Goal: Task Accomplishment & Management: Use online tool/utility

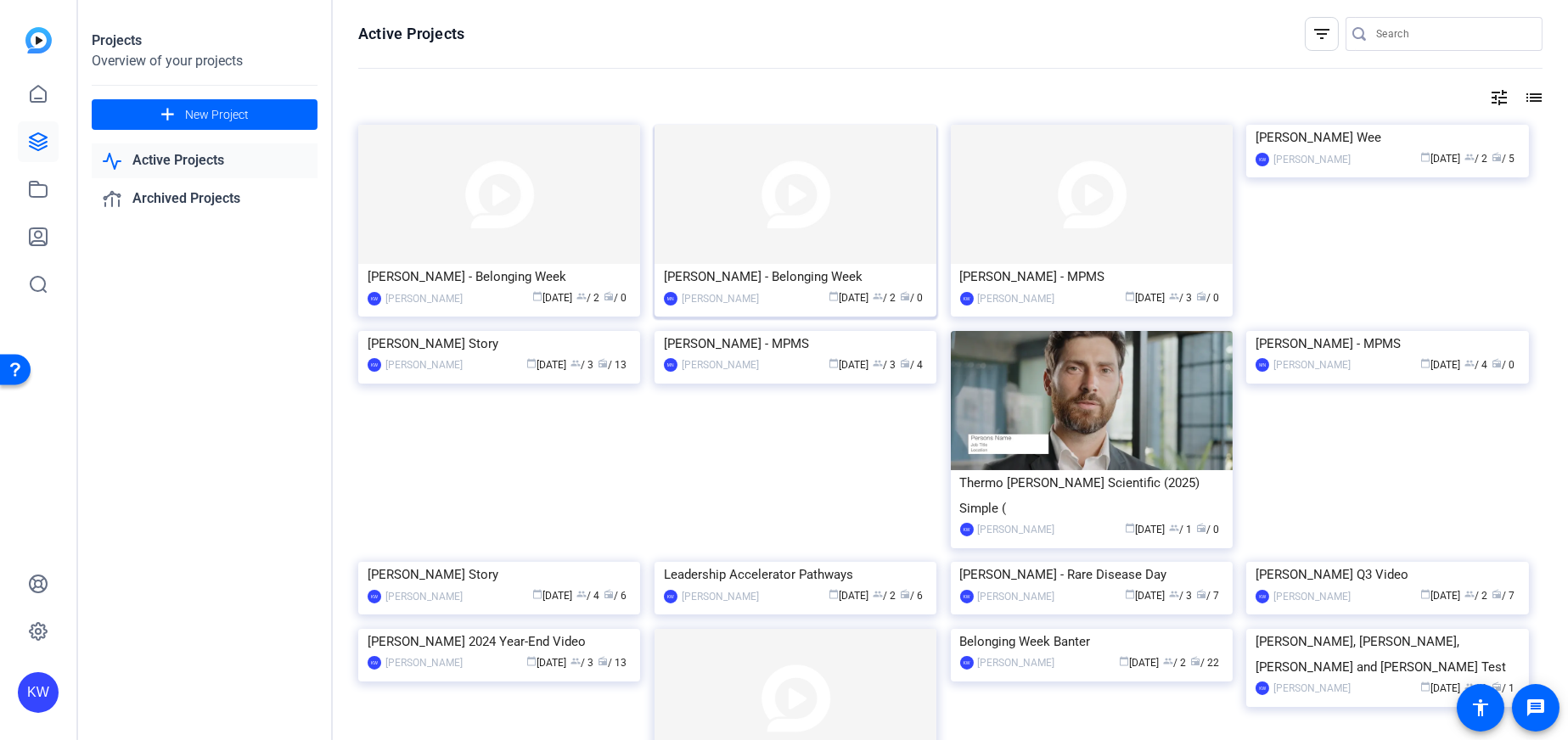
click at [840, 234] on img at bounding box center [795, 194] width 282 height 139
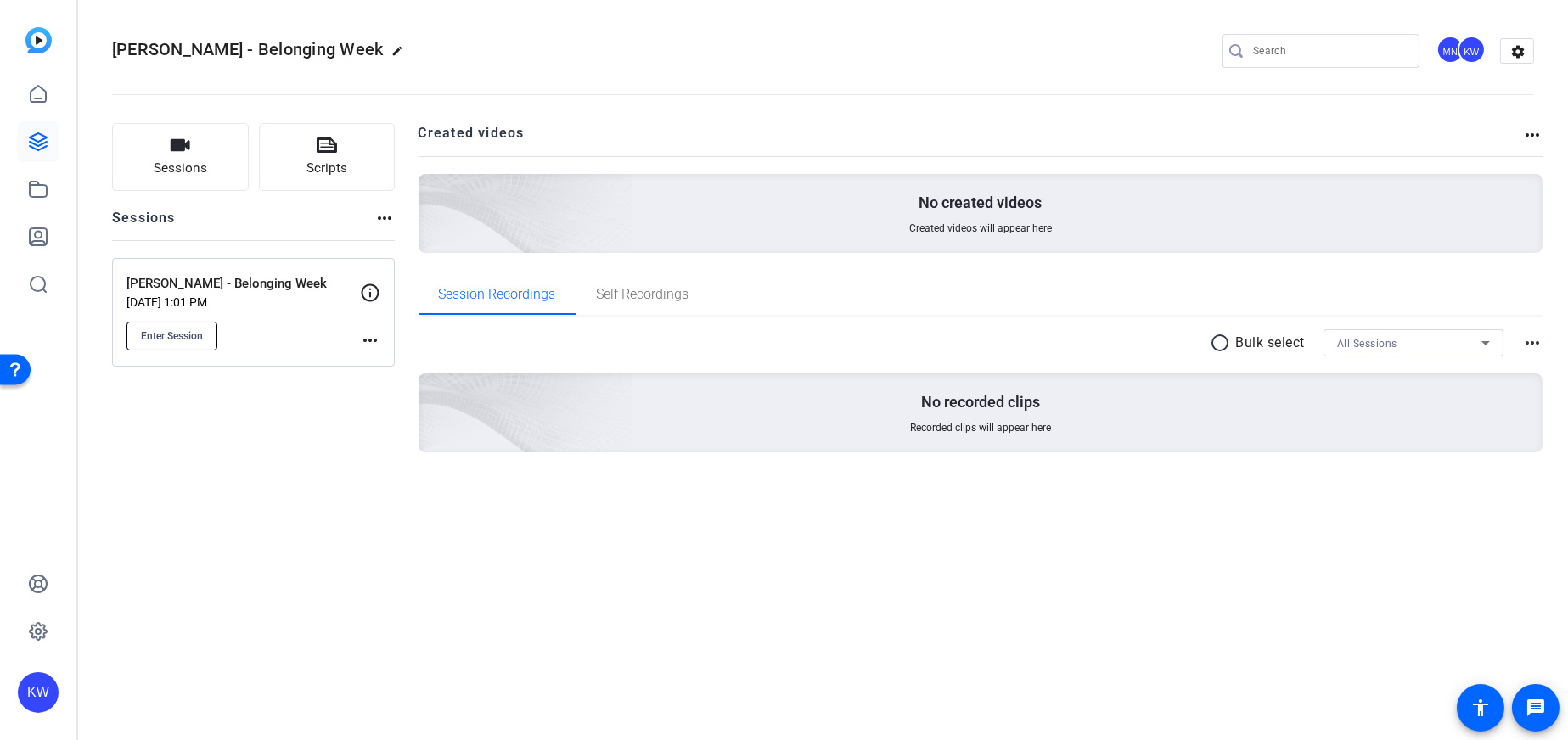
click at [181, 335] on span "Enter Session" at bounding box center [172, 336] width 62 height 13
click at [50, 109] on link at bounding box center [38, 94] width 41 height 41
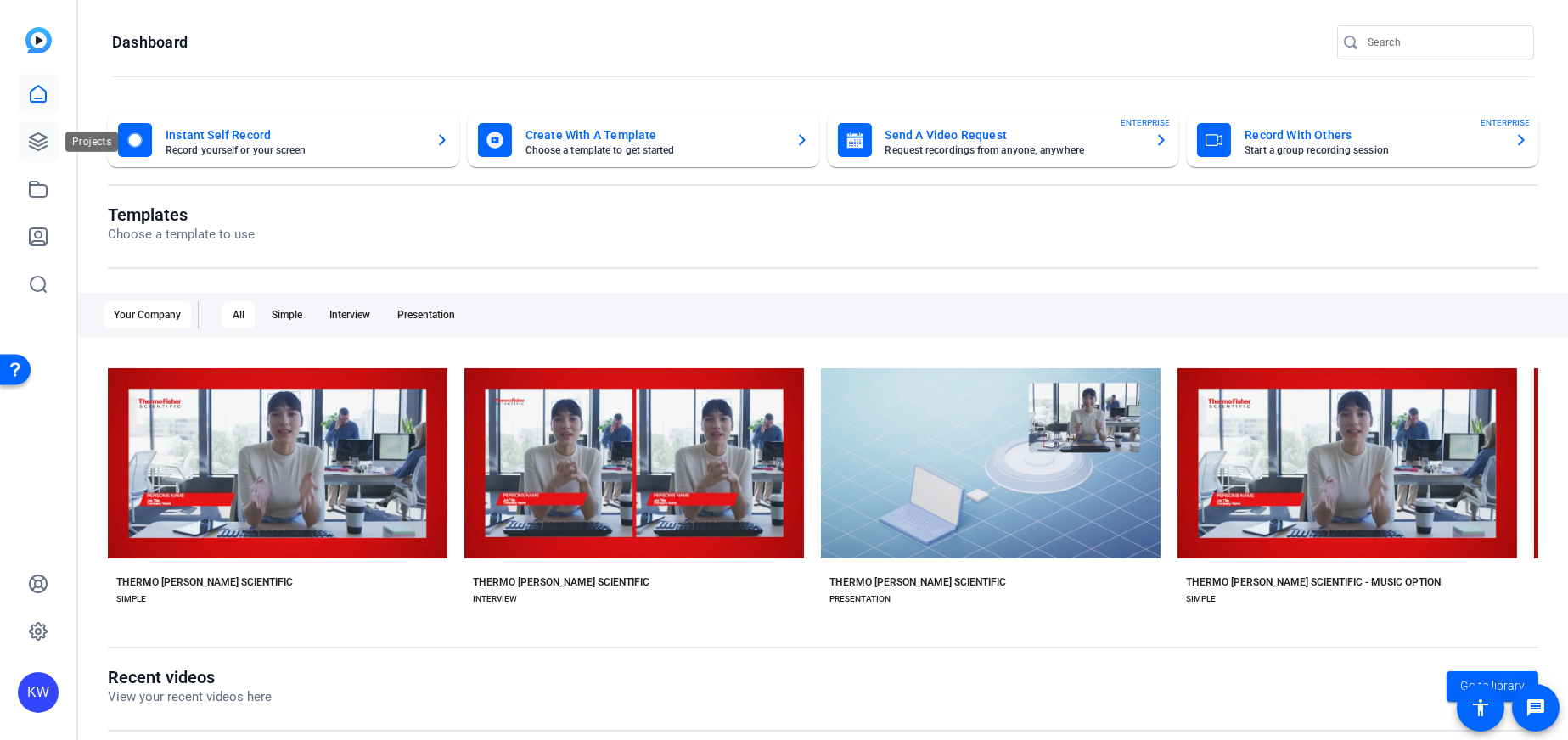
click at [32, 135] on icon at bounding box center [37, 141] width 17 height 17
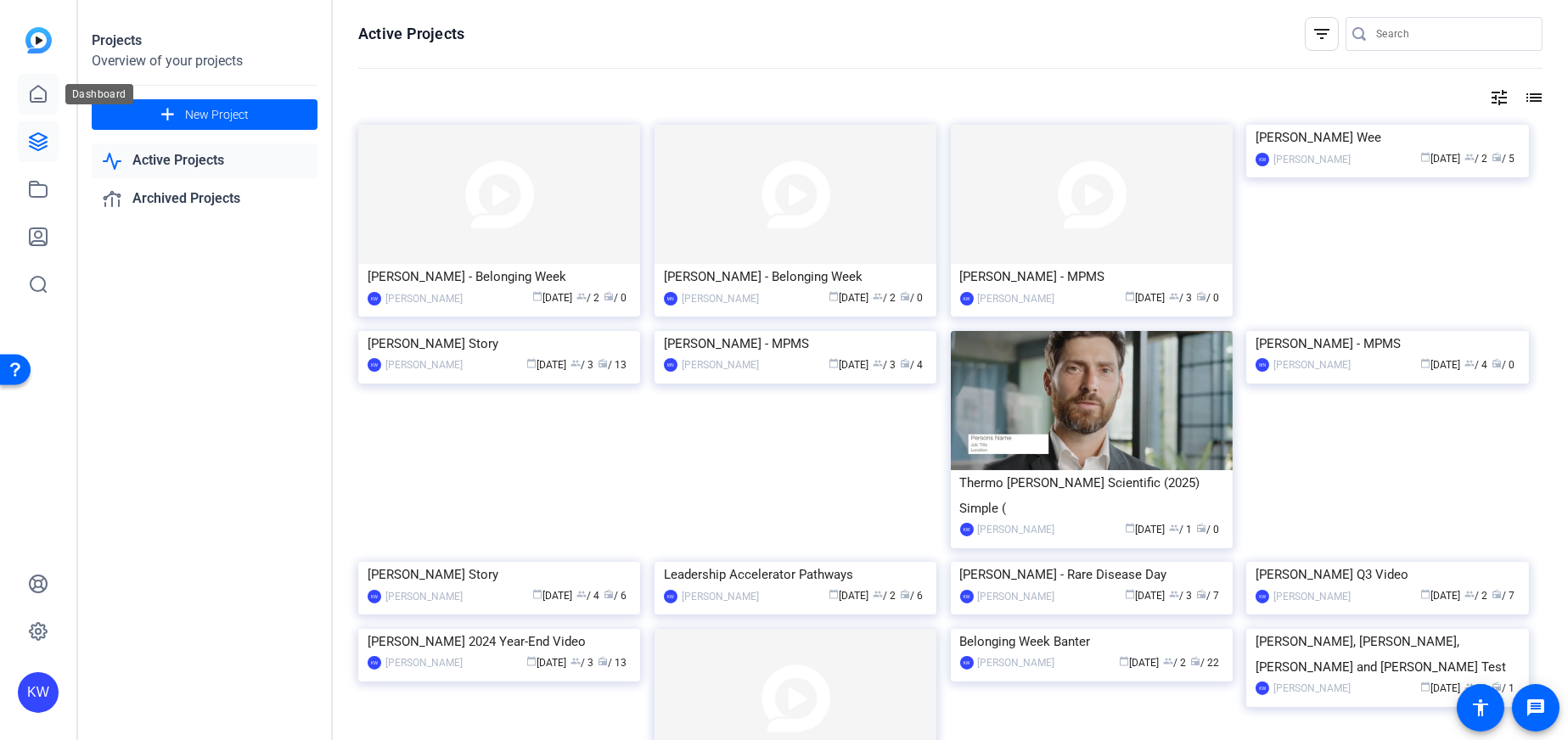
click at [29, 105] on link at bounding box center [38, 94] width 41 height 41
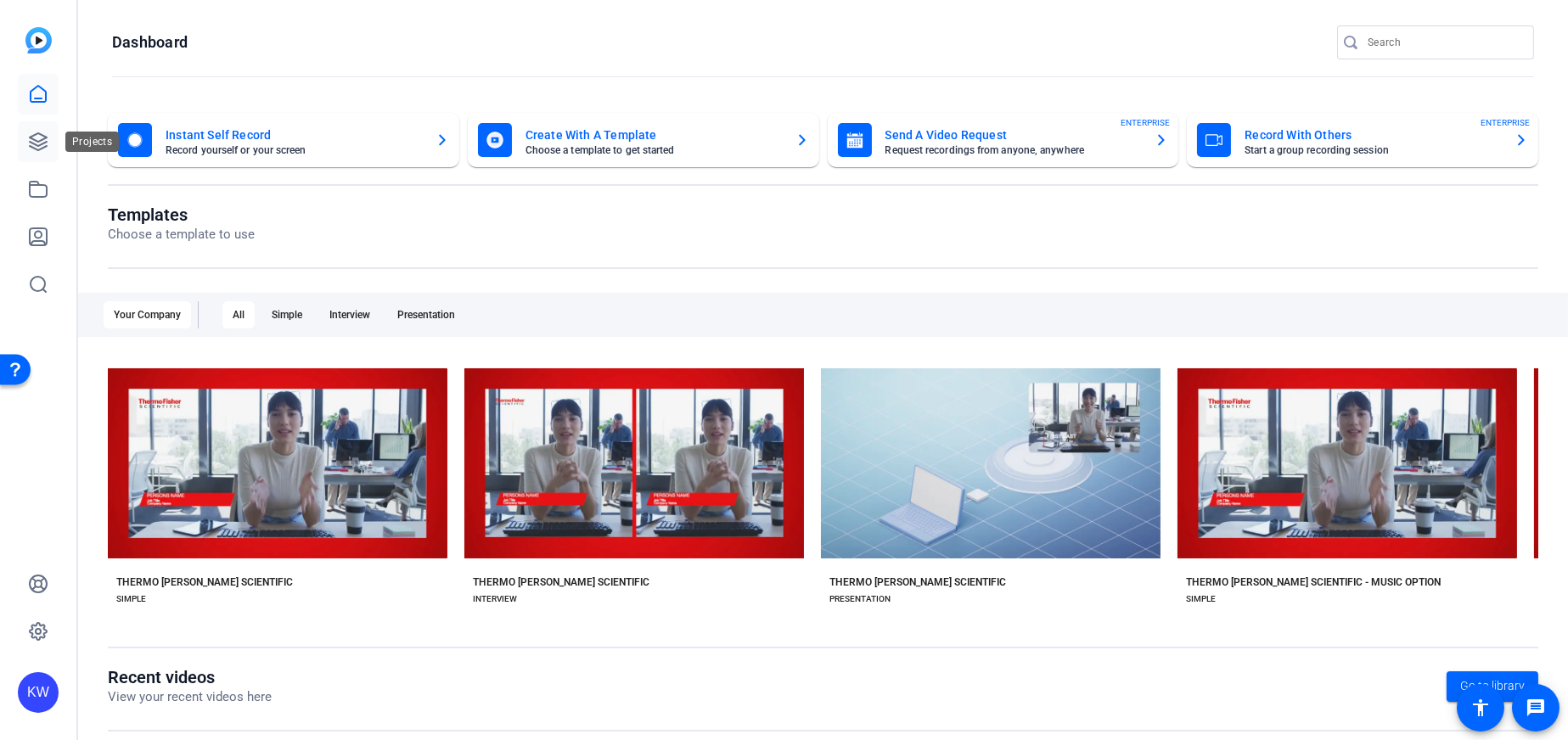
click at [43, 159] on link at bounding box center [38, 142] width 41 height 41
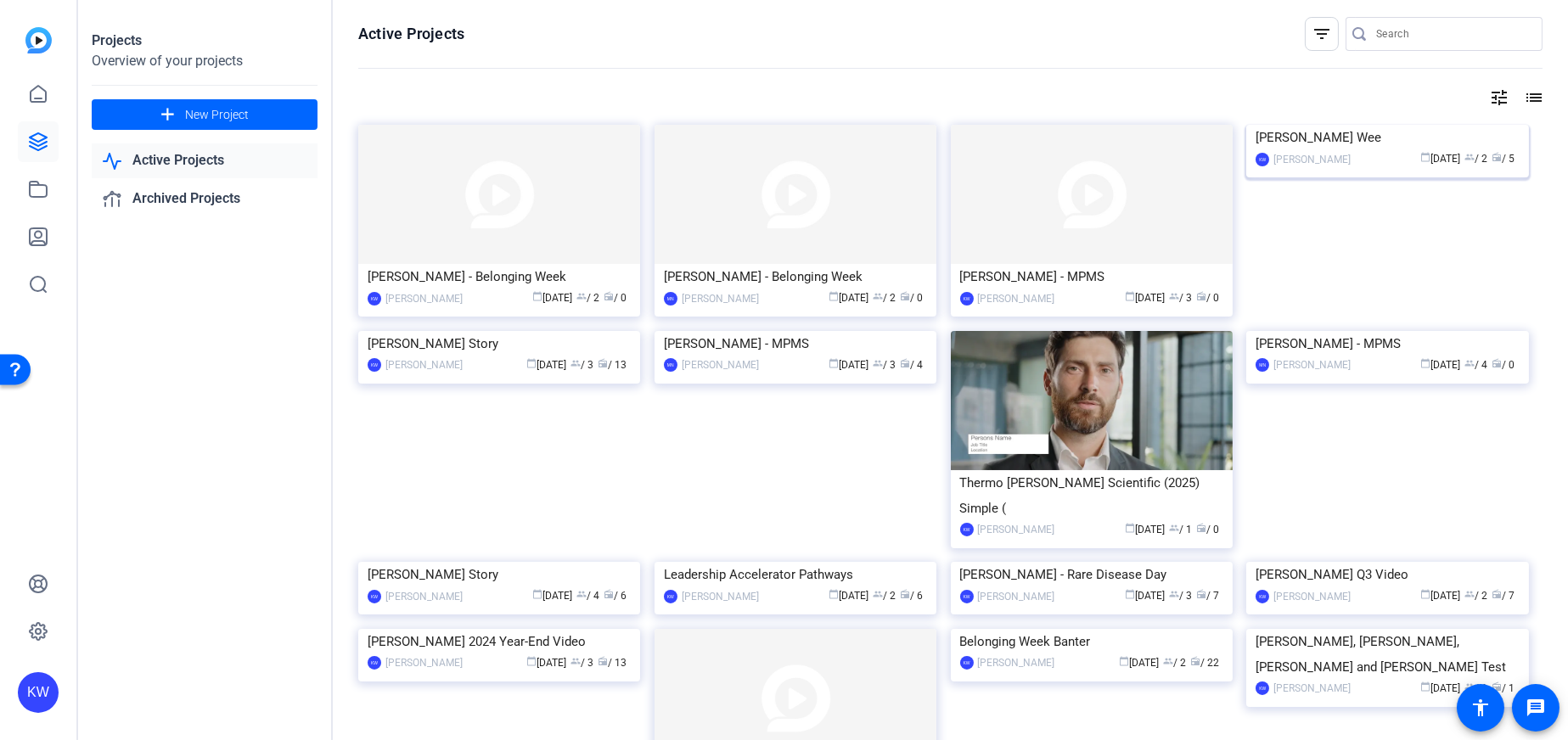
click at [1302, 124] on img at bounding box center [1387, 124] width 282 height 0
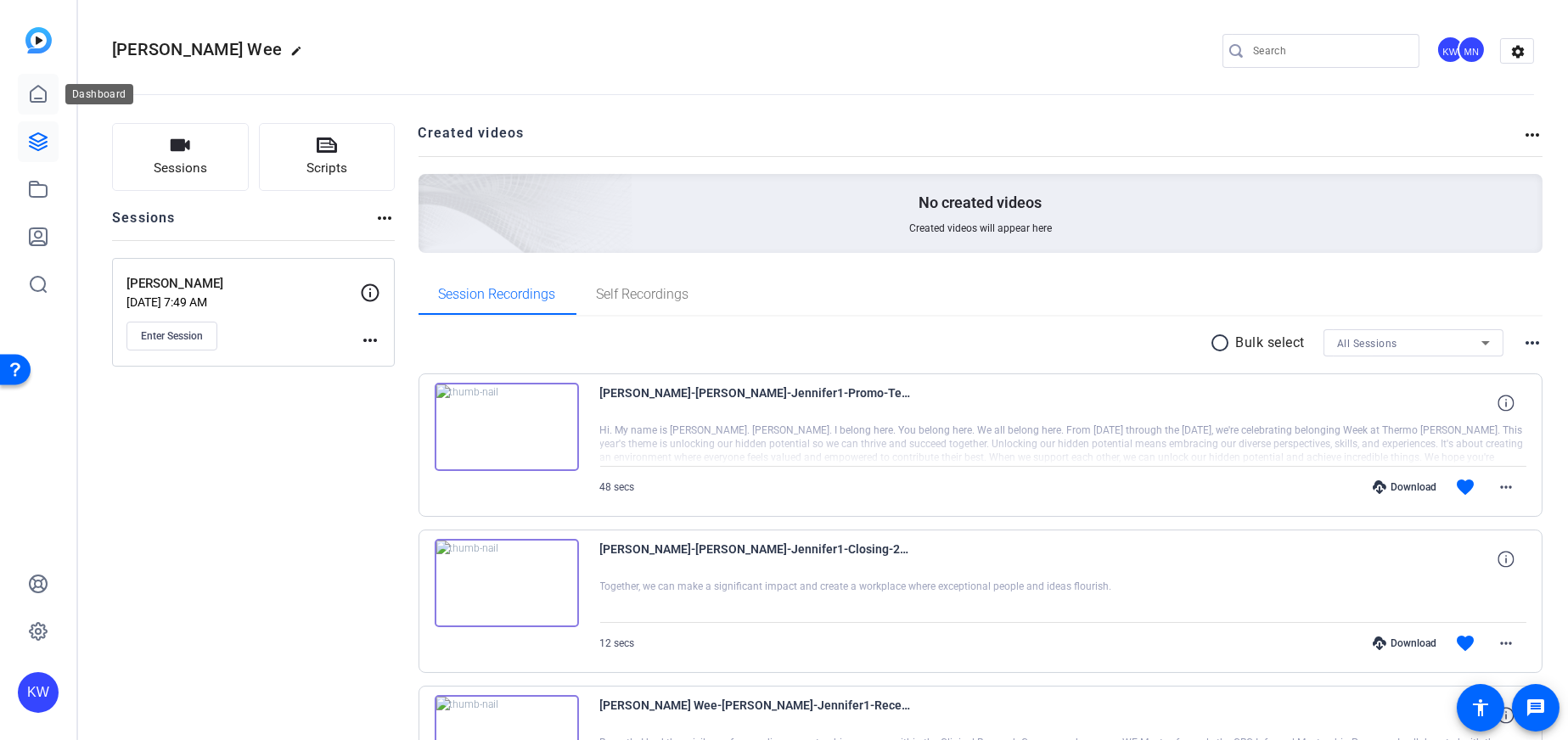
click at [46, 99] on icon at bounding box center [37, 93] width 15 height 16
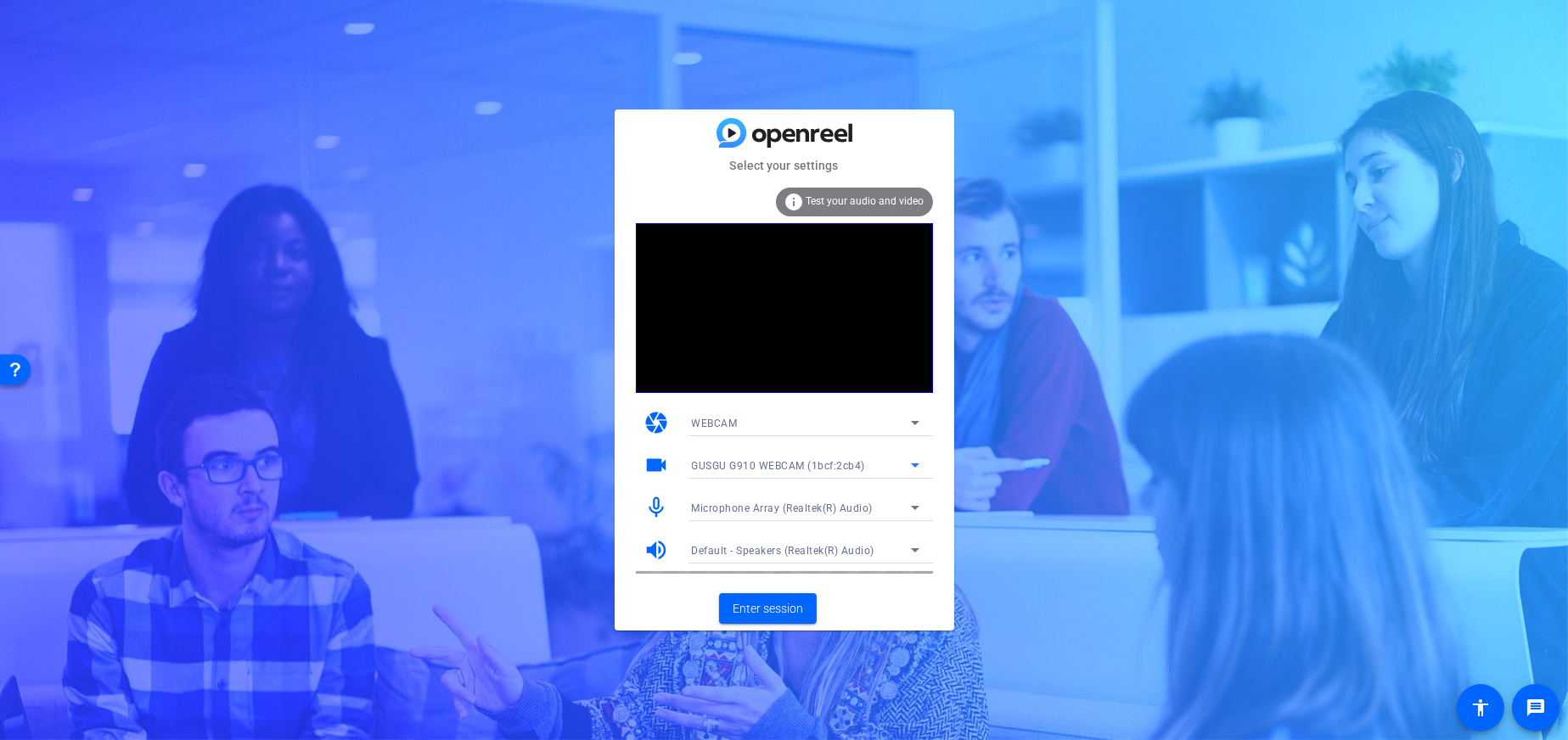
click at [806, 457] on div "GUSGU G910 WEBCAM (1bcf:2cb4)" at bounding box center [801, 465] width 219 height 21
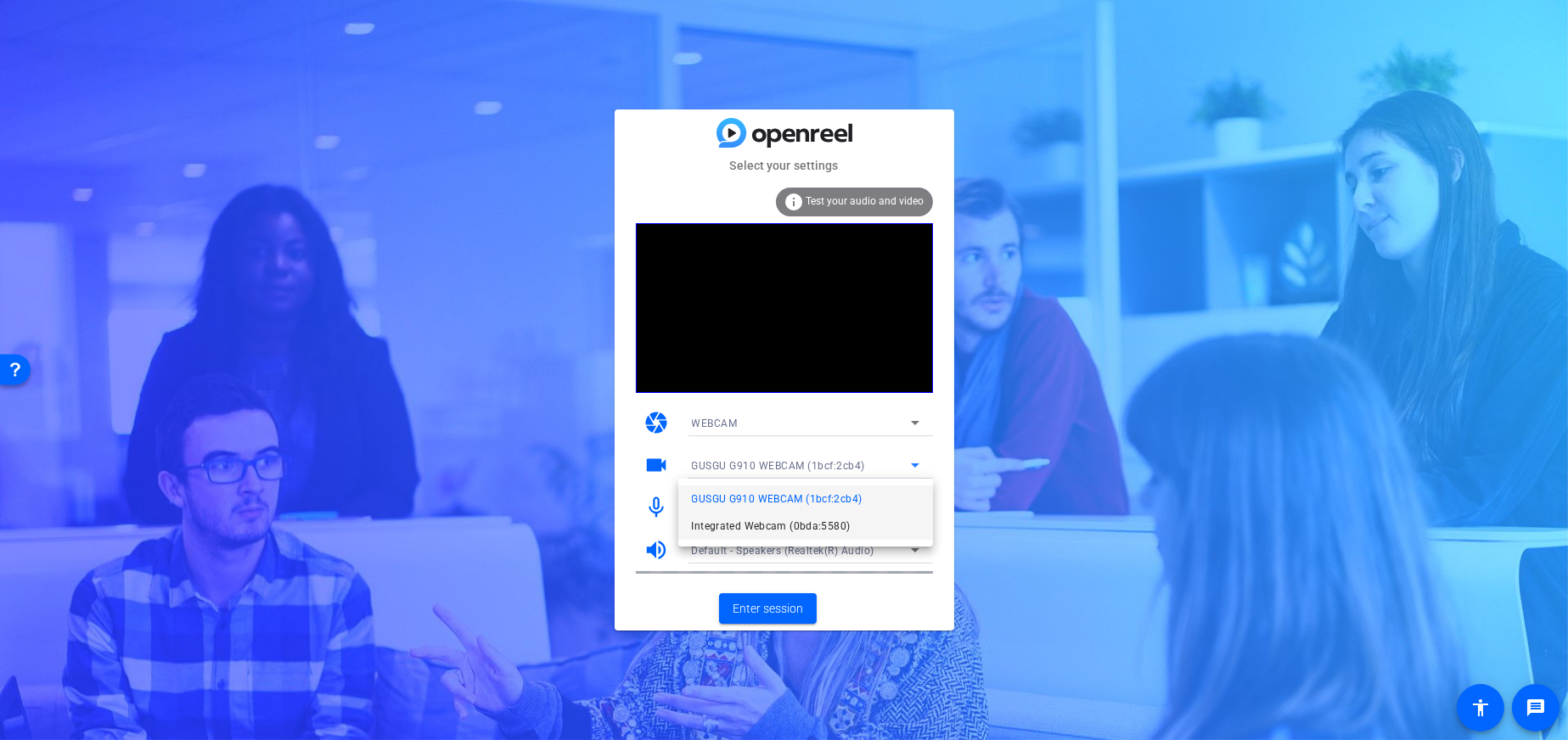
click at [802, 523] on span "Integrated Webcam (0bda:5580)" at bounding box center [771, 526] width 159 height 20
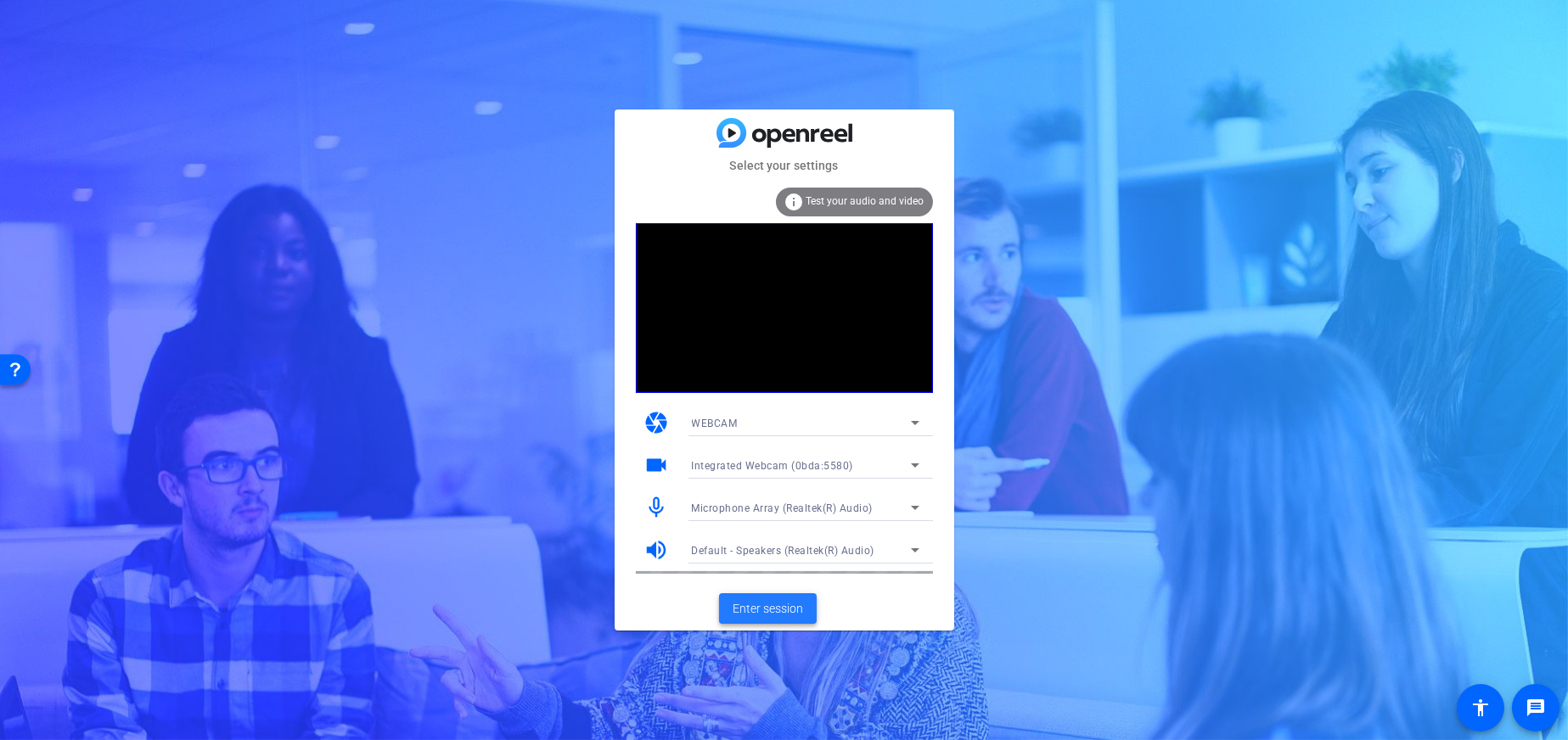
click at [752, 601] on span "Enter session" at bounding box center [767, 609] width 70 height 18
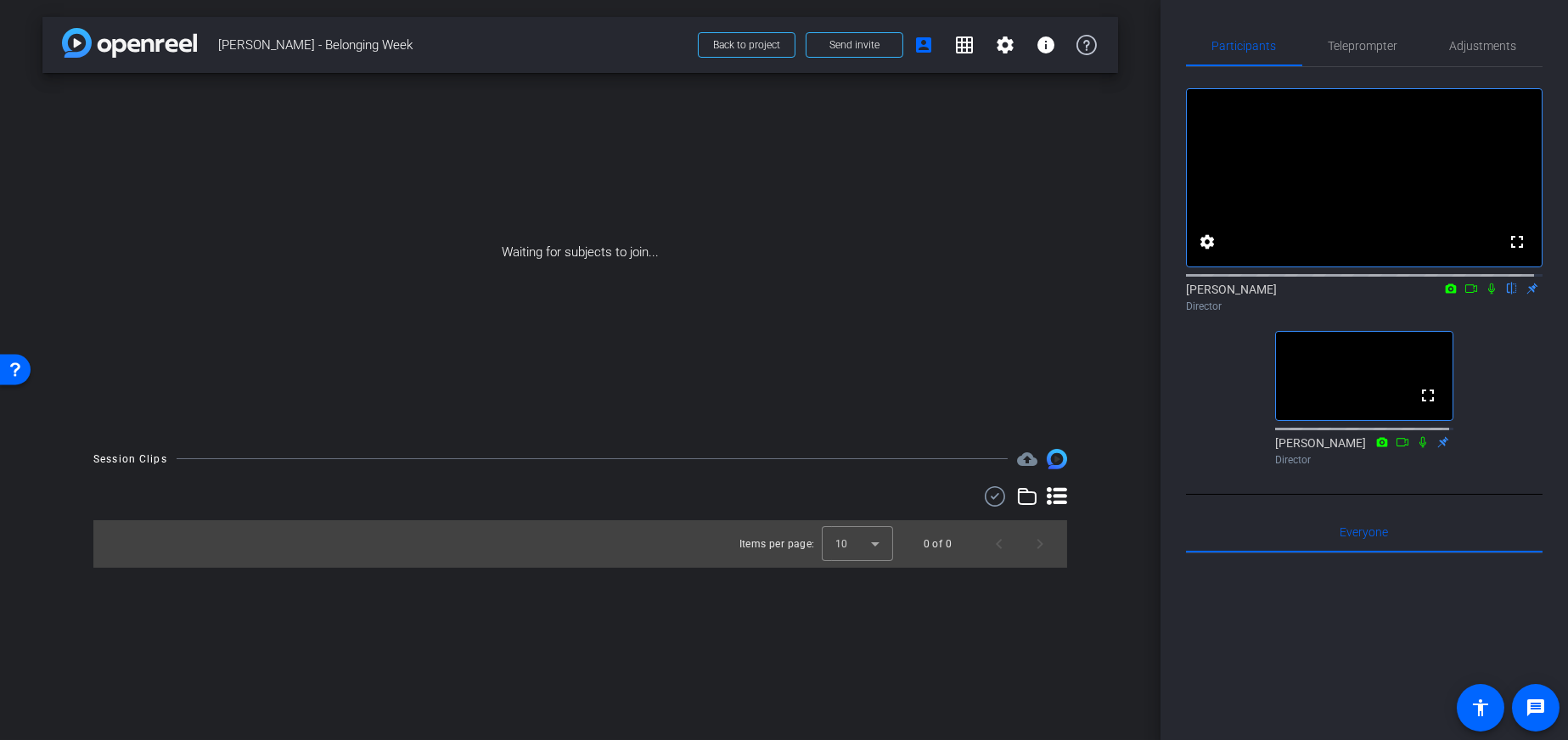
click at [1484, 294] on icon at bounding box center [1491, 288] width 13 height 12
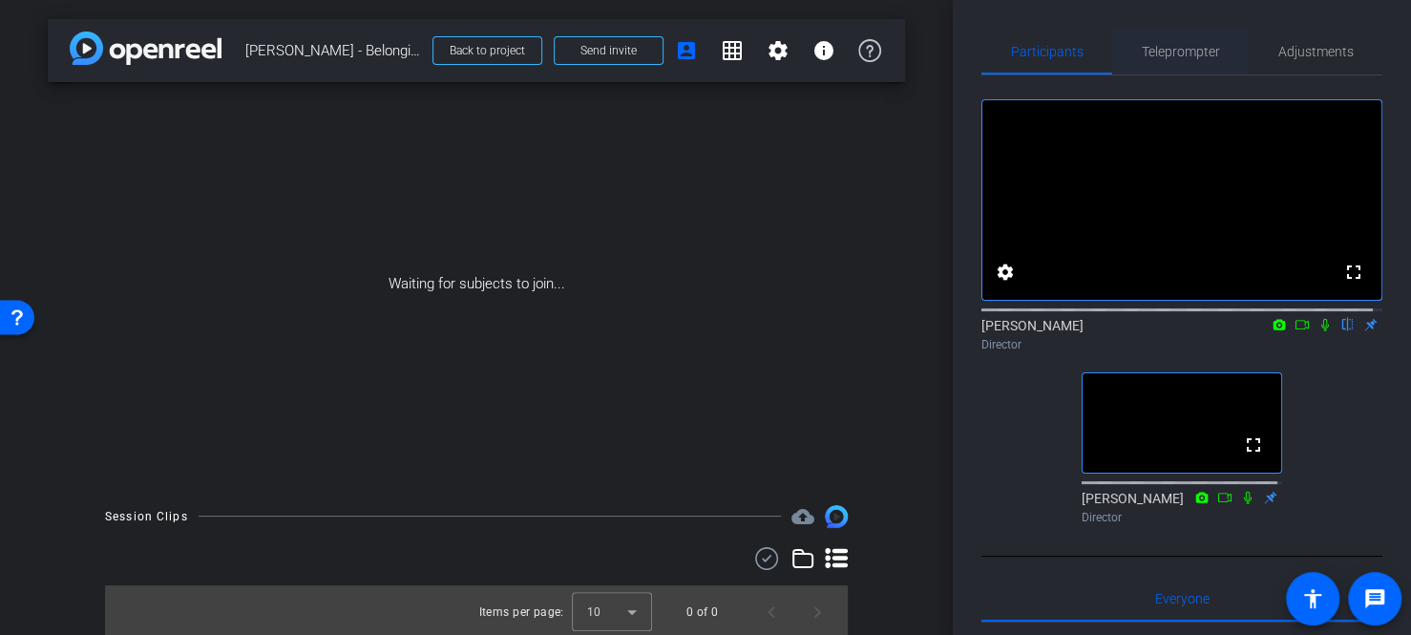
click at [1171, 51] on span "Teleprompter" at bounding box center [1181, 51] width 78 height 13
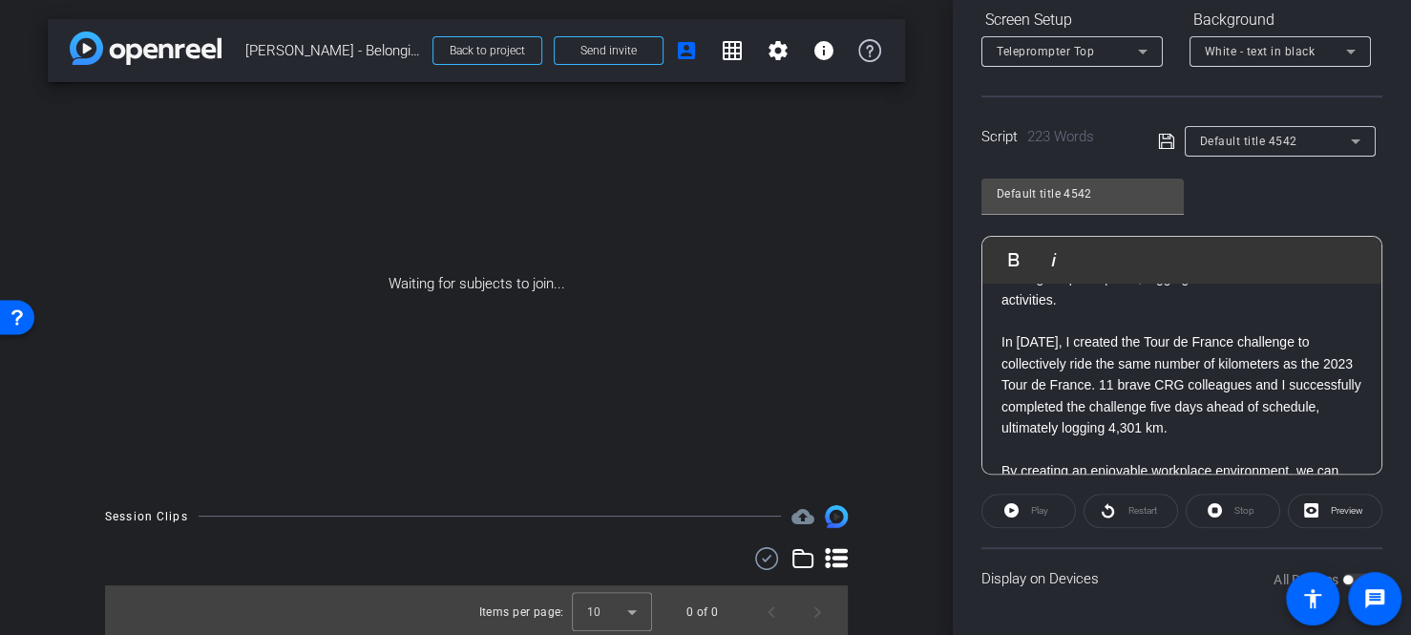
scroll to position [595, 0]
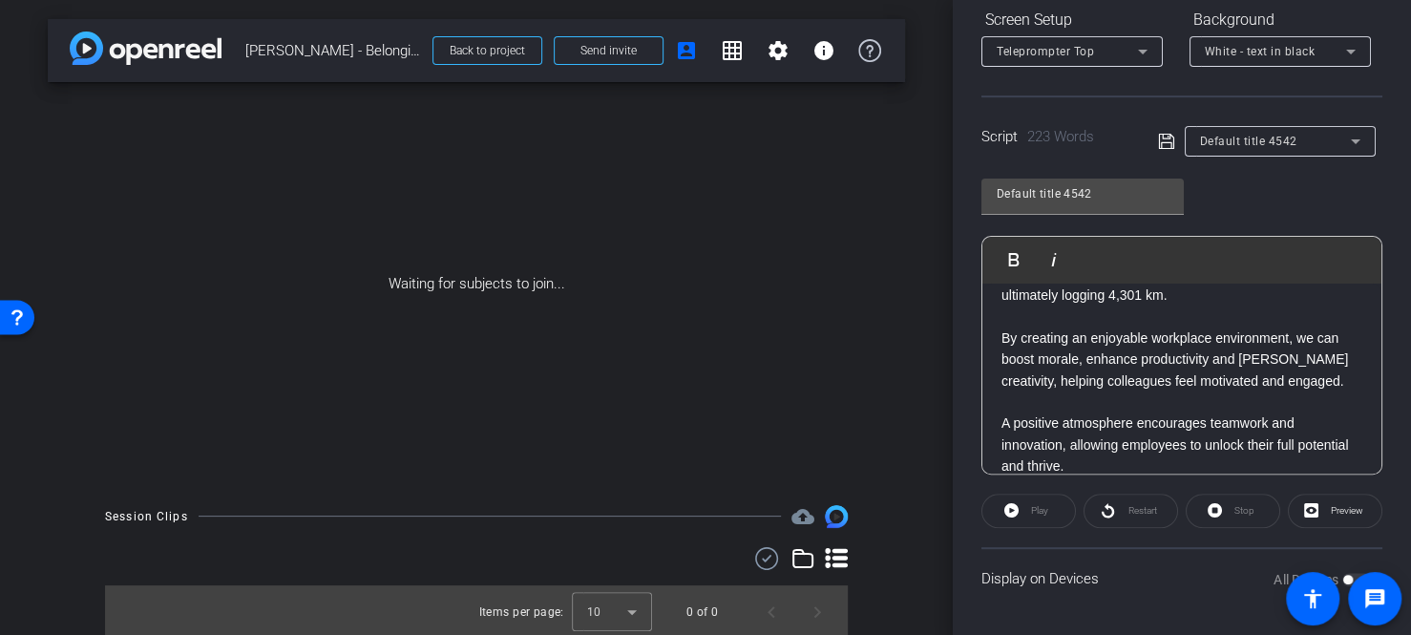
click at [1337, 570] on div "All Devices" at bounding box center [1322, 579] width 97 height 19
click at [1023, 511] on div "Play" at bounding box center [1029, 511] width 95 height 34
click at [1014, 507] on div "Play" at bounding box center [1029, 511] width 95 height 34
click at [1002, 482] on openreel-capture-teleprompter "Speed 4X (140 words/minute) Font Size 30px Screen Setup Teleprompter Top Backgr…" at bounding box center [1182, 260] width 401 height 697
click at [1018, 520] on div "Play" at bounding box center [1029, 511] width 95 height 34
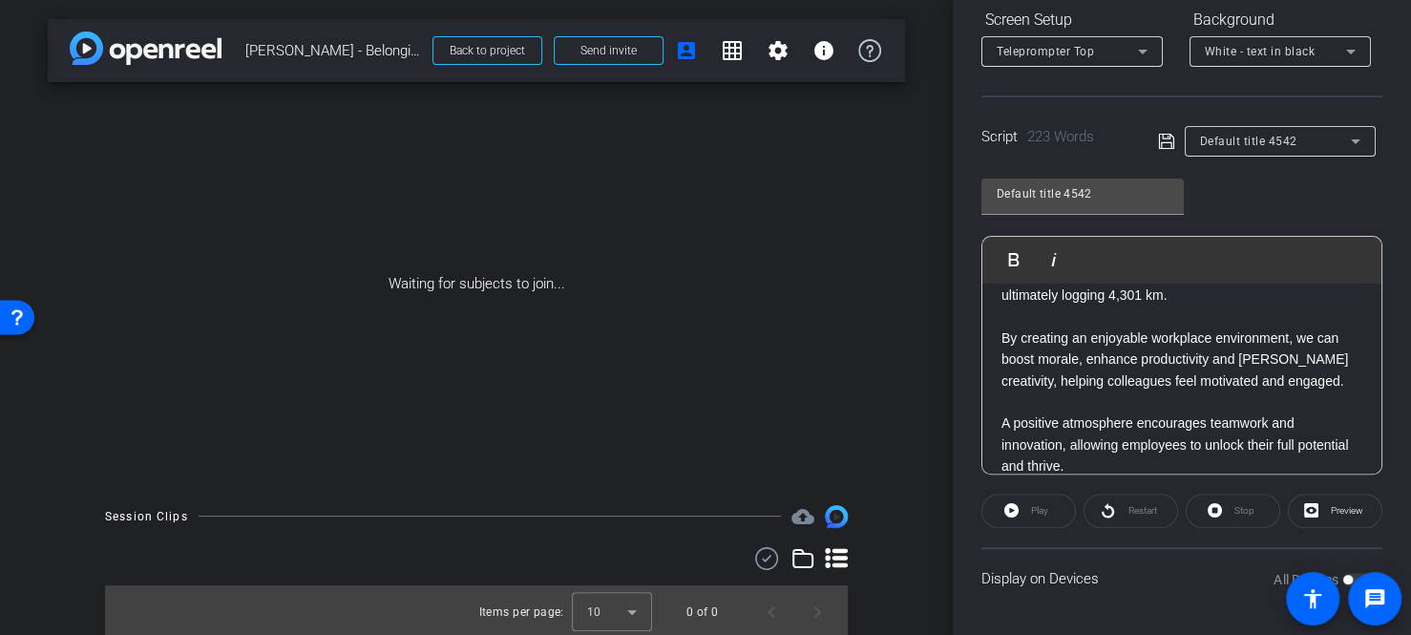
click at [1119, 512] on div "Restart" at bounding box center [1131, 511] width 95 height 34
click at [1101, 509] on div "Restart" at bounding box center [1131, 511] width 95 height 34
click at [1015, 506] on div "Play" at bounding box center [1029, 511] width 95 height 34
click at [1015, 505] on div "Play" at bounding box center [1029, 511] width 95 height 34
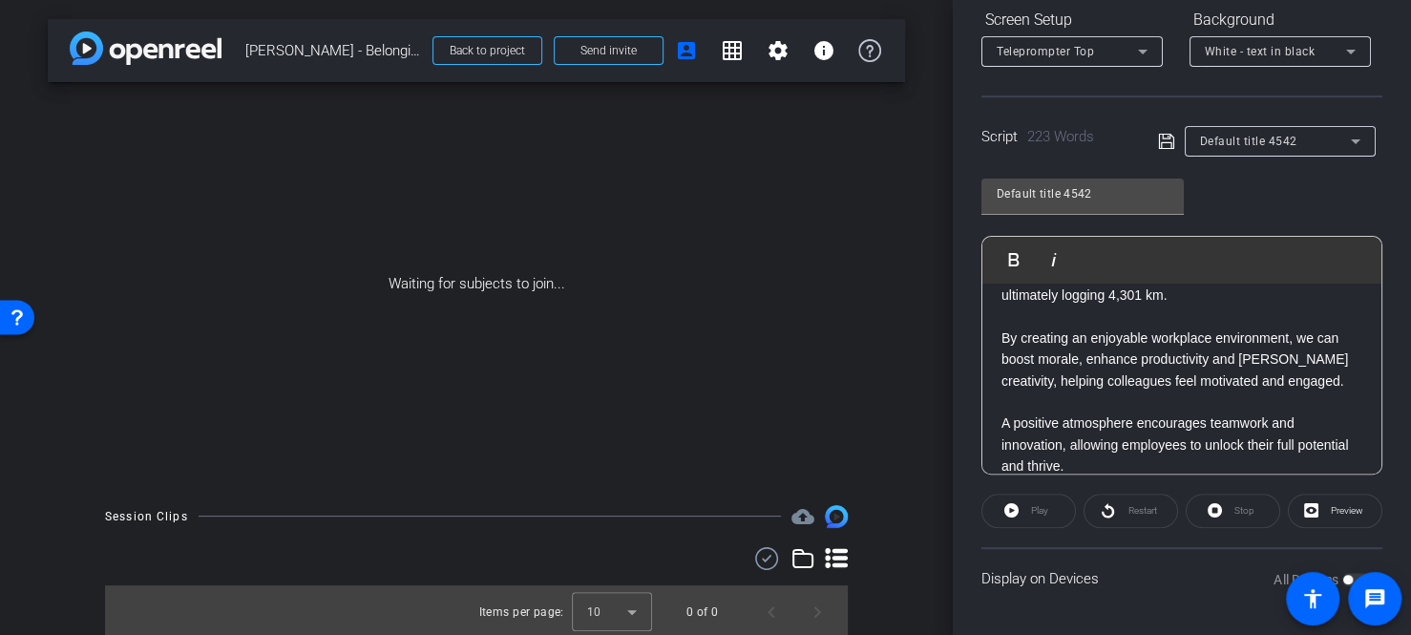
click at [1074, 572] on div "Display on Devices All Devices" at bounding box center [1182, 578] width 401 height 62
click at [1314, 512] on span at bounding box center [1335, 511] width 93 height 46
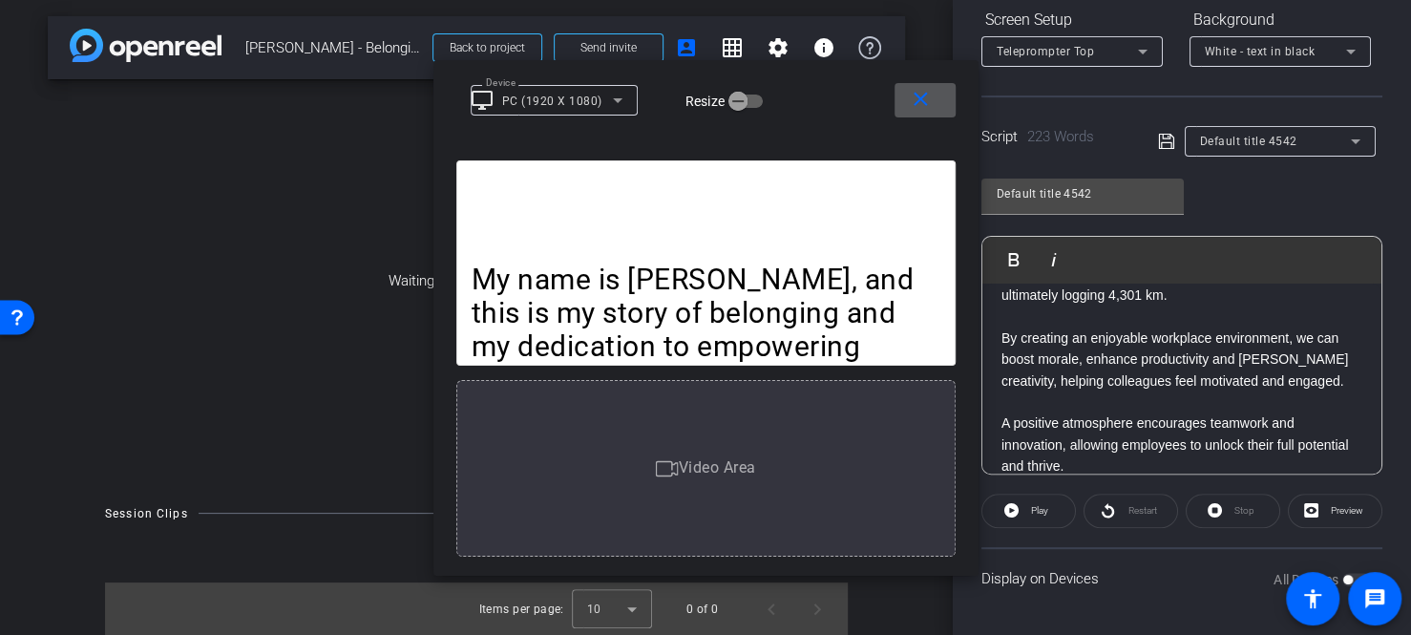
scroll to position [3, 0]
click at [917, 97] on mat-icon "close" at bounding box center [921, 100] width 24 height 24
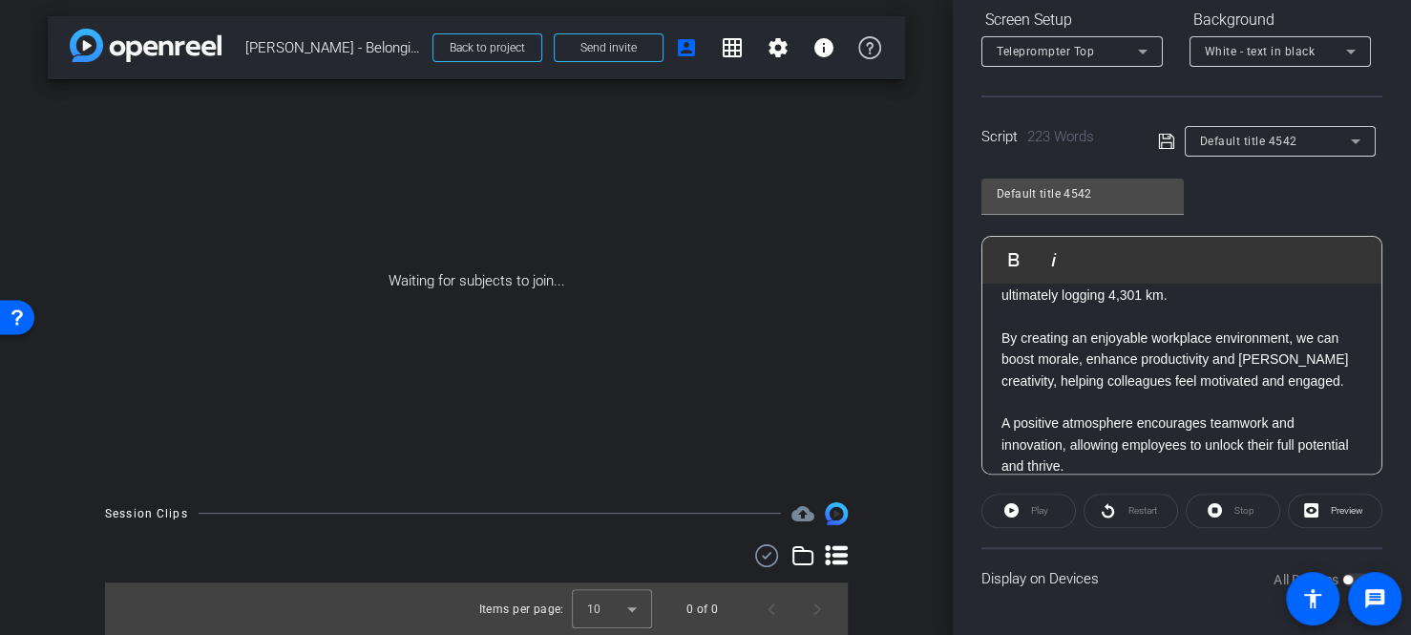
click at [1018, 512] on div "Play" at bounding box center [1029, 511] width 95 height 34
click at [1131, 512] on div "Restart" at bounding box center [1131, 511] width 95 height 34
click at [1224, 511] on div "Stop" at bounding box center [1233, 511] width 95 height 34
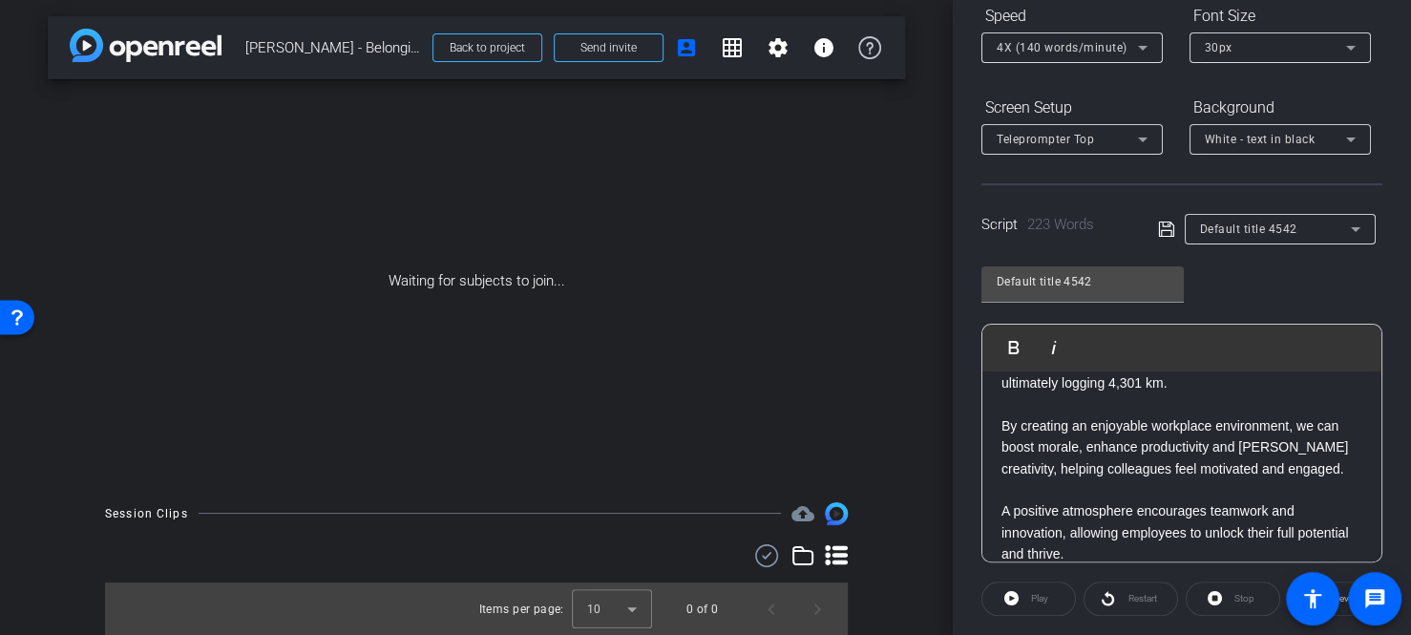
scroll to position [0, 0]
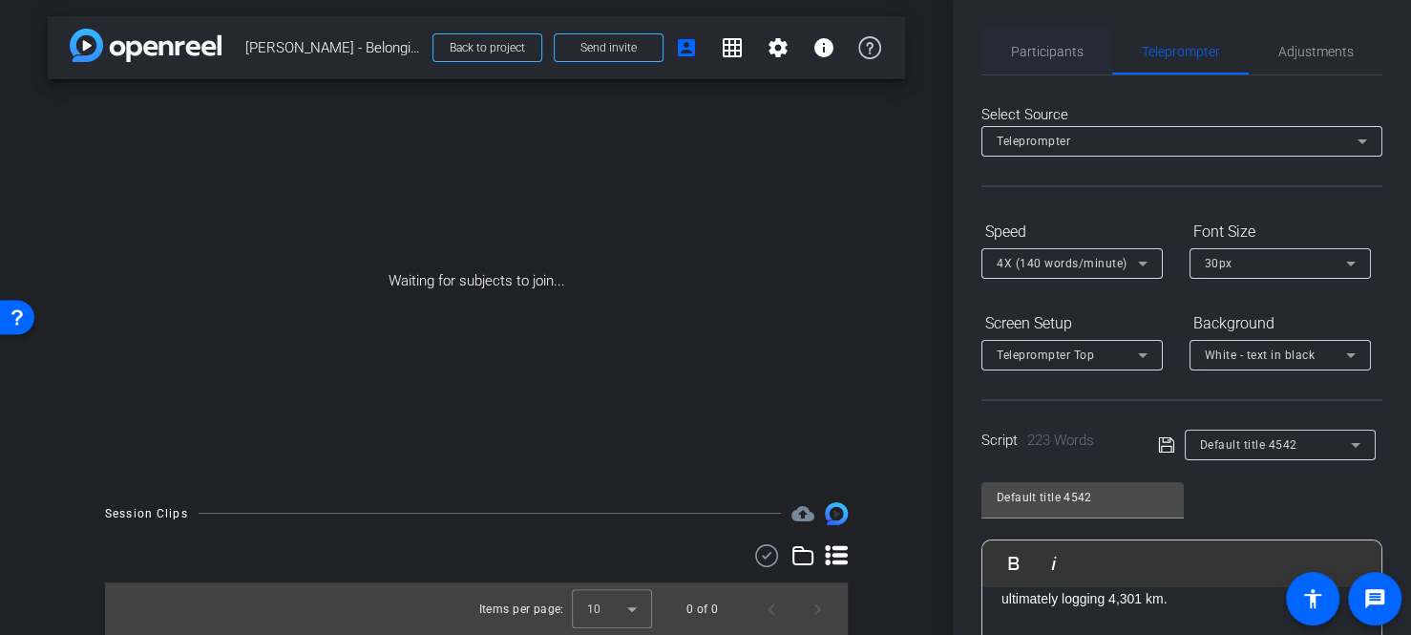
click at [1042, 59] on span "Participants" at bounding box center [1047, 52] width 73 height 46
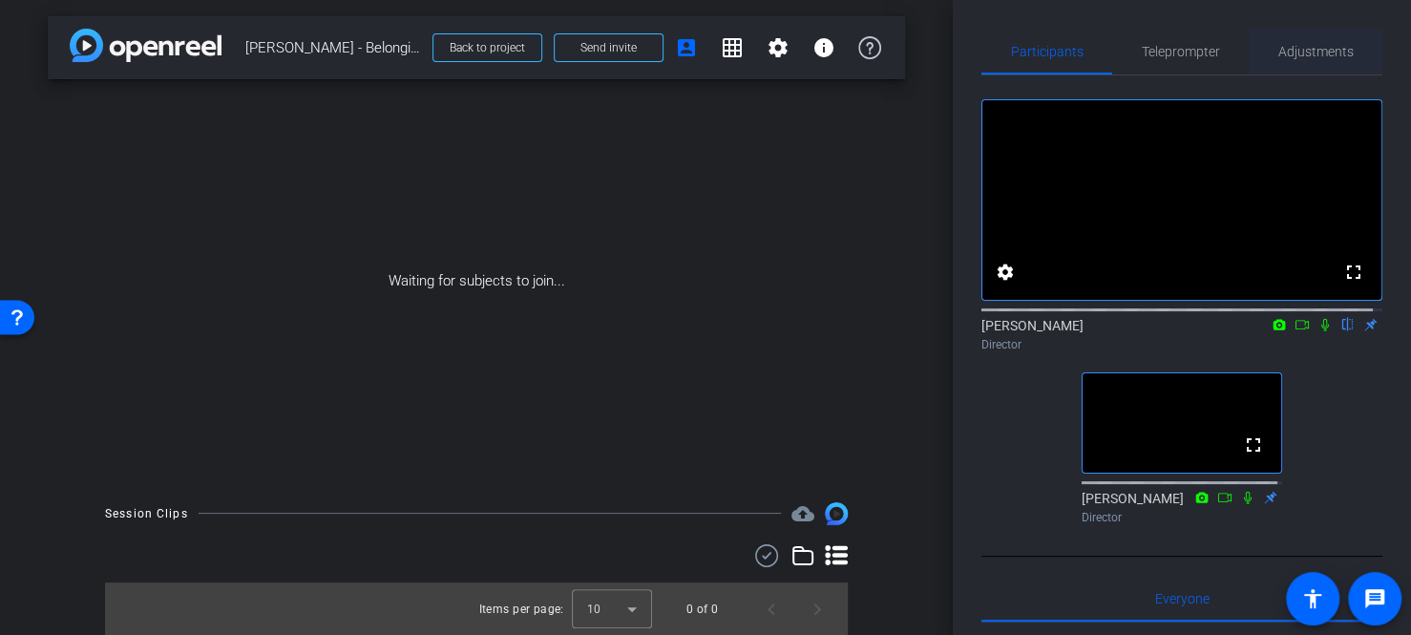
click at [1279, 60] on span "Adjustments" at bounding box center [1316, 52] width 75 height 46
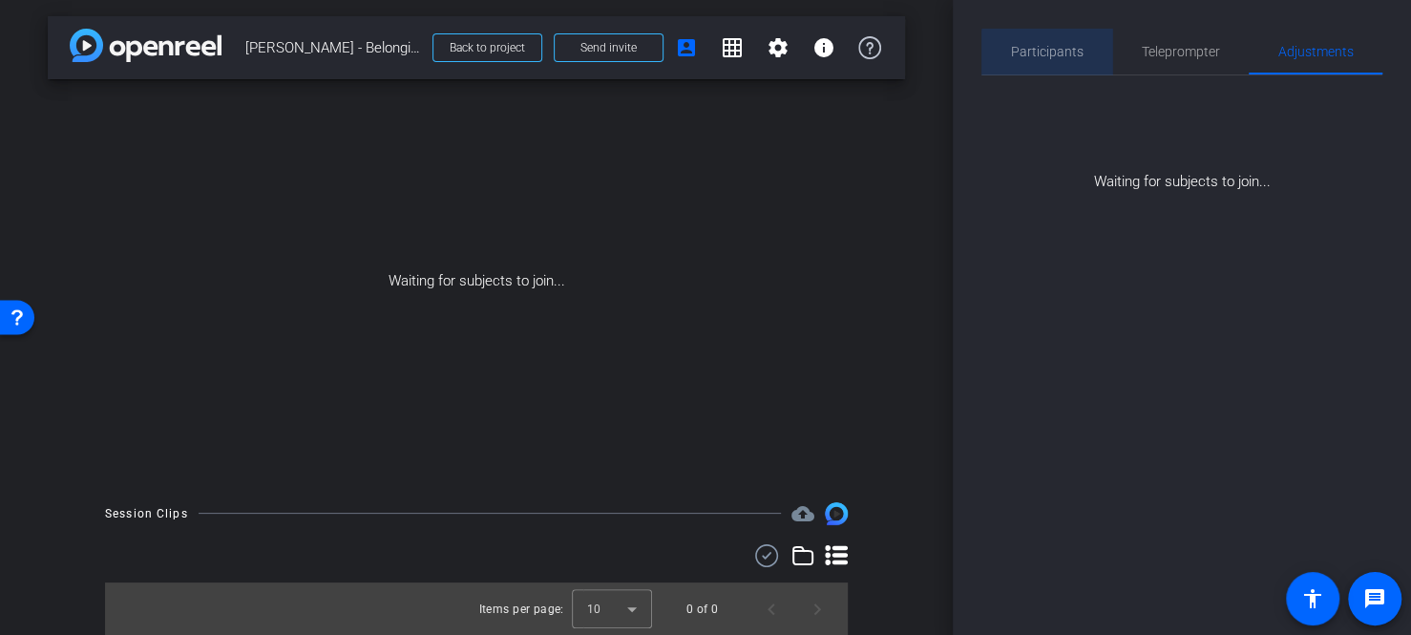
click at [1067, 71] on span "Participants" at bounding box center [1047, 52] width 73 height 46
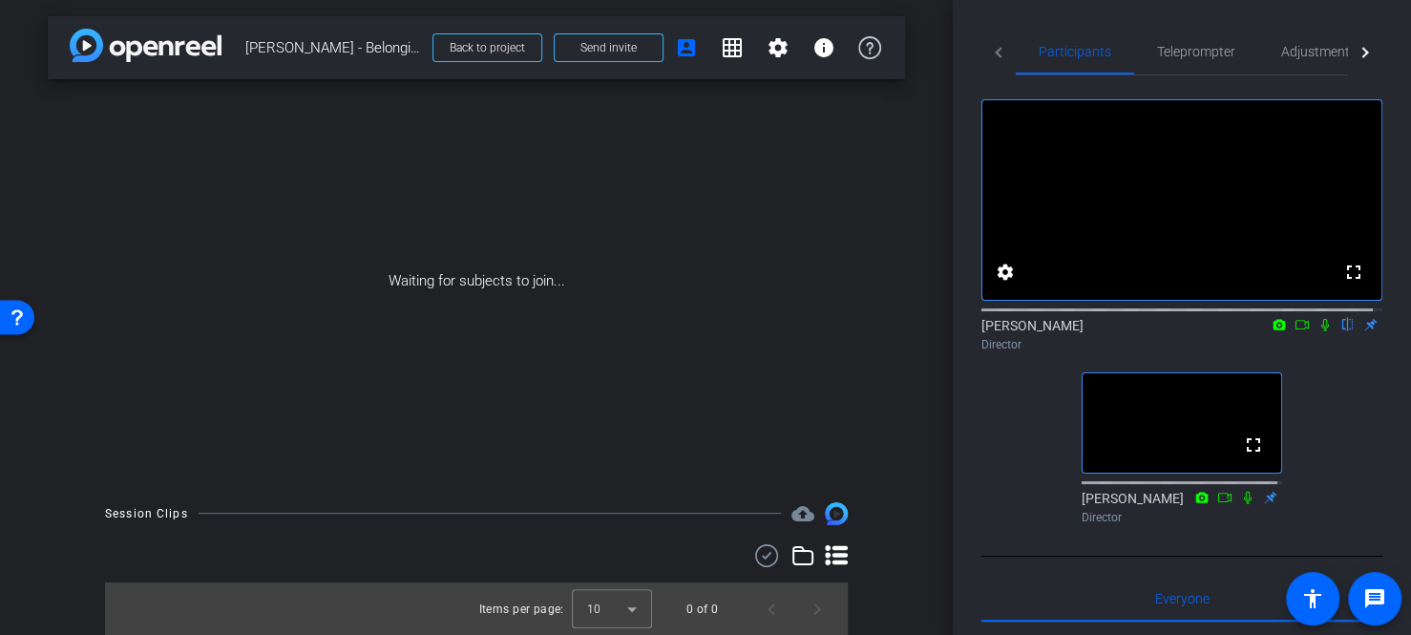
click at [1016, 439] on div "fullscreen settings [PERSON_NAME] flip Director fullscreen [PERSON_NAME] Direct…" at bounding box center [1182, 303] width 401 height 456
click at [1197, 52] on span "Teleprompter" at bounding box center [1196, 51] width 78 height 13
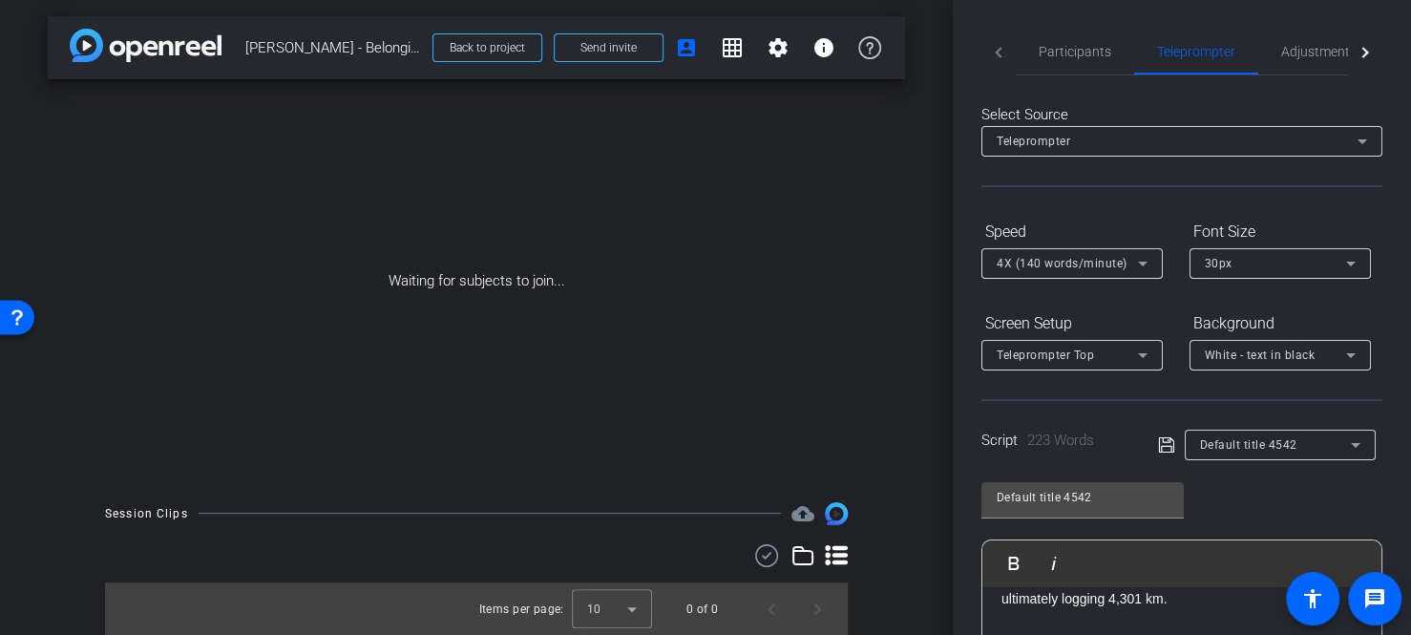
click at [1266, 362] on div "White - text in black" at bounding box center [1275, 355] width 141 height 24
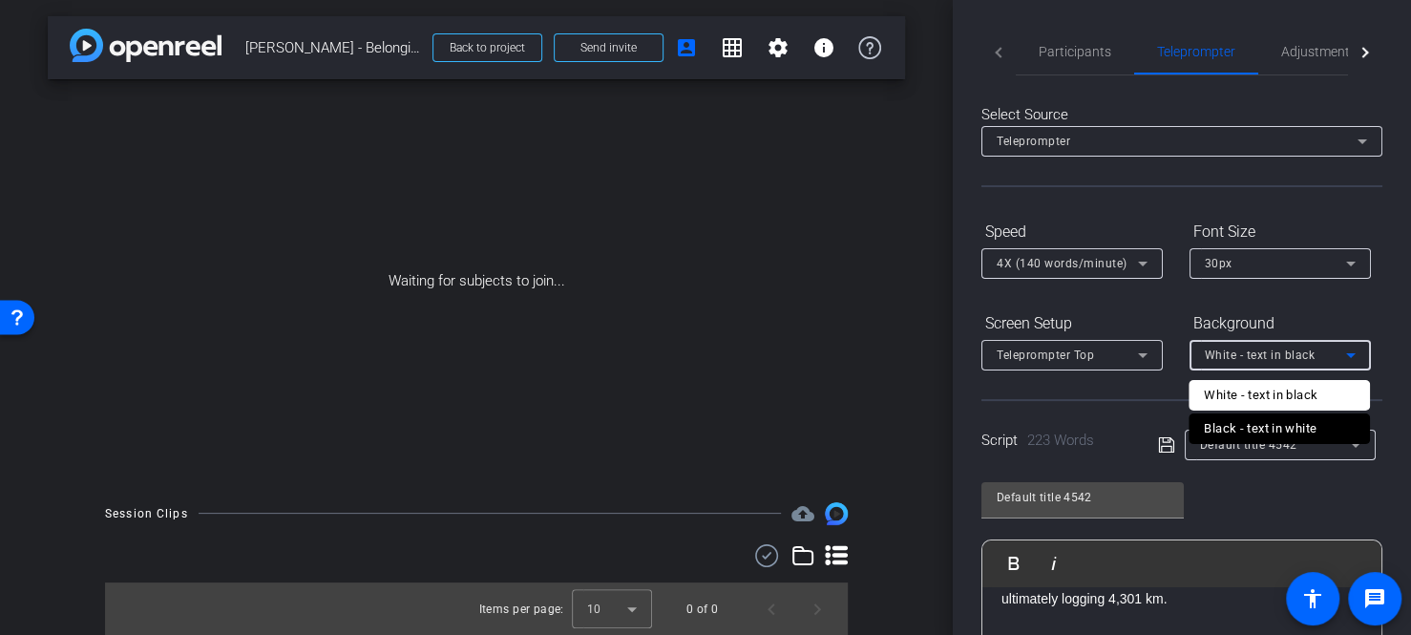
click at [1254, 430] on div "Black - text in white" at bounding box center [1260, 428] width 113 height 23
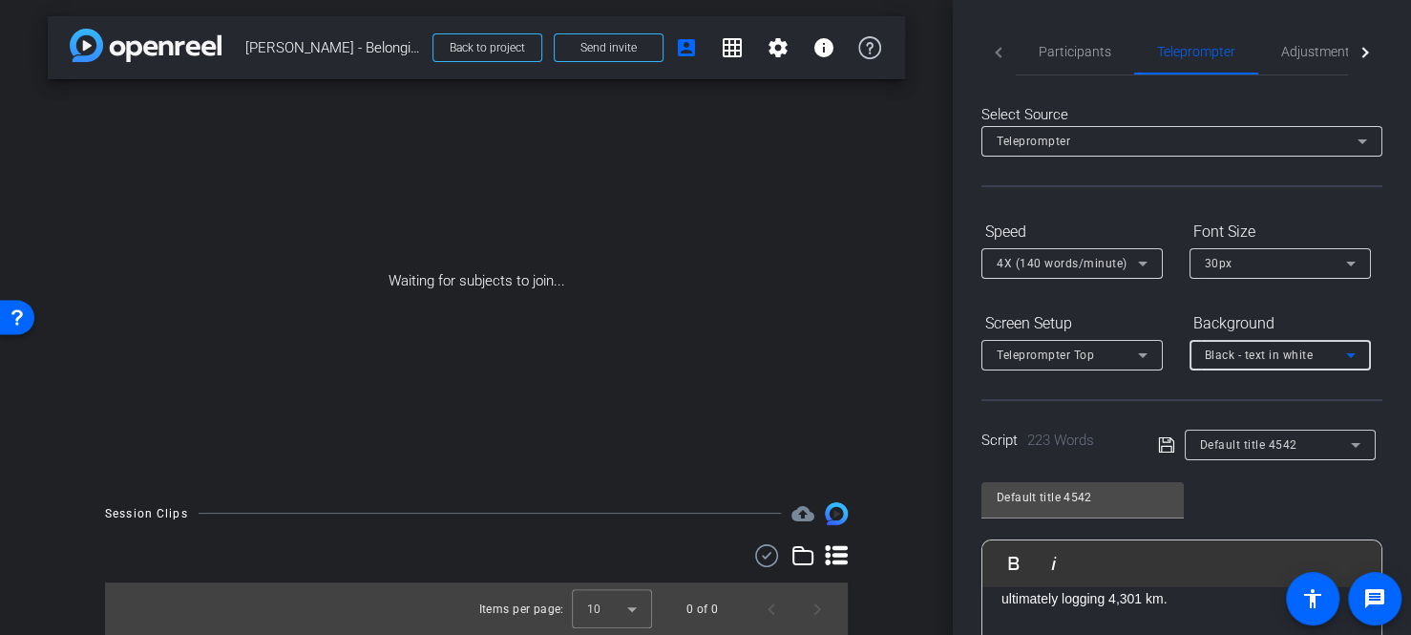
click at [1170, 314] on div "Screen Setup Teleprompter Top Background Black - text in white" at bounding box center [1182, 339] width 401 height 63
click at [1060, 51] on span "Participants" at bounding box center [1075, 51] width 73 height 13
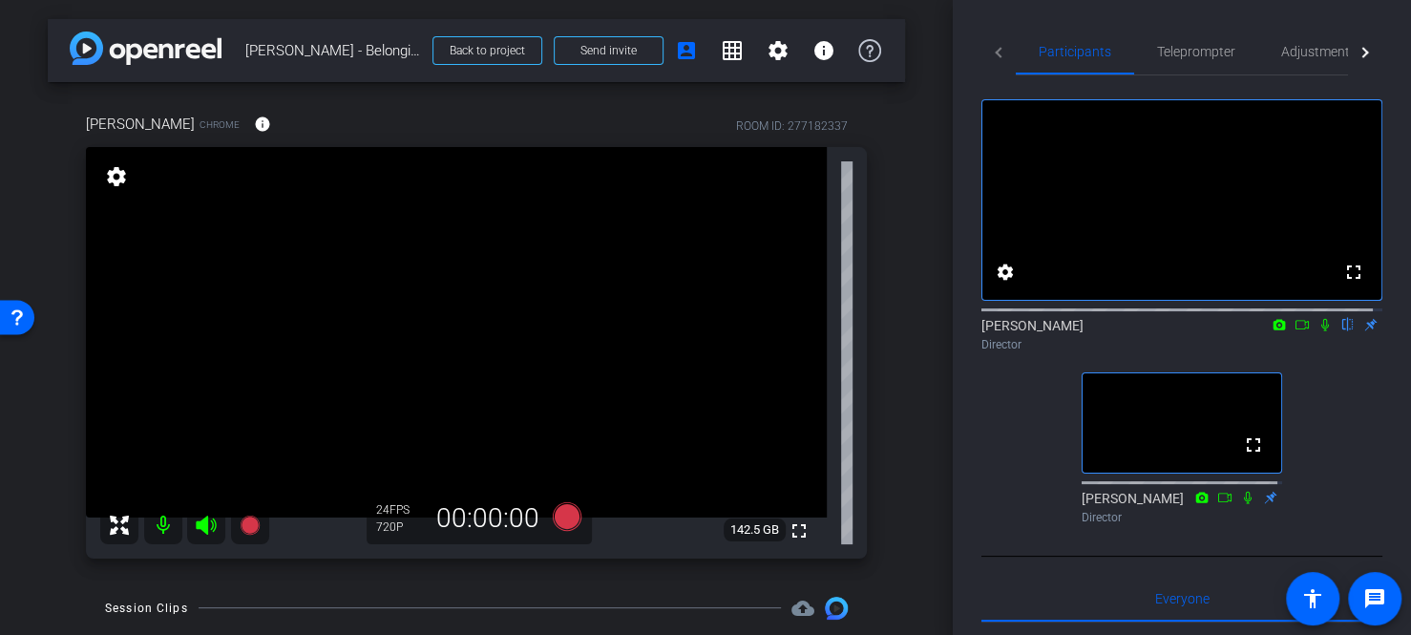
click at [161, 531] on mat-icon at bounding box center [163, 525] width 38 height 38
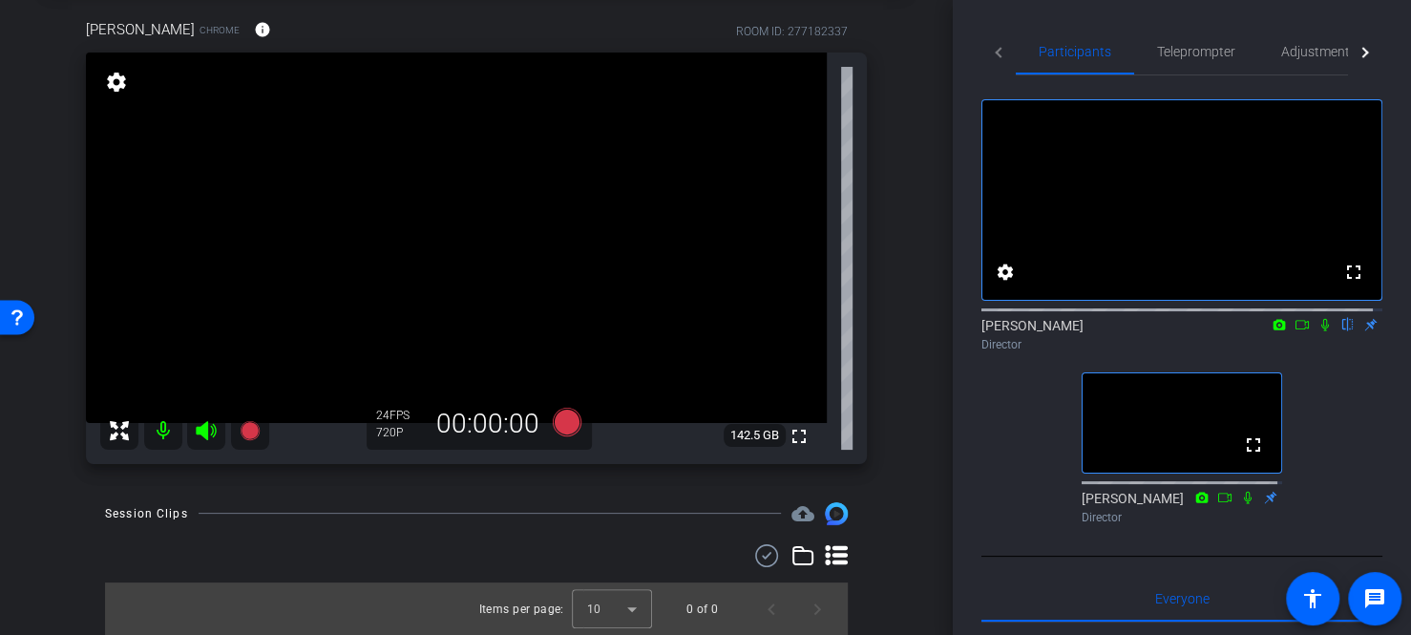
scroll to position [95, 0]
click at [113, 429] on icon at bounding box center [119, 429] width 23 height 23
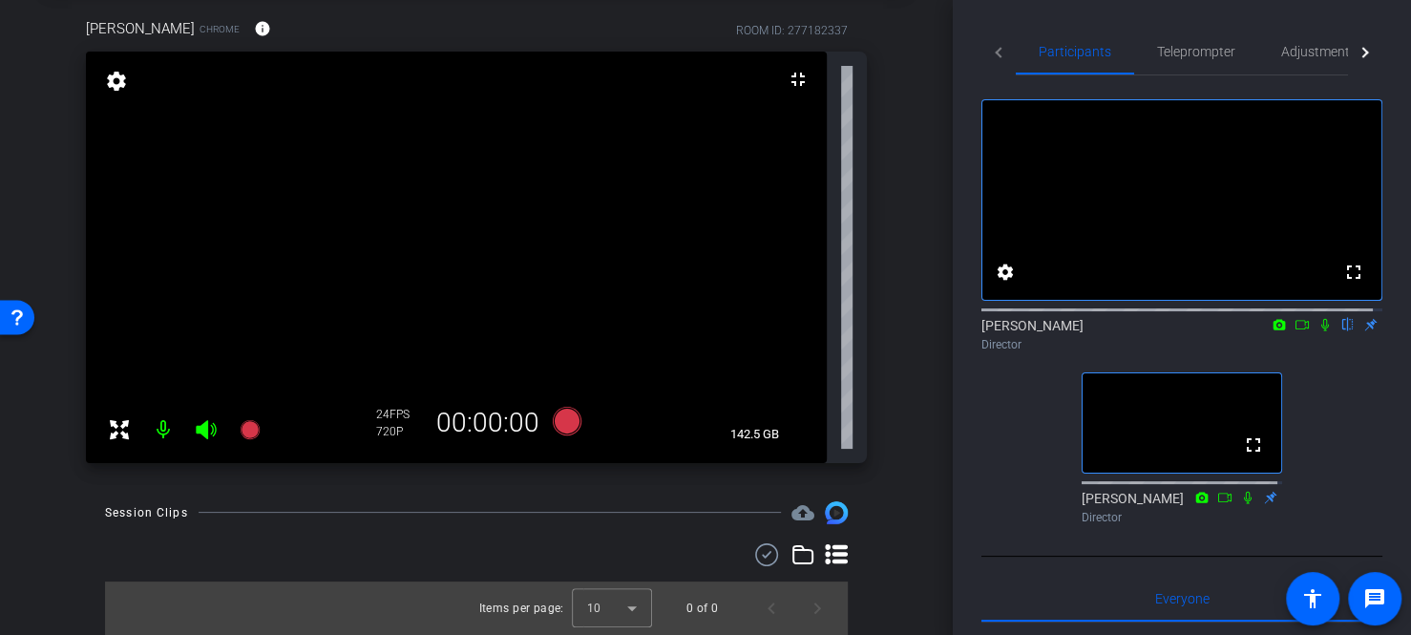
click at [121, 79] on mat-icon "settings" at bounding box center [116, 81] width 27 height 23
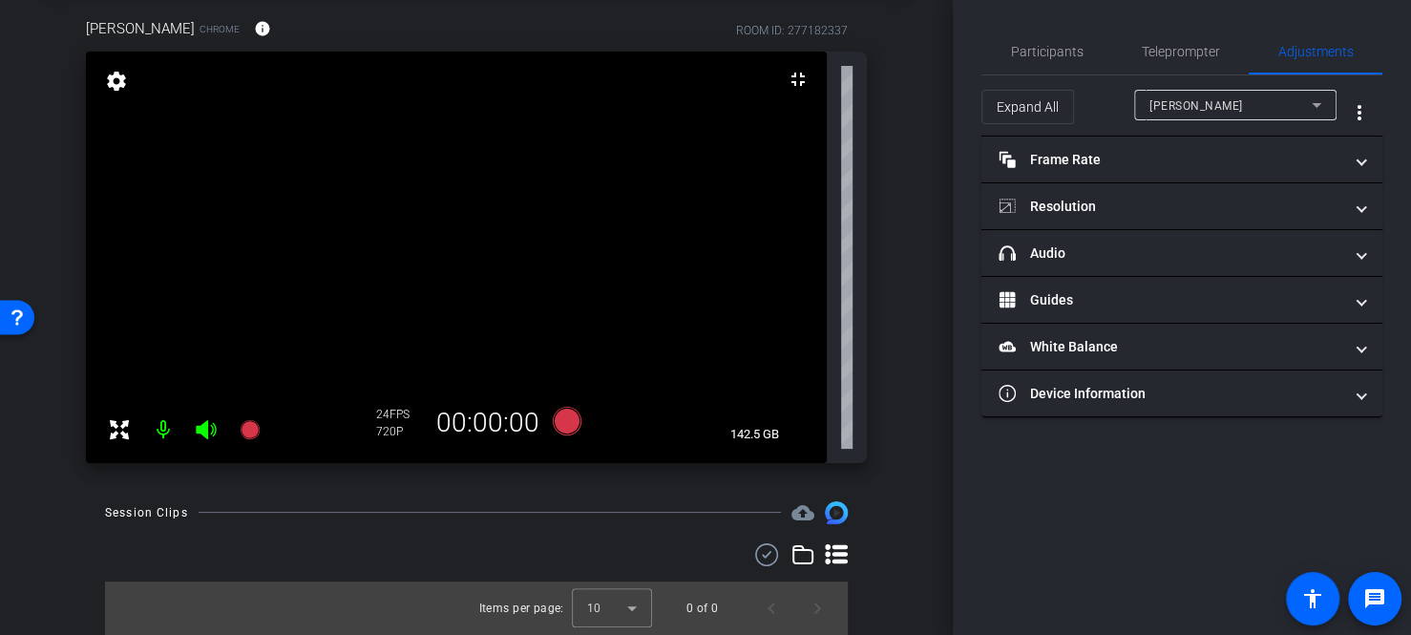
click at [58, 490] on div "arrow_back [PERSON_NAME] - Belonging Week Back to project Send invite account_b…" at bounding box center [476, 222] width 953 height 635
click at [1054, 56] on span "Participants" at bounding box center [1047, 51] width 73 height 13
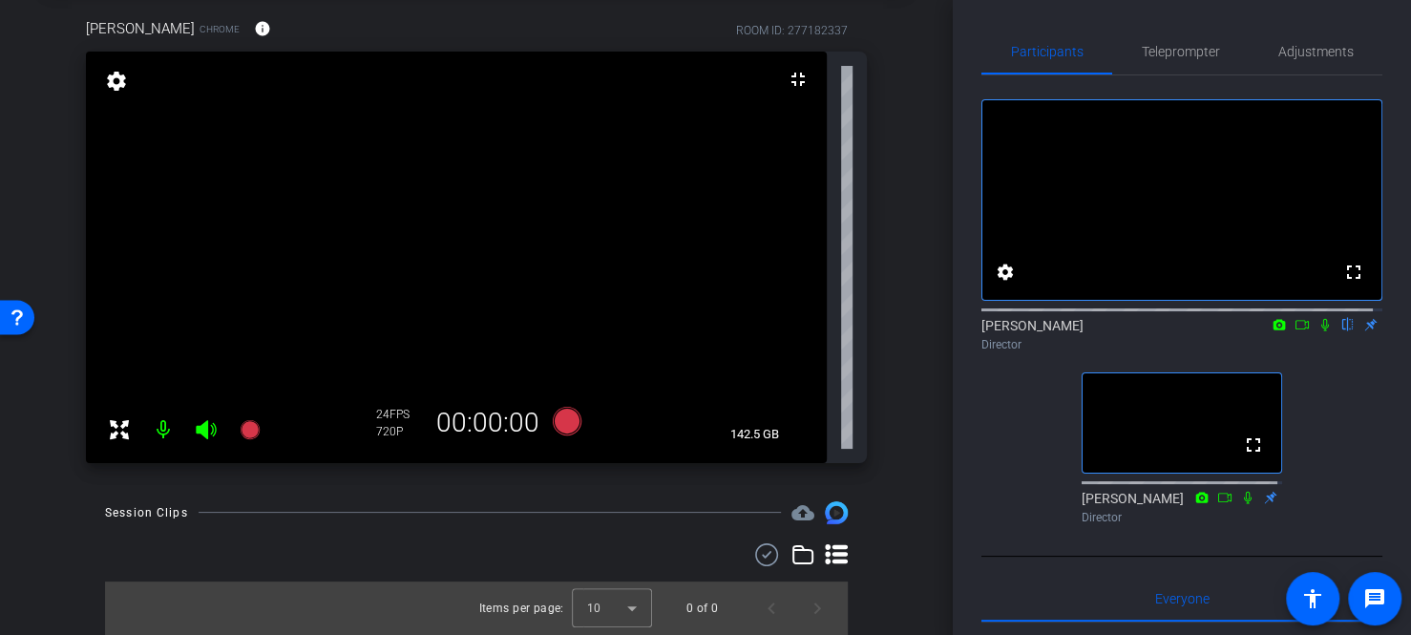
drag, startPoint x: 108, startPoint y: 84, endPoint x: 107, endPoint y: 95, distance: 10.5
click at [107, 95] on div "settings" at bounding box center [116, 82] width 32 height 32
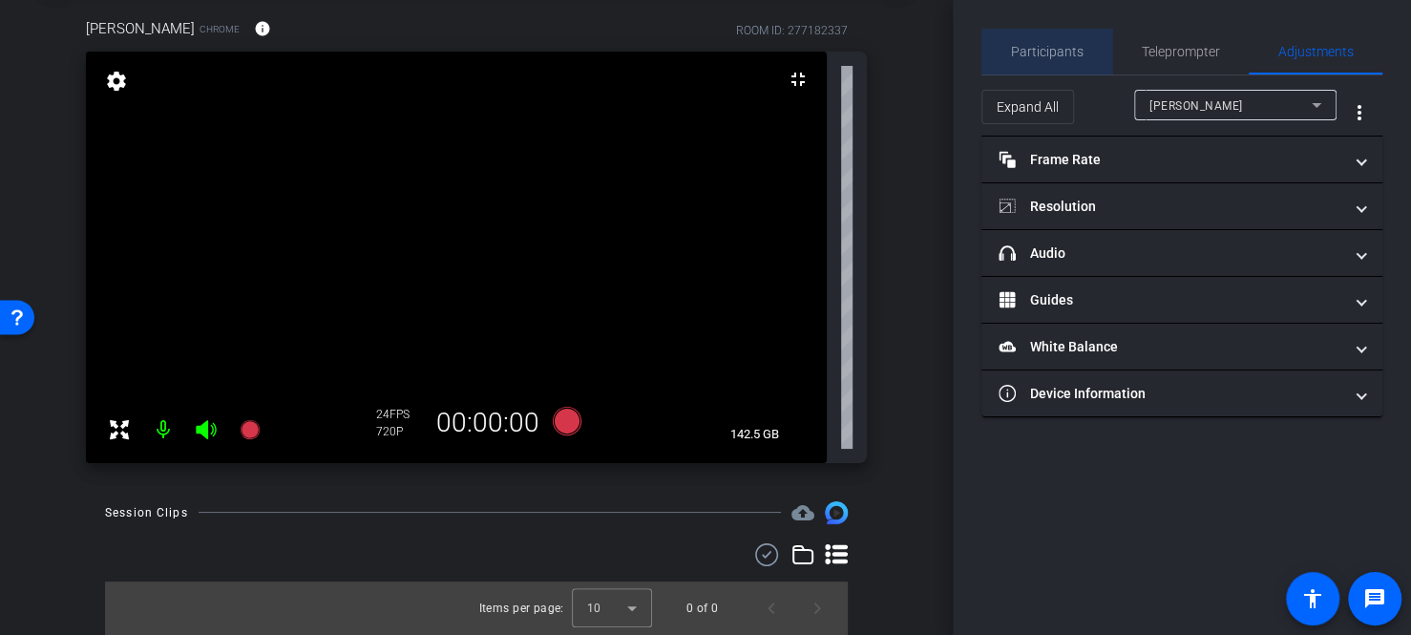
click at [1072, 53] on span "Participants" at bounding box center [1047, 51] width 73 height 13
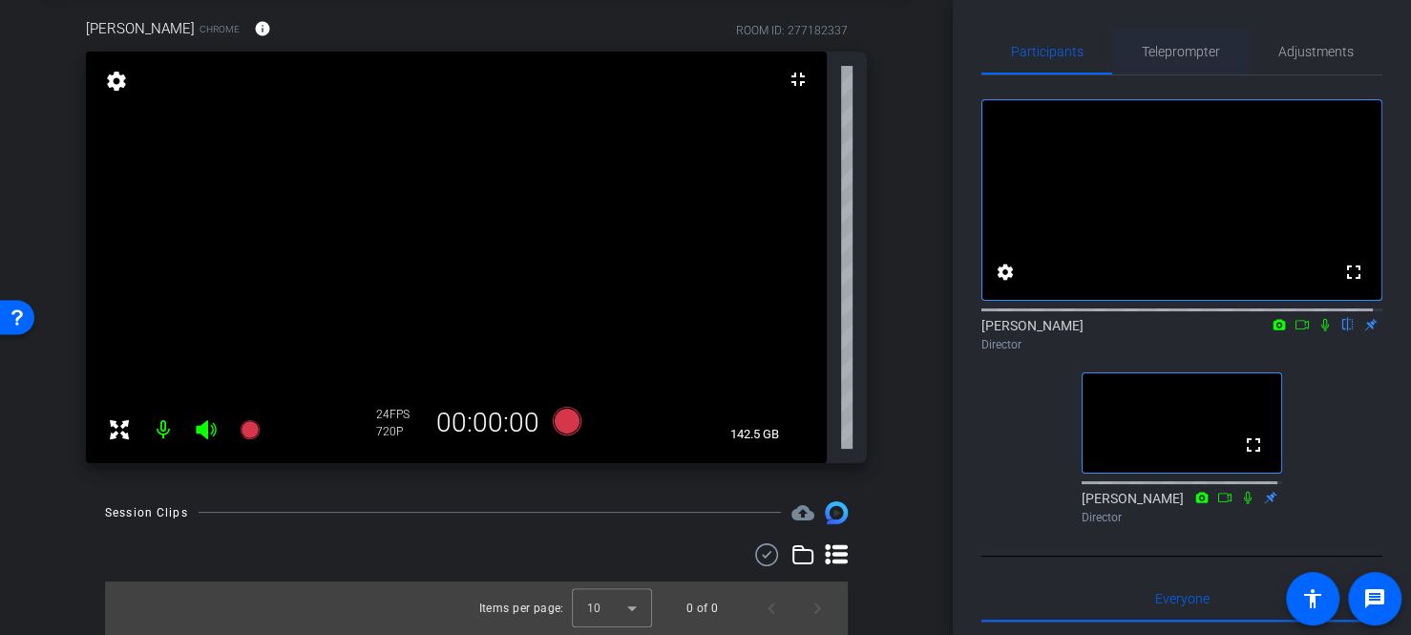
click at [1212, 55] on span "Teleprompter" at bounding box center [1181, 51] width 78 height 13
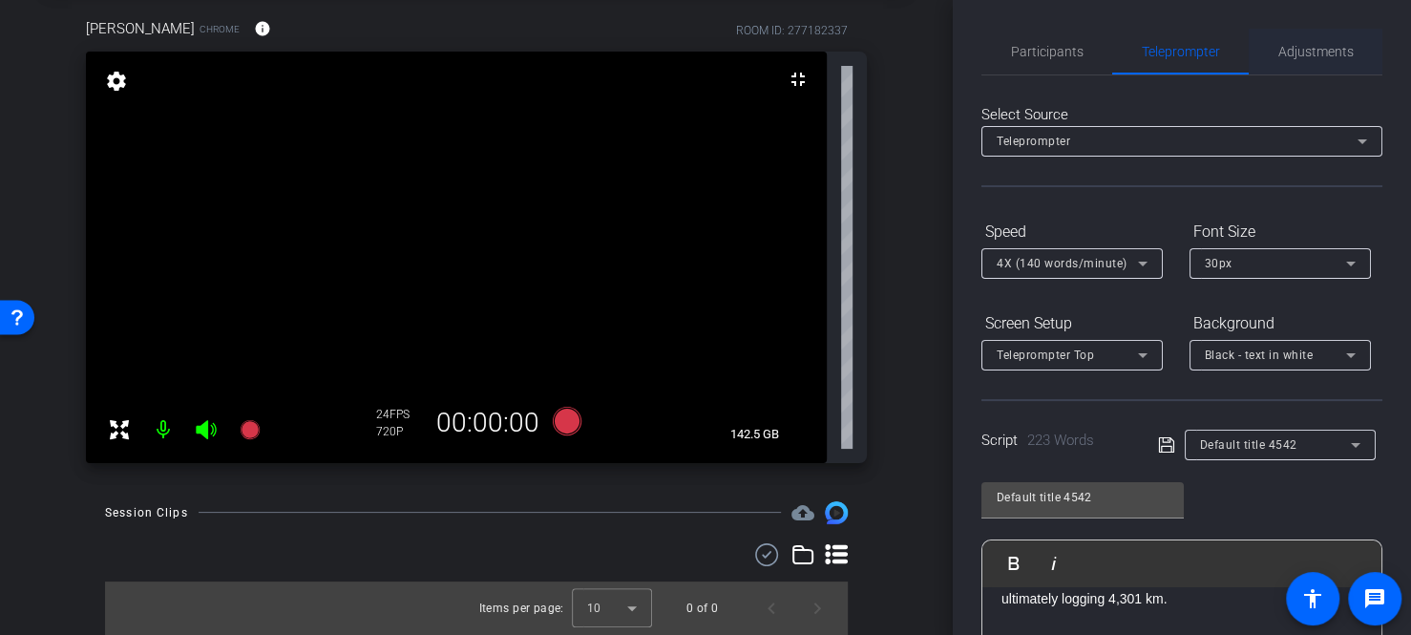
click at [1301, 50] on span "Adjustments" at bounding box center [1316, 51] width 75 height 13
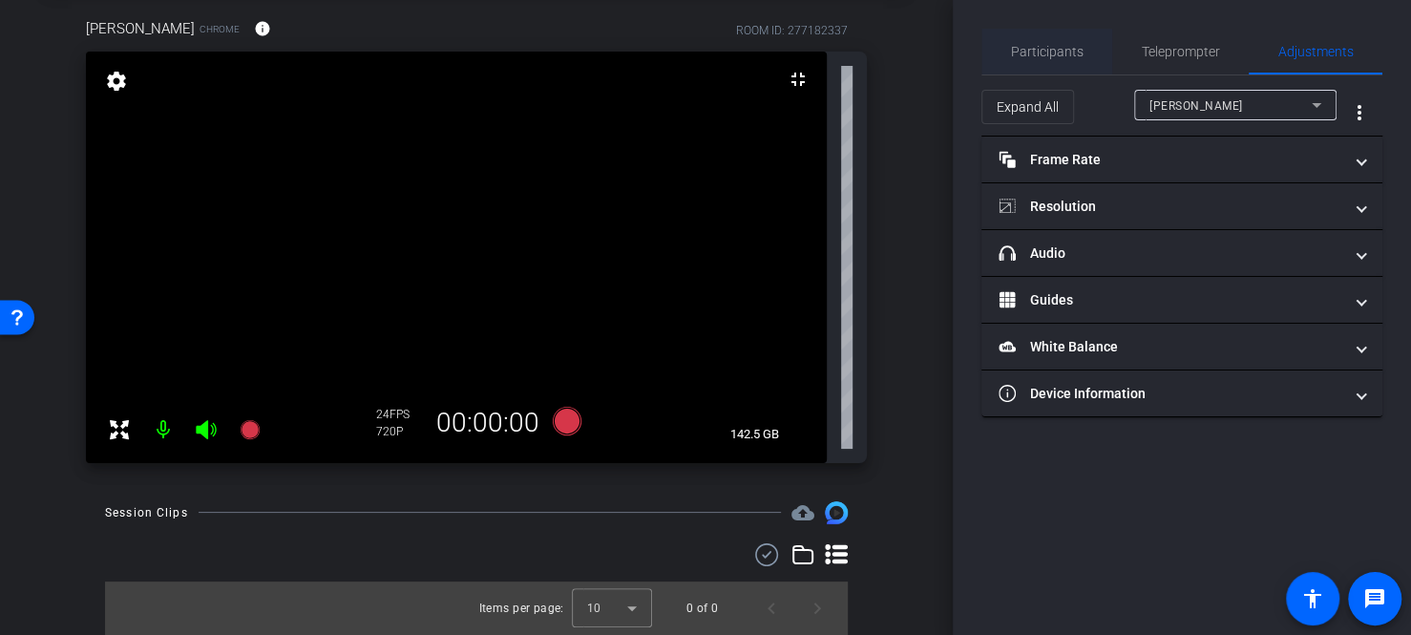
click at [1060, 48] on span "Participants" at bounding box center [1047, 52] width 73 height 46
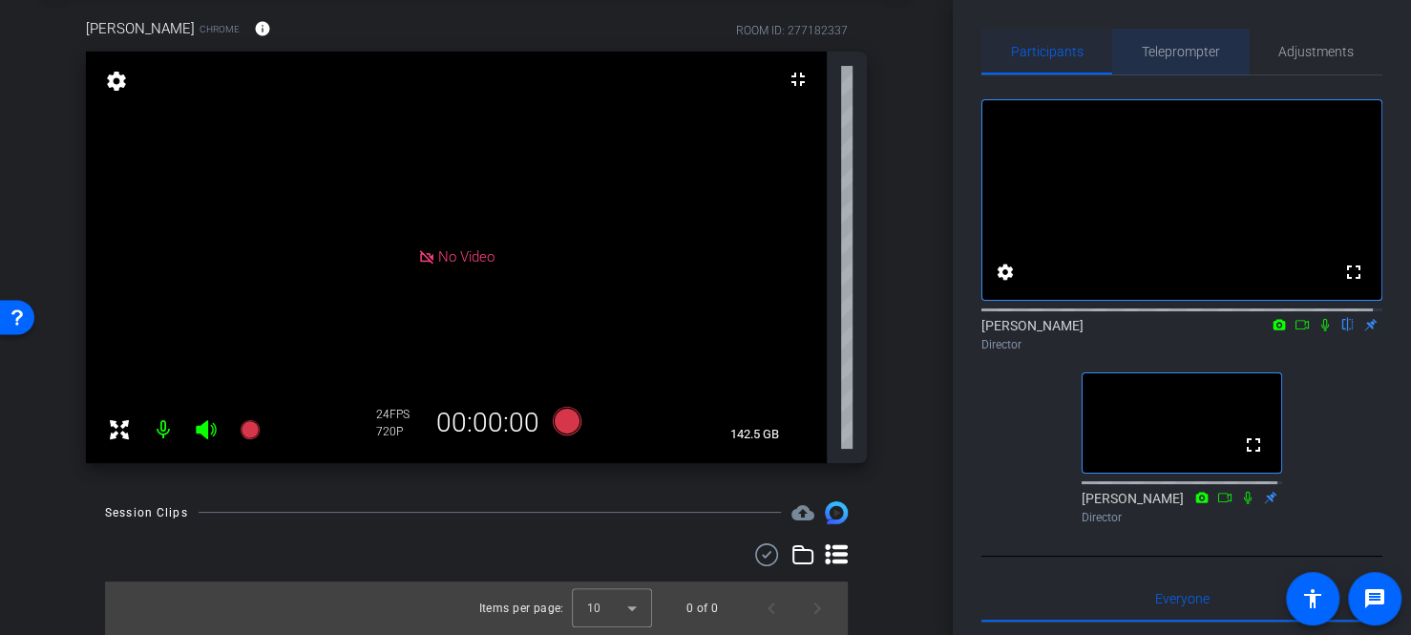
drag, startPoint x: 1188, startPoint y: 43, endPoint x: 1090, endPoint y: 54, distance: 99.0
click at [1187, 48] on span "Teleprompter" at bounding box center [1181, 52] width 78 height 46
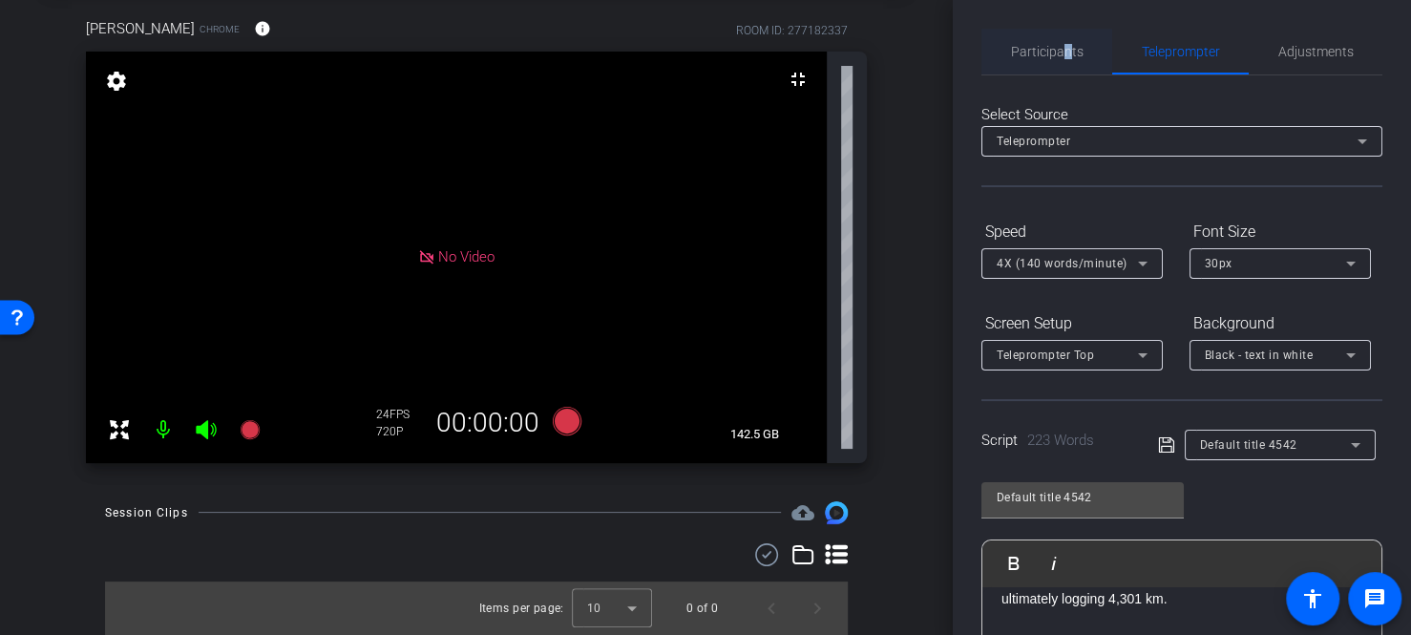
click at [1063, 53] on span "Participants" at bounding box center [1047, 51] width 73 height 13
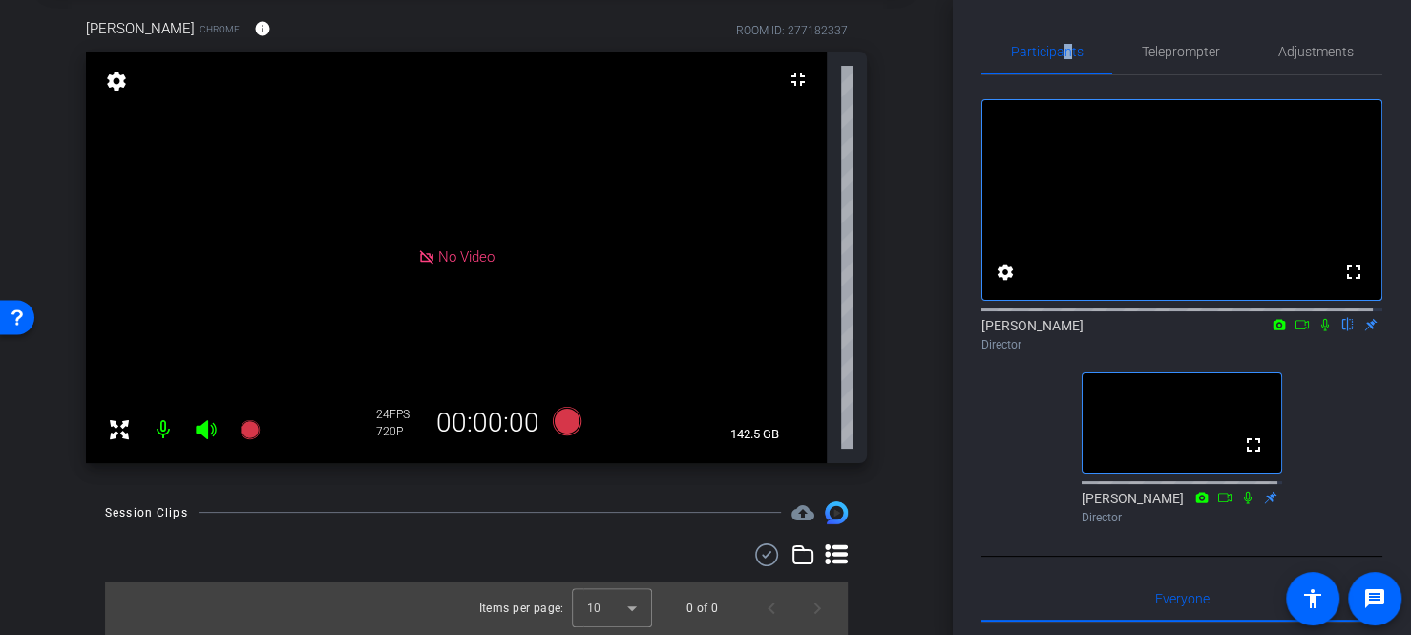
scroll to position [0, 0]
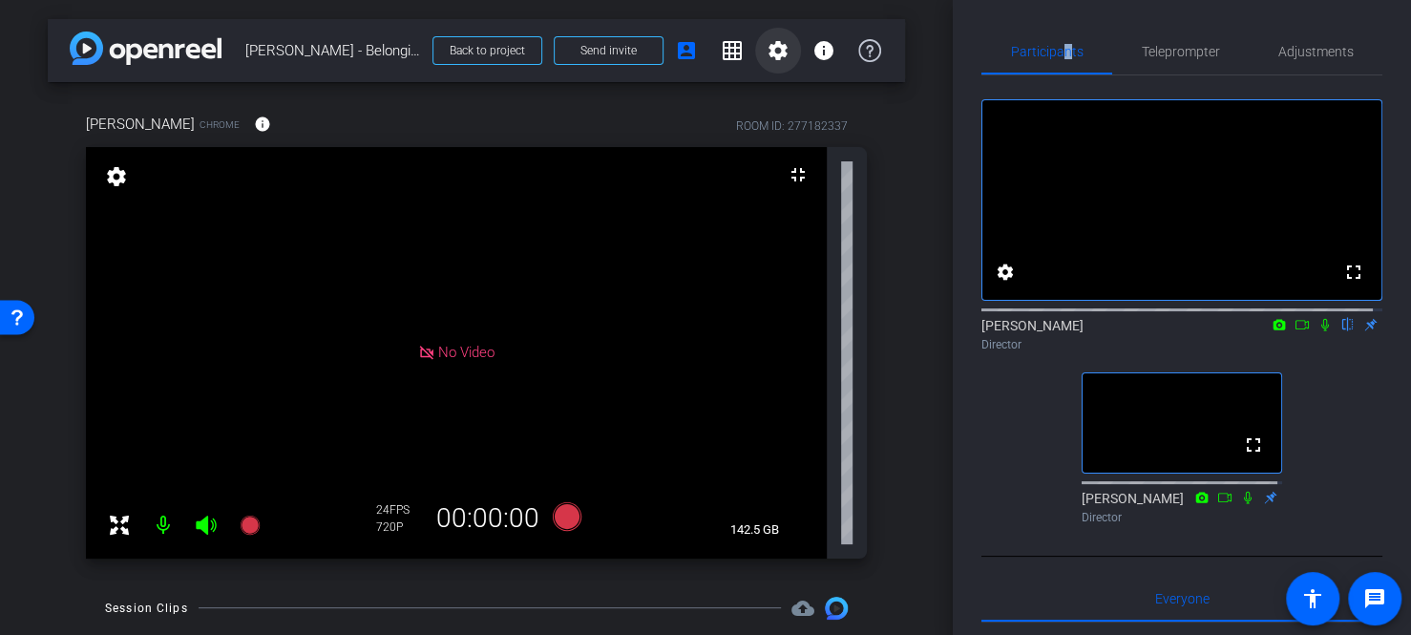
click at [767, 53] on mat-icon "settings" at bounding box center [778, 50] width 23 height 23
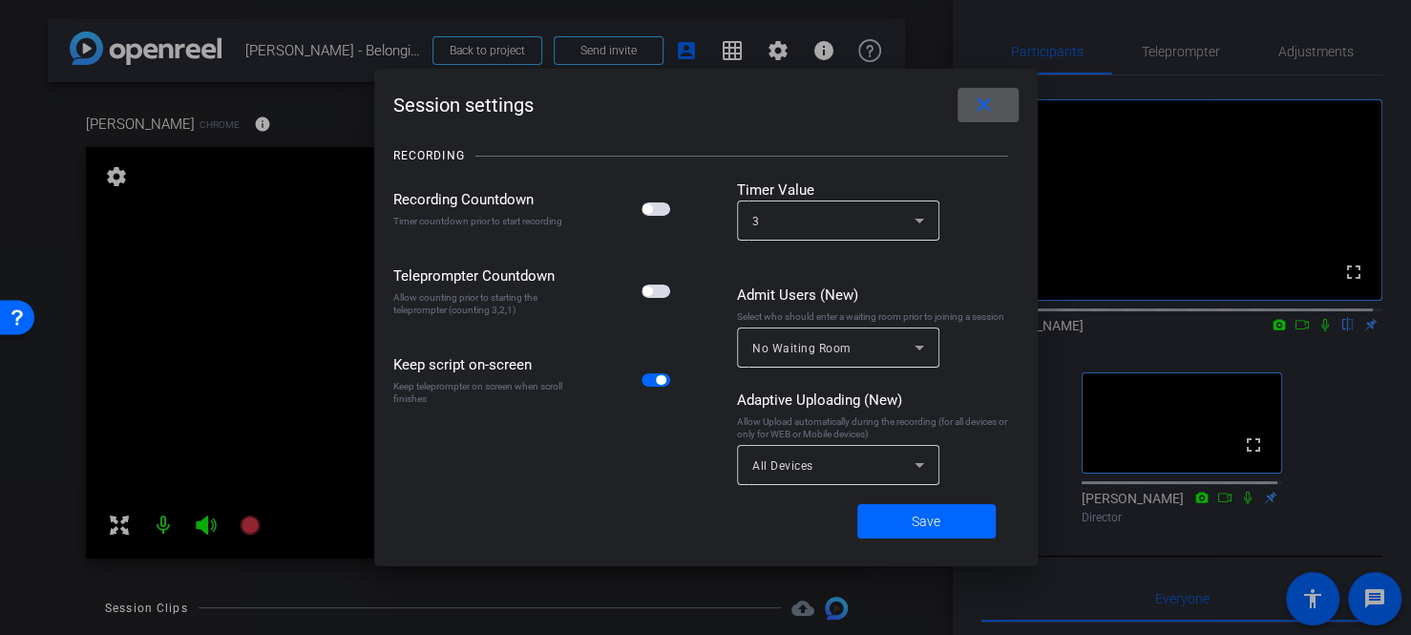
click at [722, 53] on div at bounding box center [705, 317] width 1411 height 635
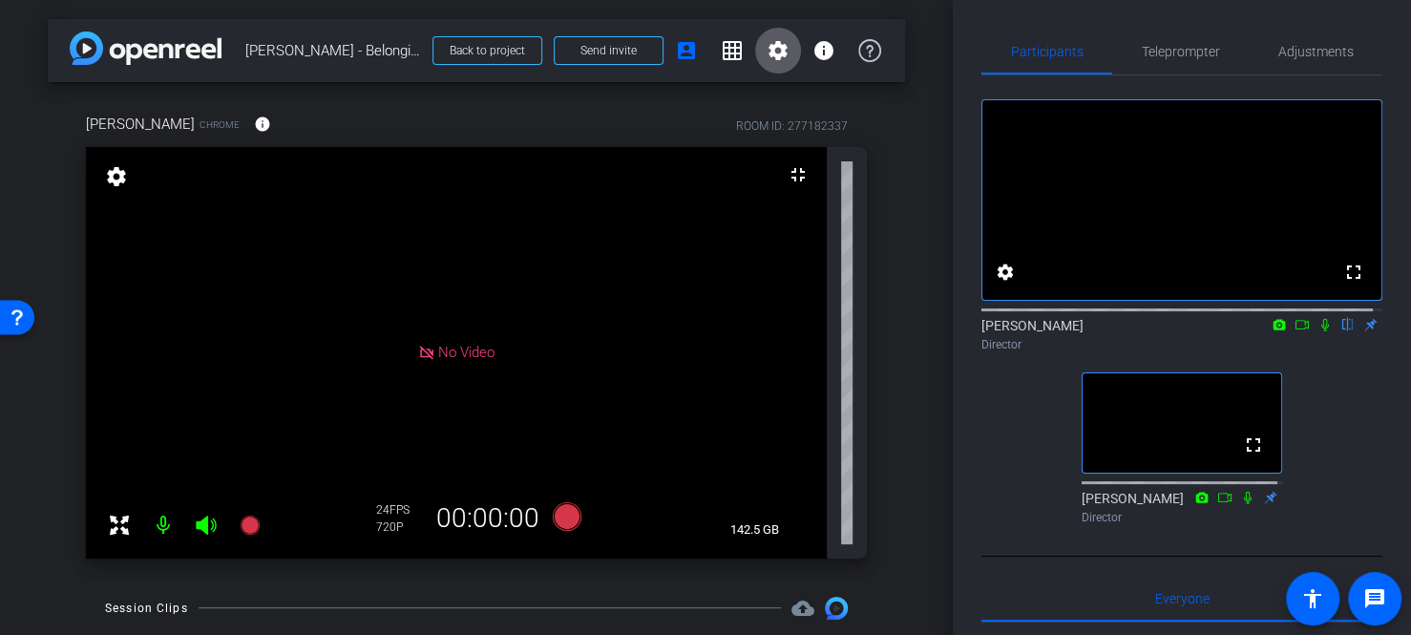
click at [729, 53] on mat-icon "grid_on" at bounding box center [732, 50] width 23 height 23
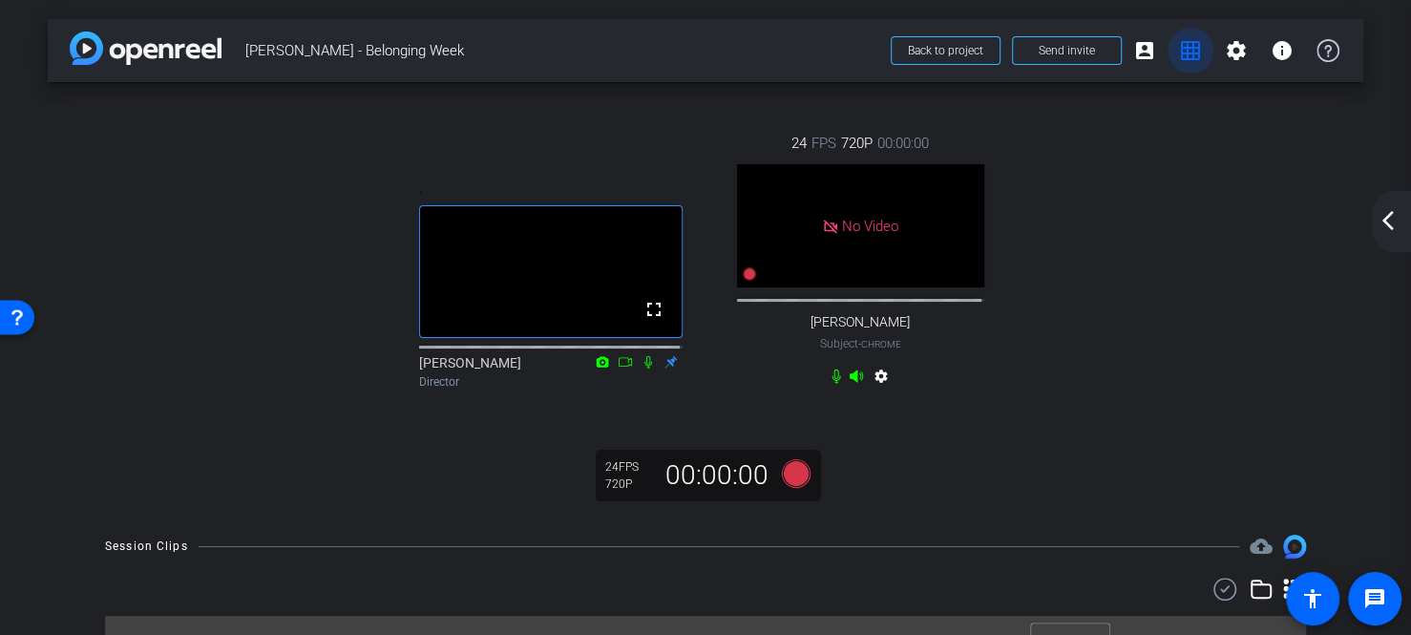
click at [1182, 64] on button "grid_on" at bounding box center [1191, 51] width 46 height 46
drag, startPoint x: 1182, startPoint y: 60, endPoint x: 1152, endPoint y: 59, distance: 30.6
click at [1183, 60] on mat-icon "grid_on" at bounding box center [1190, 50] width 23 height 23
click at [1146, 57] on span at bounding box center [1145, 51] width 46 height 46
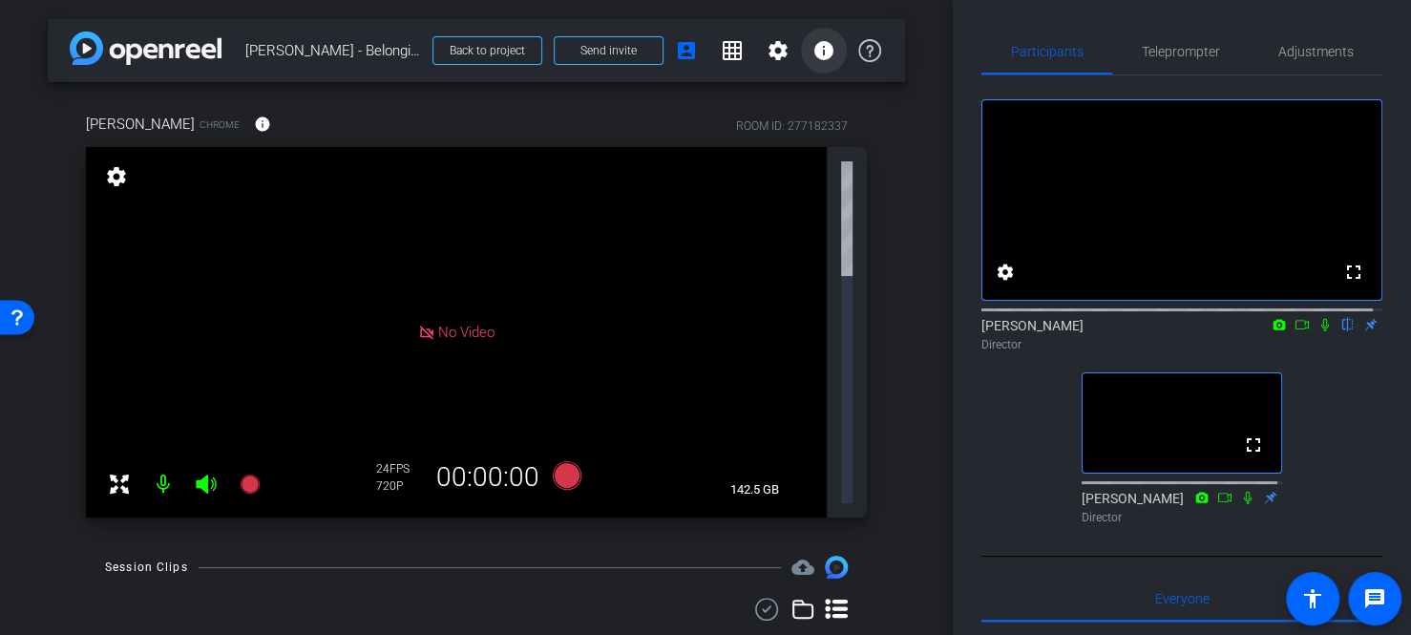
click at [811, 57] on button "info" at bounding box center [824, 51] width 46 height 46
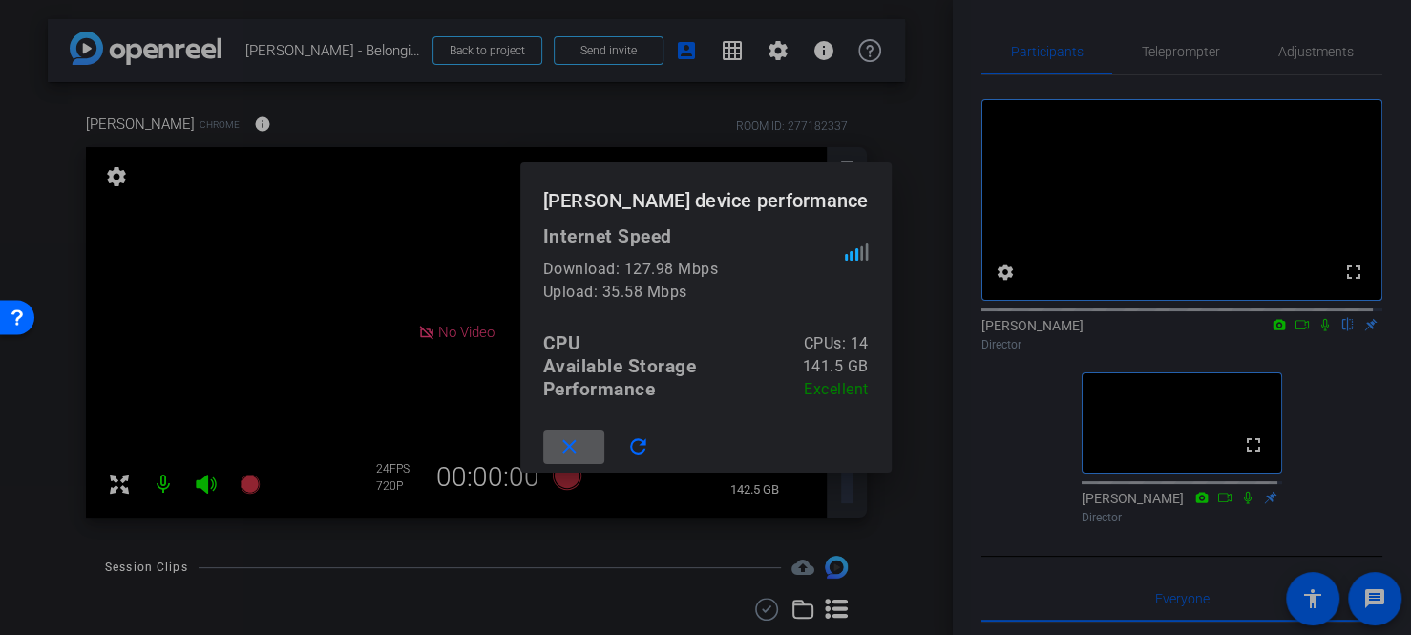
click at [603, 435] on span at bounding box center [573, 447] width 61 height 46
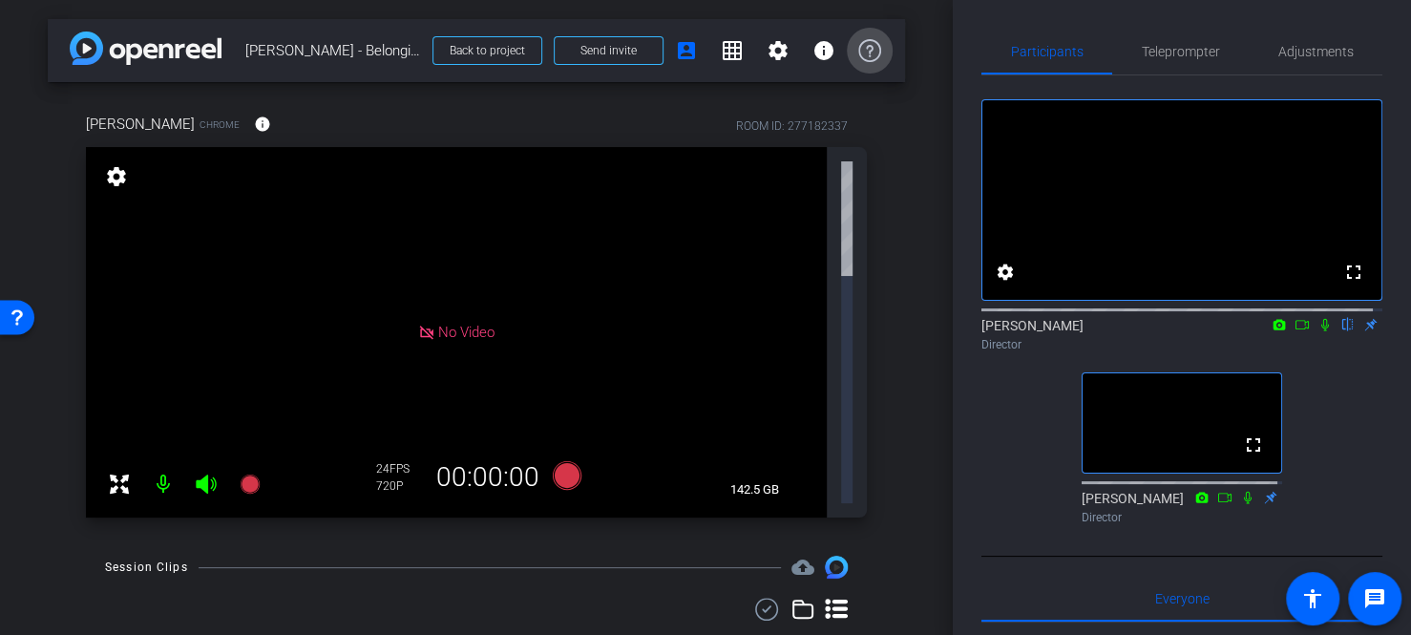
click at [879, 50] on icon at bounding box center [870, 50] width 23 height 23
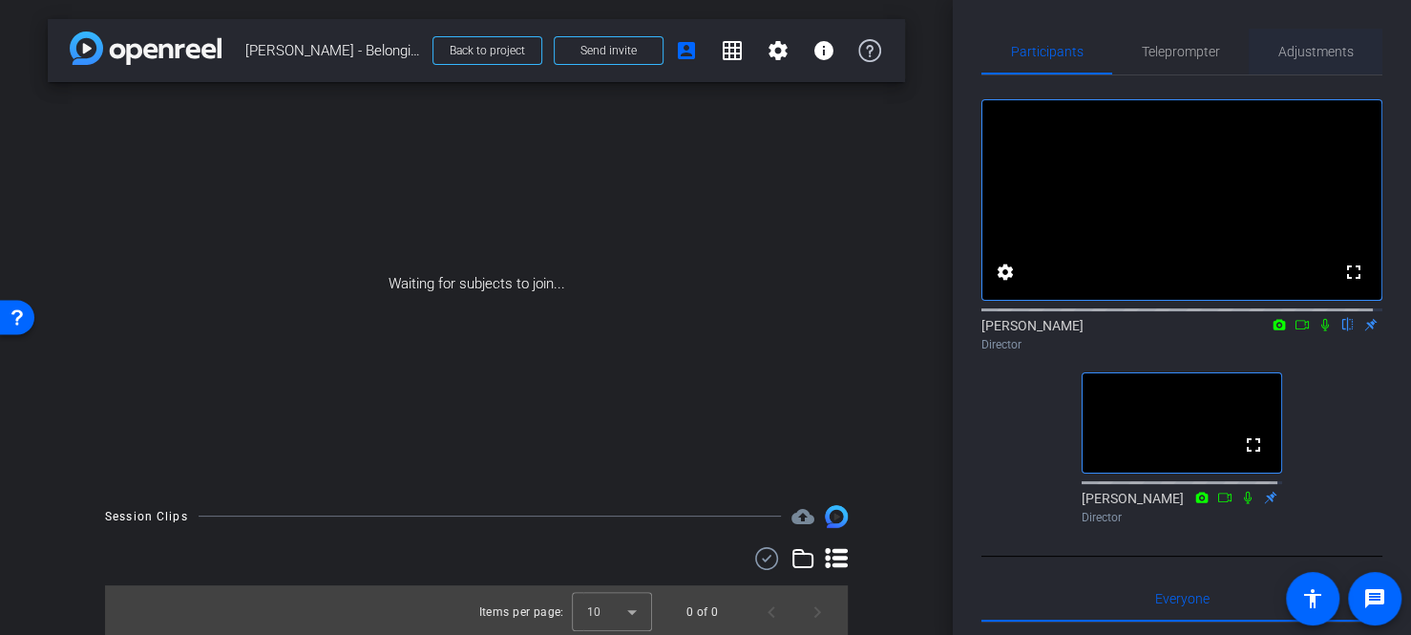
click at [1279, 47] on span "Adjustments" at bounding box center [1316, 51] width 75 height 13
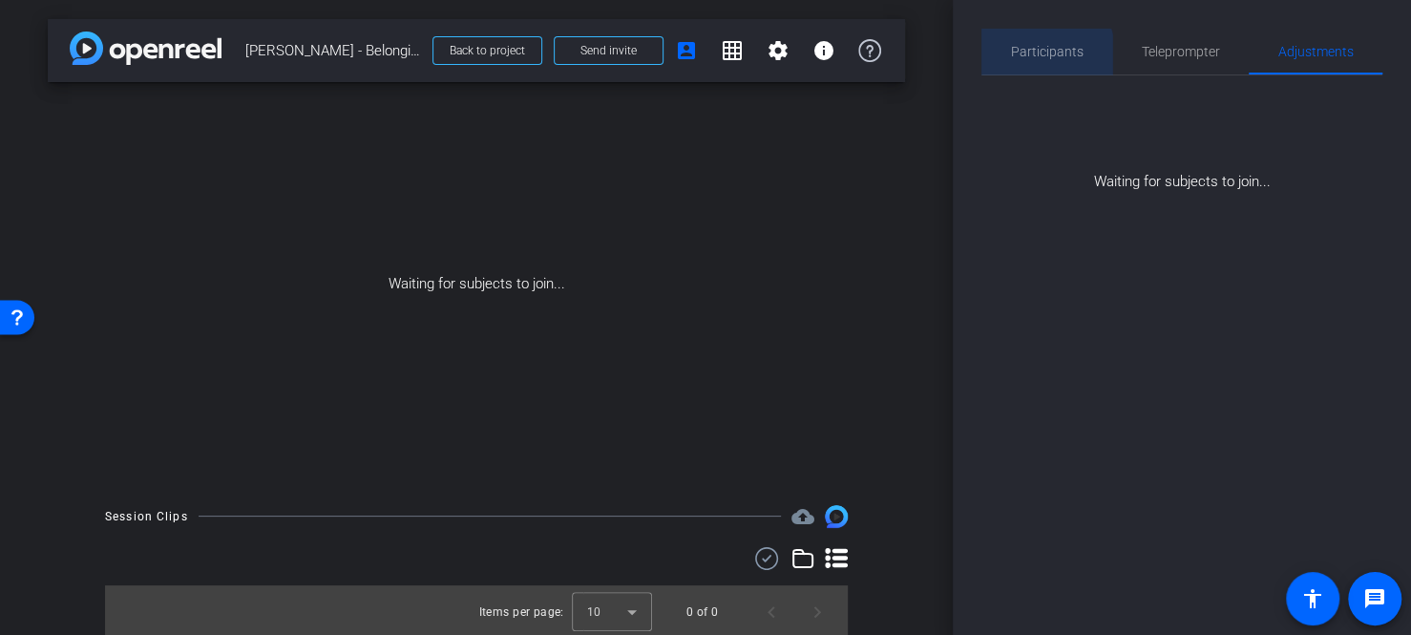
click at [1035, 62] on span "Participants" at bounding box center [1047, 52] width 73 height 46
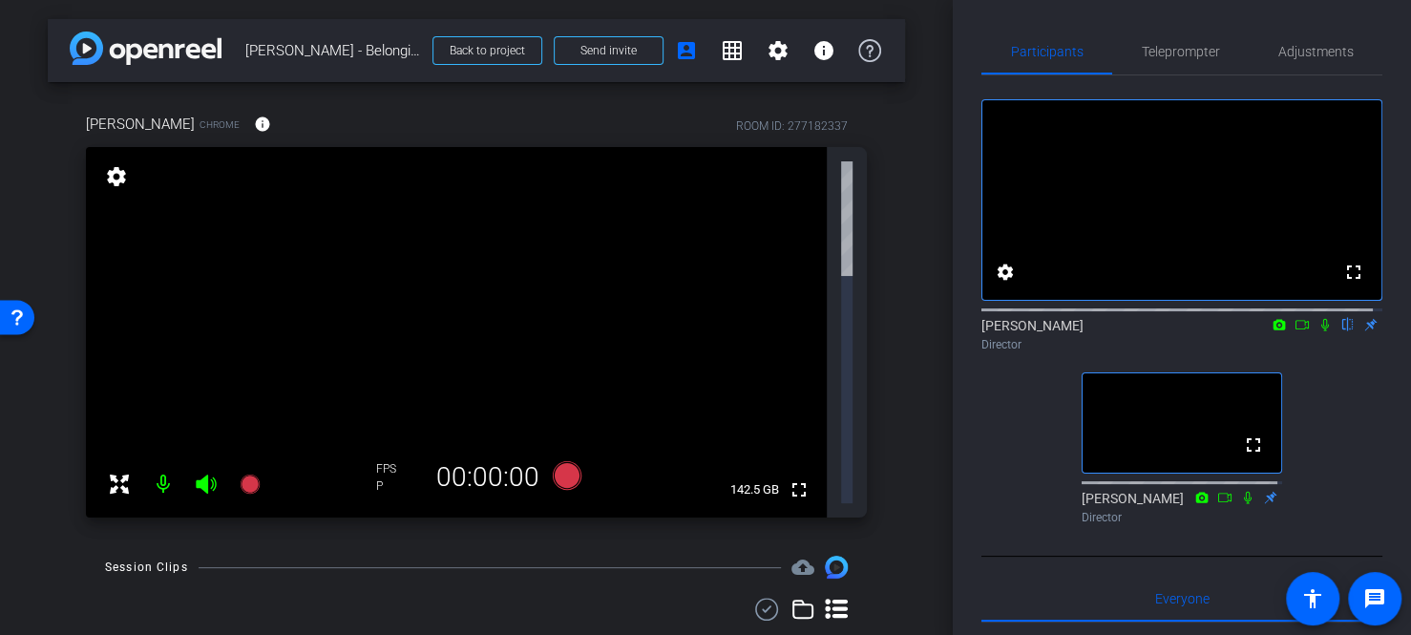
click at [907, 246] on div "arrow_back [PERSON_NAME] - Belonging Week Back to project Send invite account_b…" at bounding box center [476, 317] width 953 height 635
click at [1305, 48] on span "Adjustments" at bounding box center [1316, 51] width 75 height 13
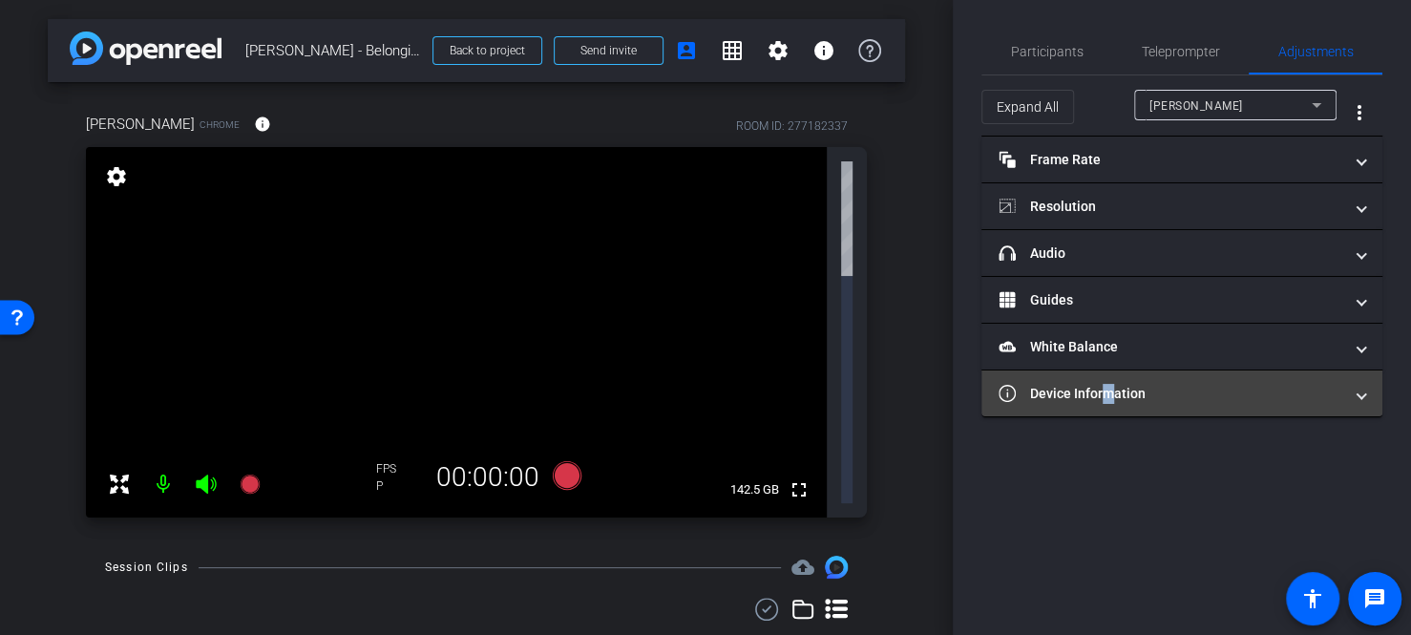
click at [1098, 389] on mat-panel-title "Device Information" at bounding box center [1171, 394] width 344 height 20
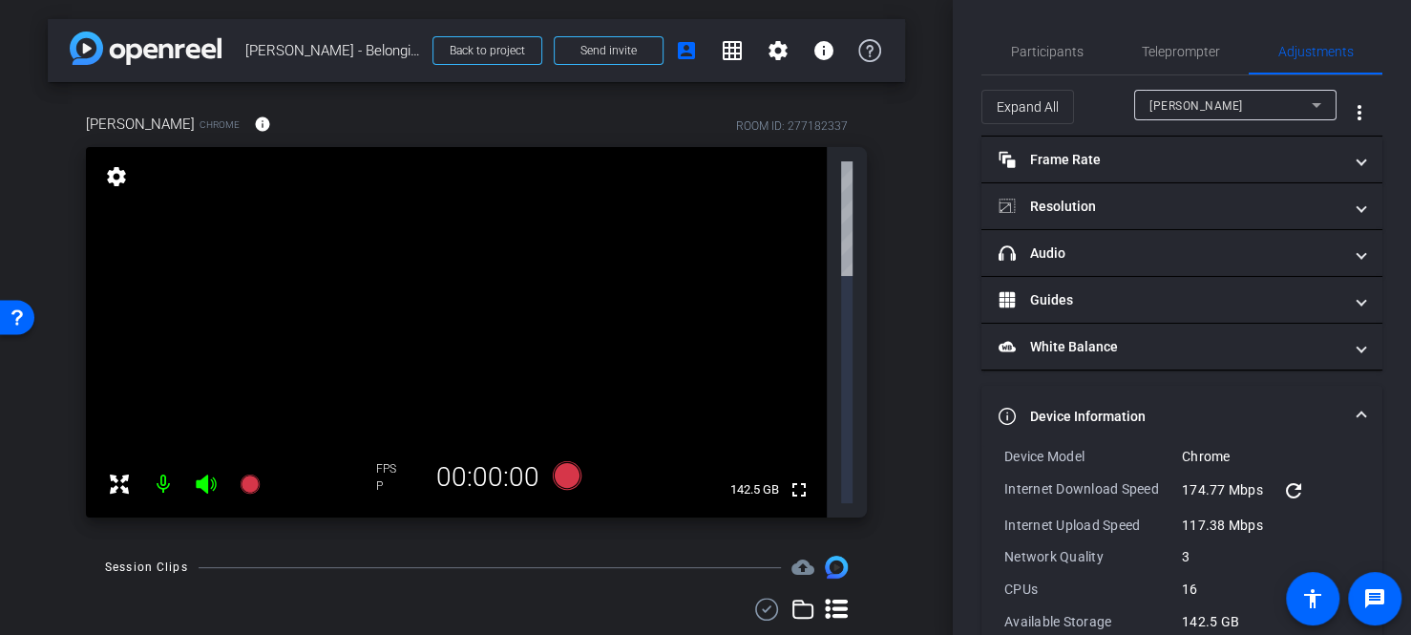
click at [1219, 396] on mat-expansion-panel-header "Device Information" at bounding box center [1182, 416] width 401 height 61
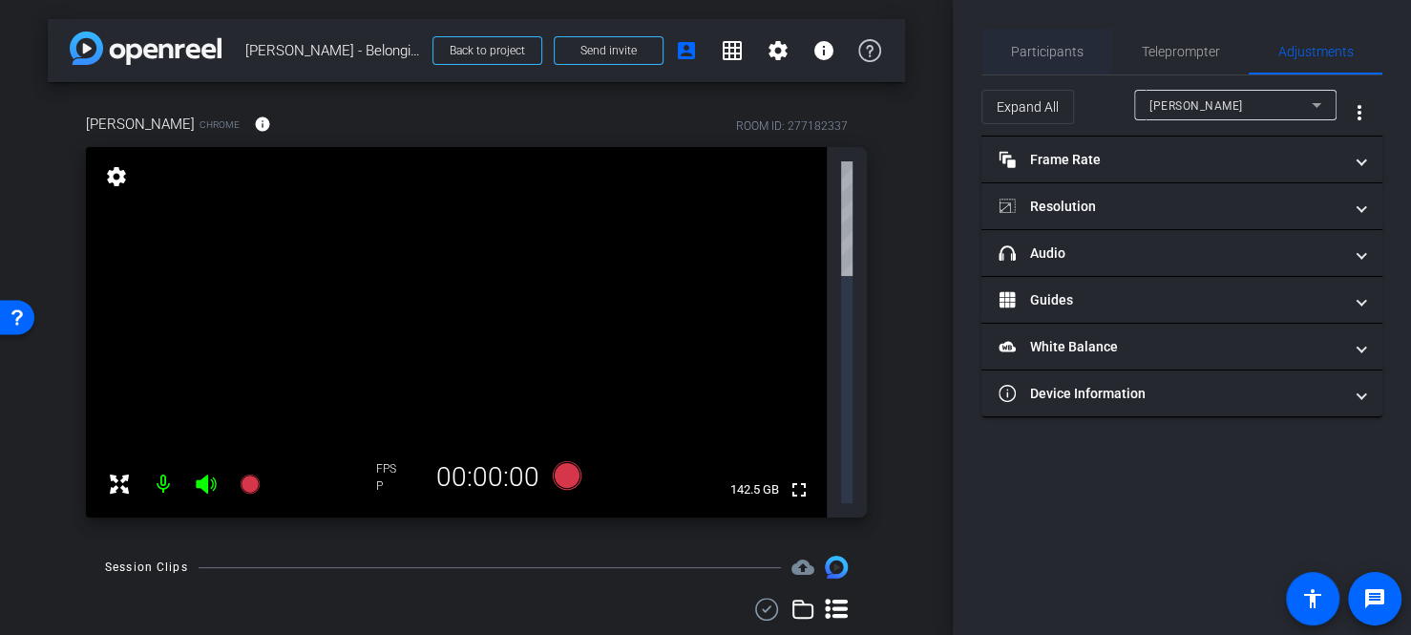
click at [1034, 47] on span "Participants" at bounding box center [1047, 51] width 73 height 13
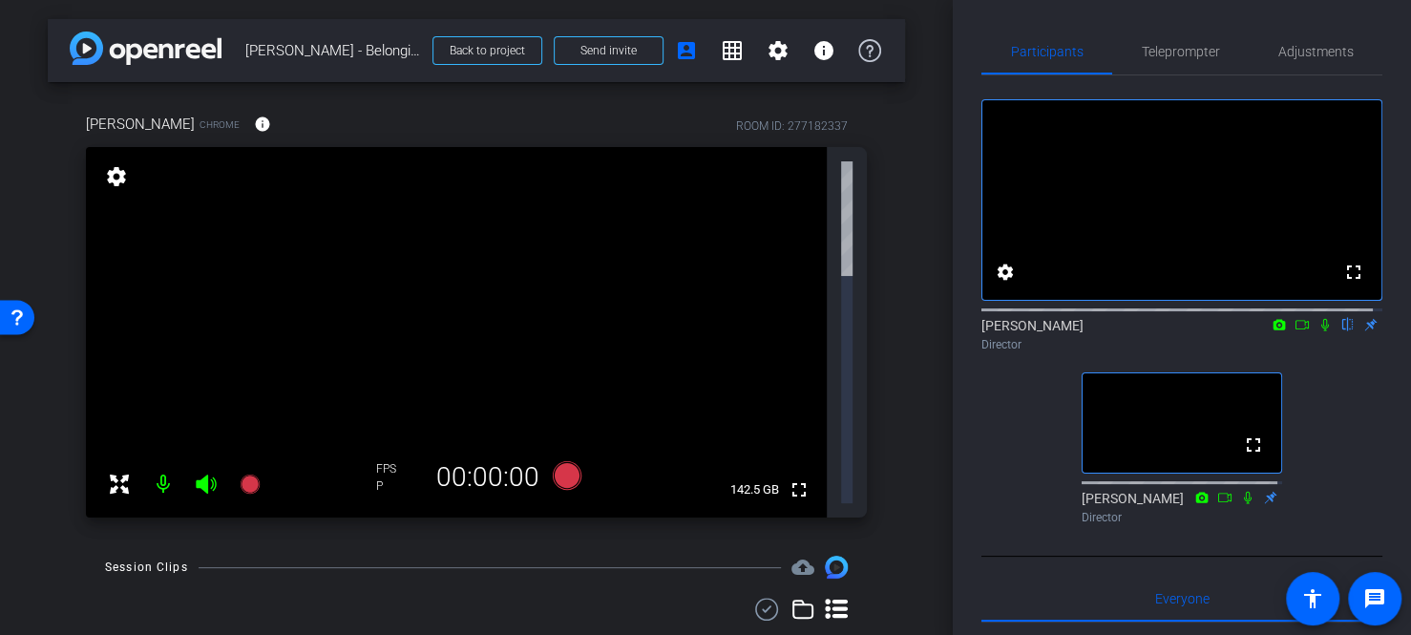
click at [936, 211] on div "arrow_back [PERSON_NAME] - Belonging Week Back to project Send invite account_b…" at bounding box center [476, 317] width 953 height 635
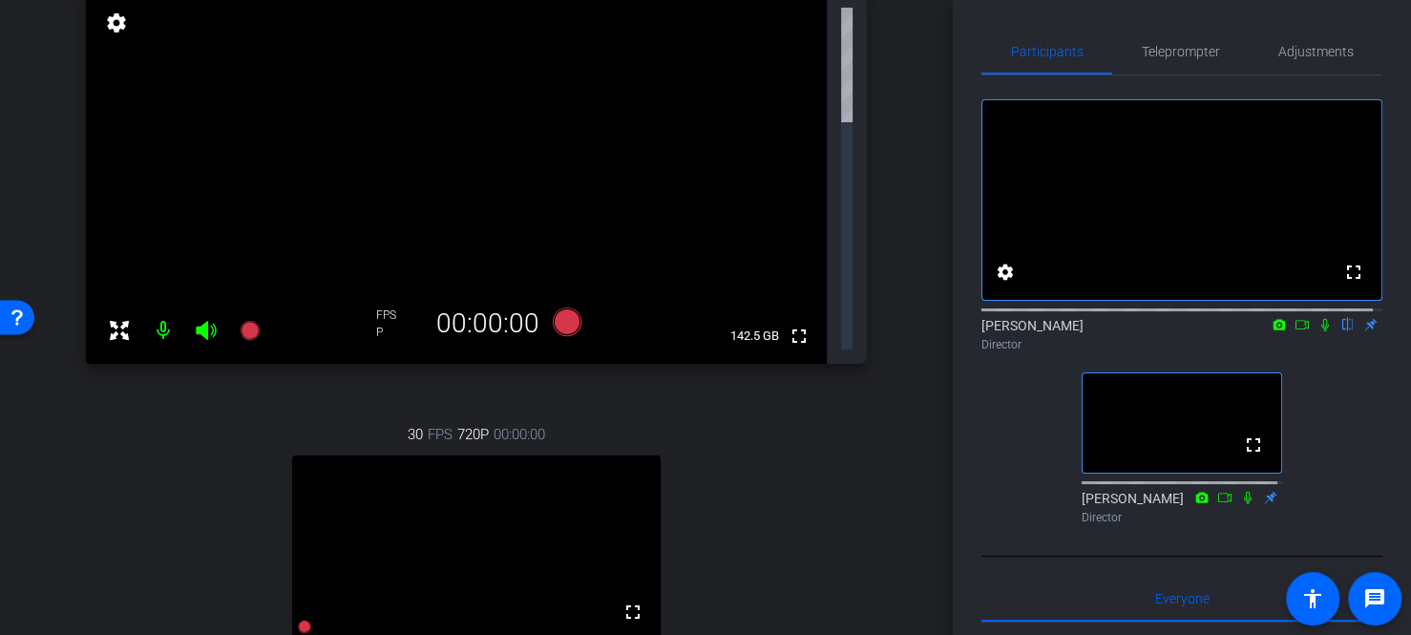
scroll to position [95, 0]
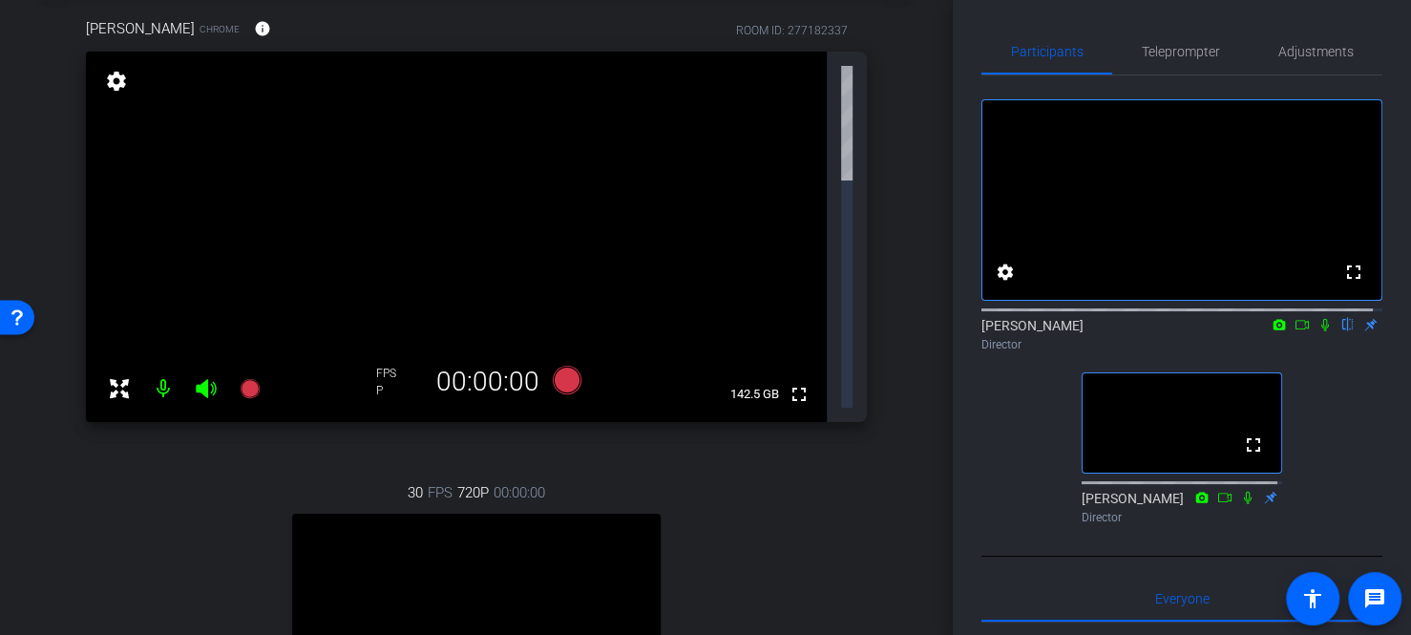
click at [156, 370] on mat-icon at bounding box center [163, 389] width 38 height 38
click at [205, 377] on icon at bounding box center [206, 388] width 23 height 23
click at [167, 370] on mat-icon at bounding box center [163, 389] width 38 height 38
click at [206, 379] on icon at bounding box center [206, 388] width 20 height 19
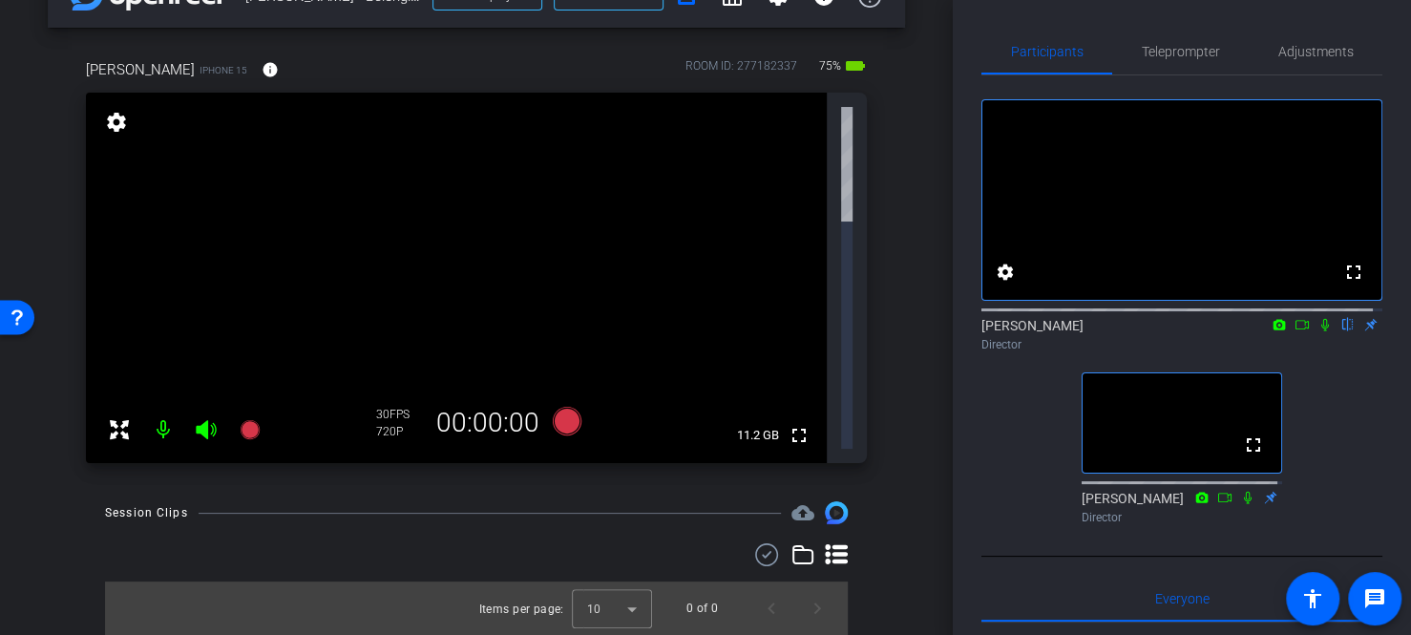
scroll to position [0, 0]
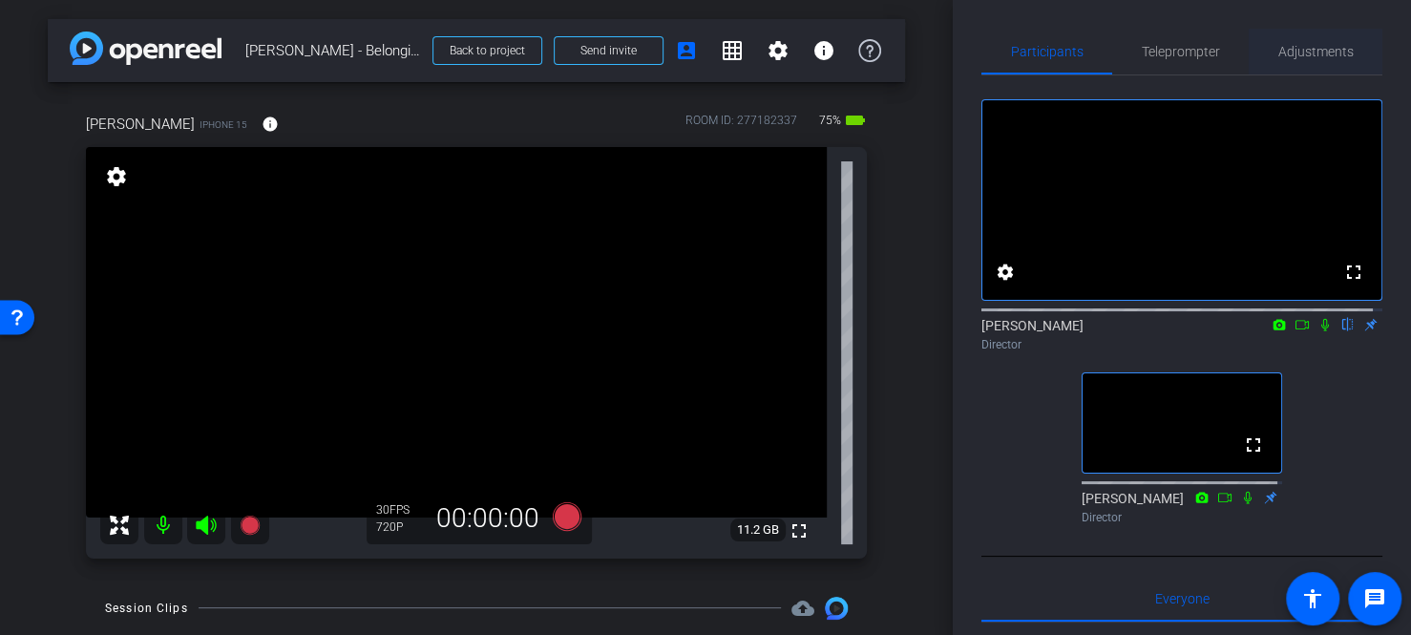
click at [1302, 61] on span "Adjustments" at bounding box center [1316, 52] width 75 height 46
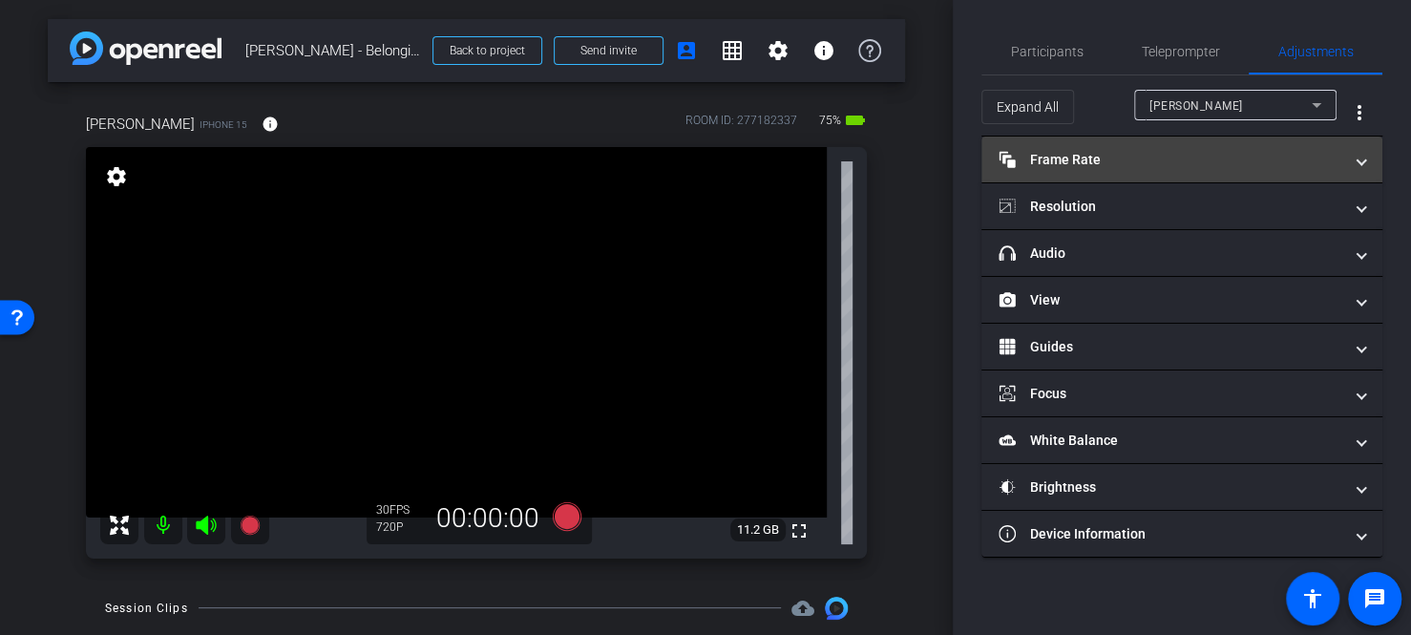
click at [1135, 167] on mat-panel-title "Frame Rate Frame Rate" at bounding box center [1171, 160] width 344 height 20
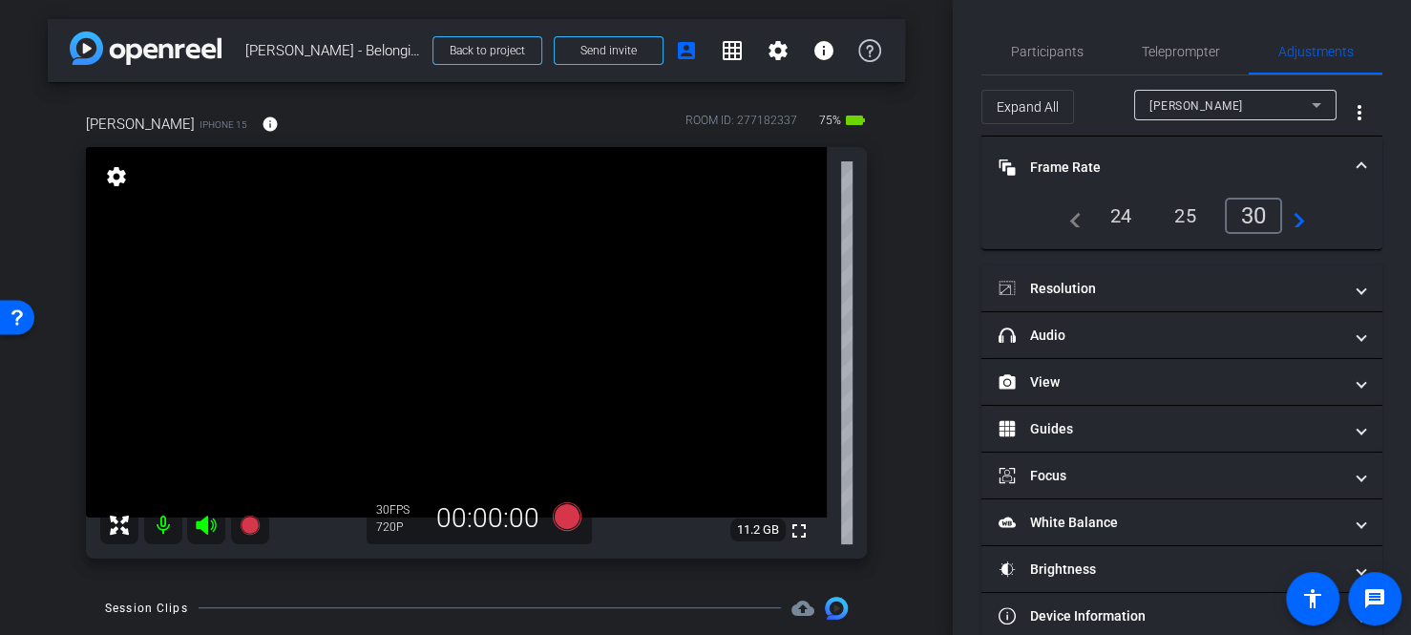
click at [1125, 216] on div "24" at bounding box center [1121, 216] width 51 height 32
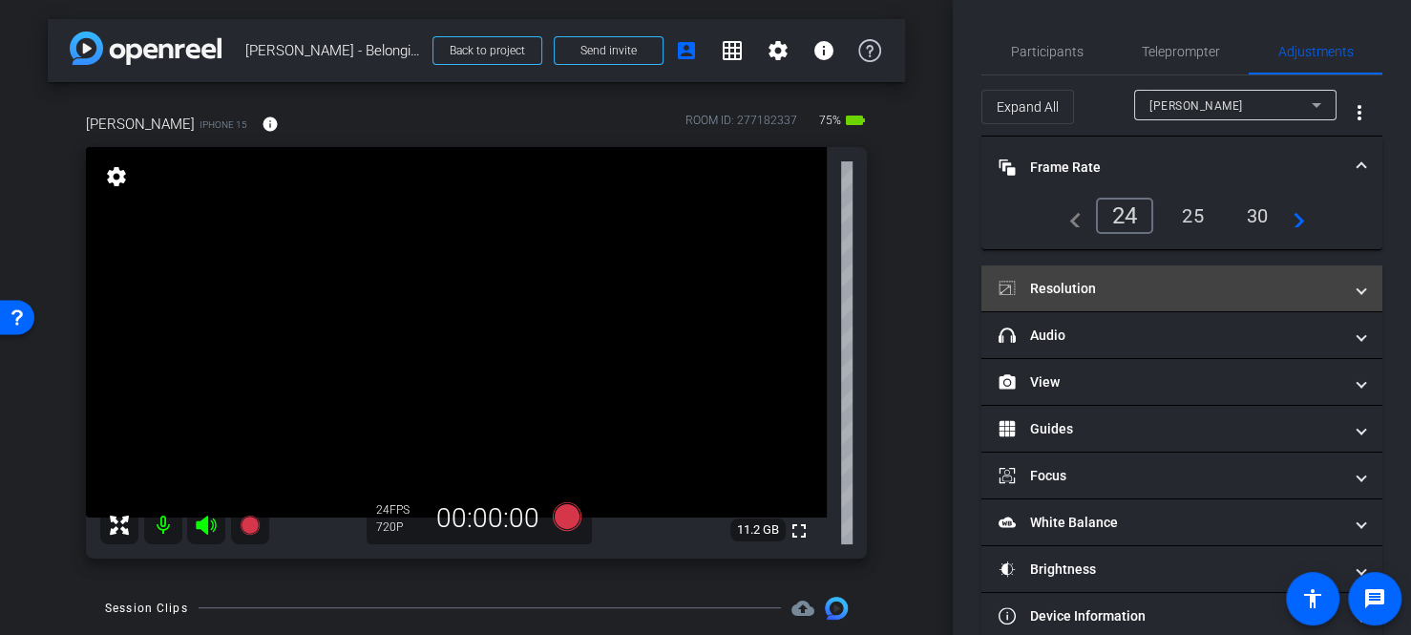
click at [1117, 289] on mat-panel-title "Resolution" at bounding box center [1171, 289] width 344 height 20
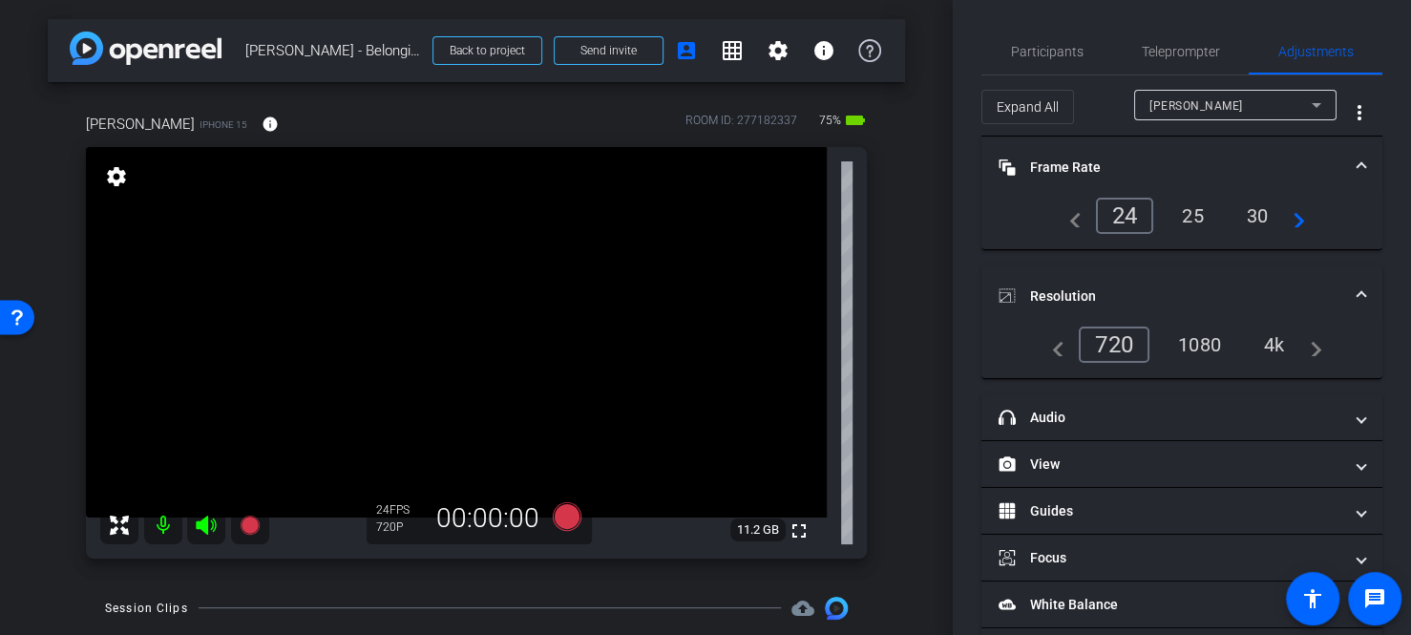
click at [1208, 342] on div "1080" at bounding box center [1200, 345] width 72 height 32
click at [1161, 66] on span "Teleprompter" at bounding box center [1181, 52] width 78 height 46
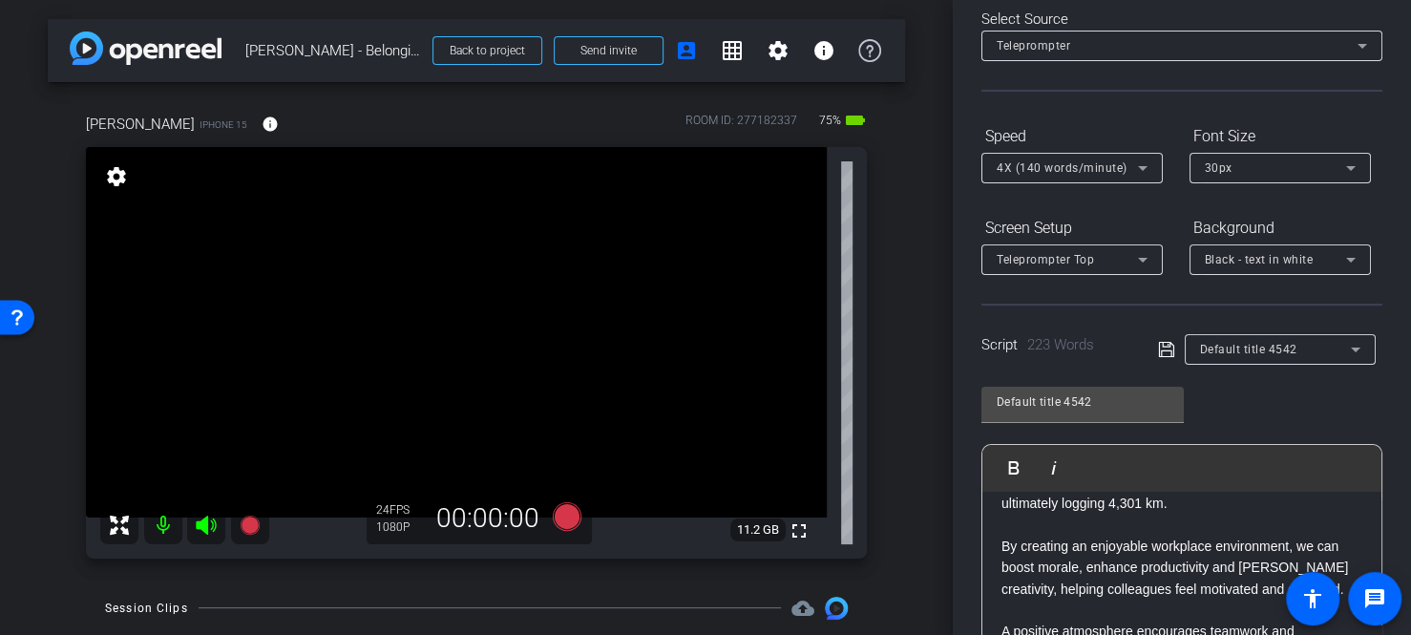
scroll to position [407, 0]
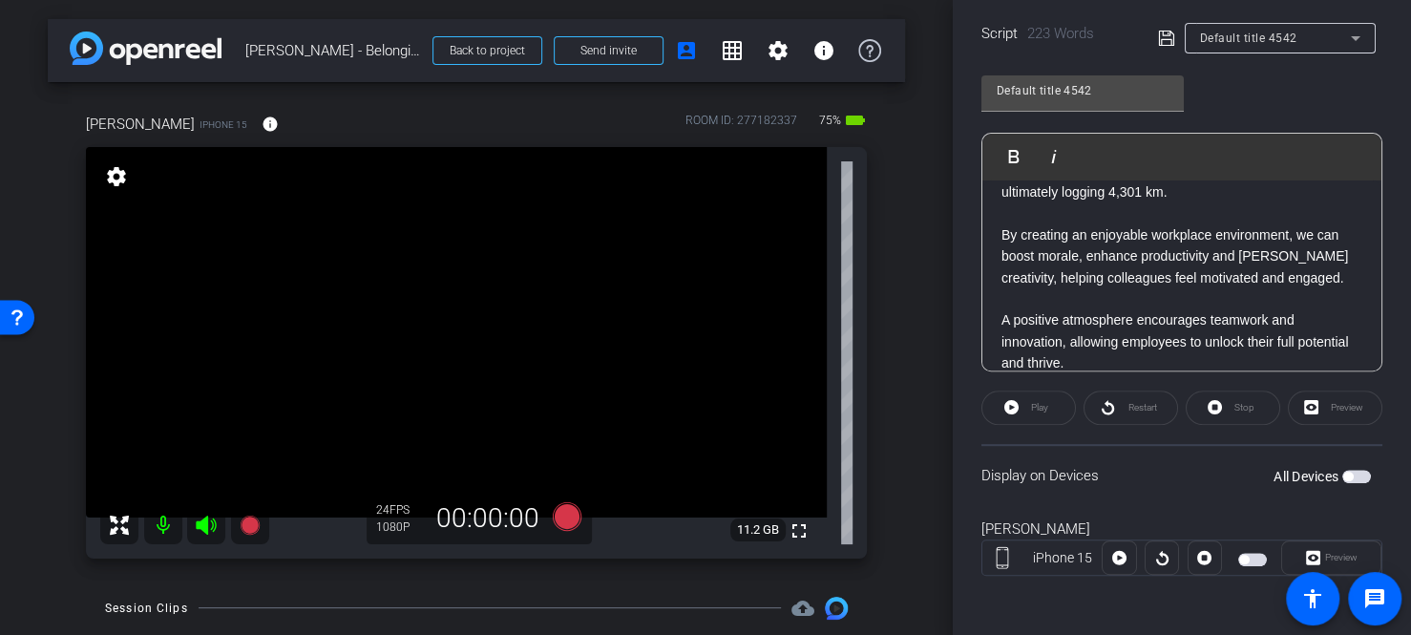
click at [1346, 479] on span "button" at bounding box center [1357, 476] width 29 height 13
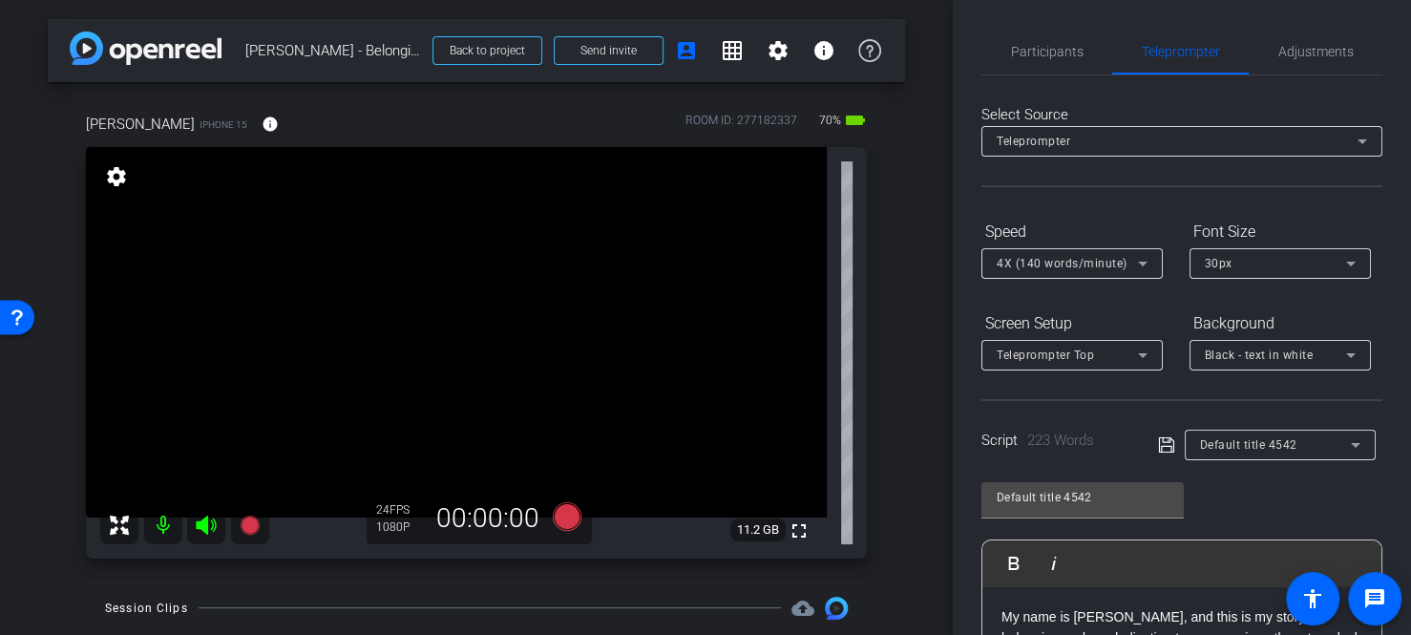
scroll to position [0, 0]
click at [1061, 70] on span "Participants" at bounding box center [1047, 52] width 73 height 46
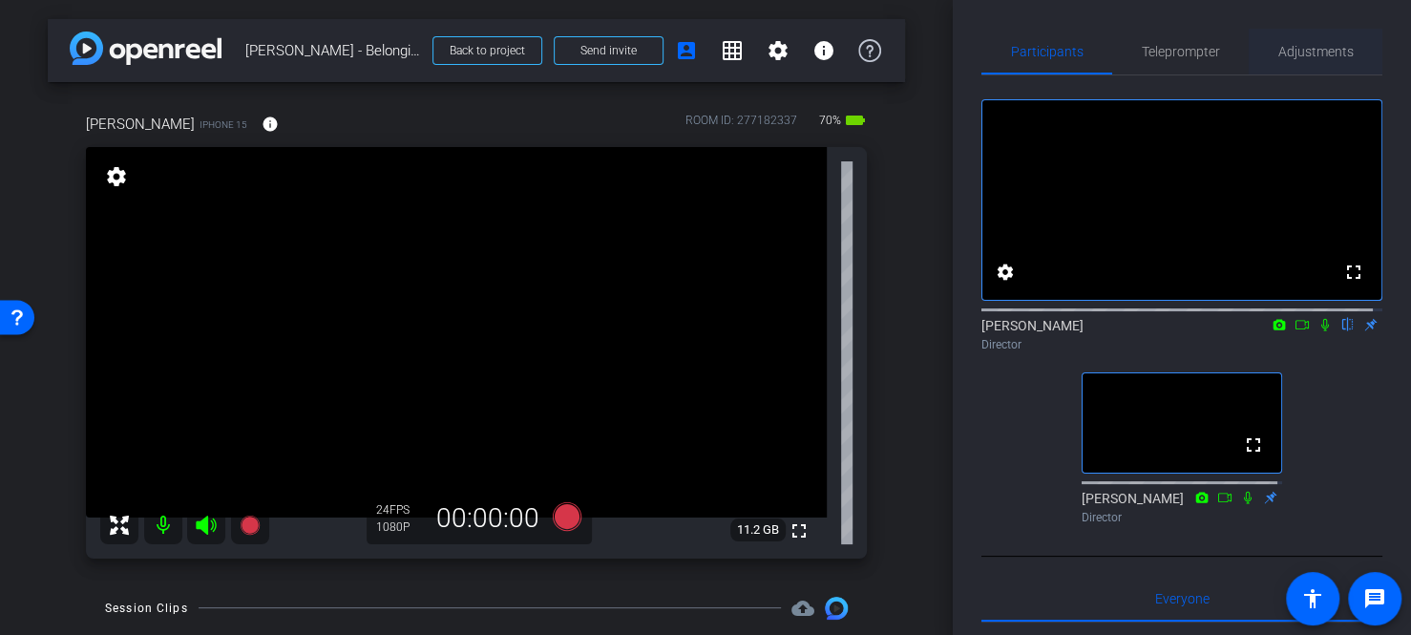
click at [1302, 60] on span "Adjustments" at bounding box center [1316, 52] width 75 height 46
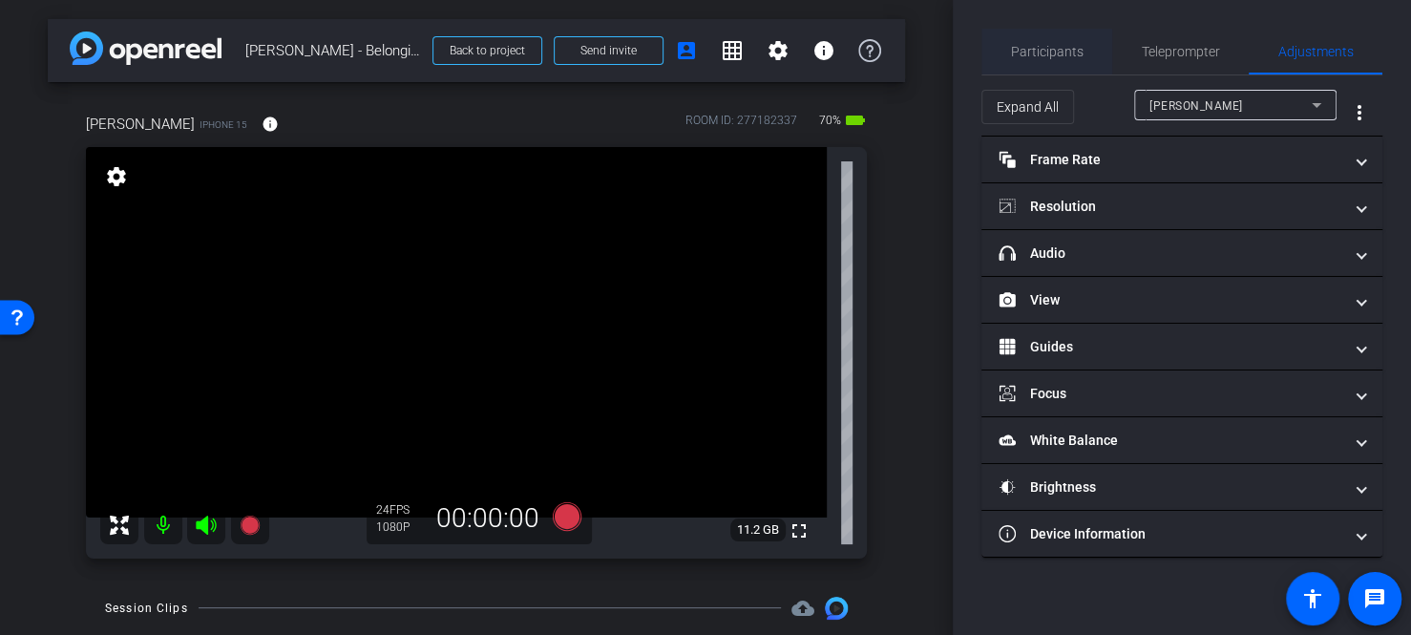
click at [1066, 45] on span "Participants" at bounding box center [1047, 51] width 73 height 13
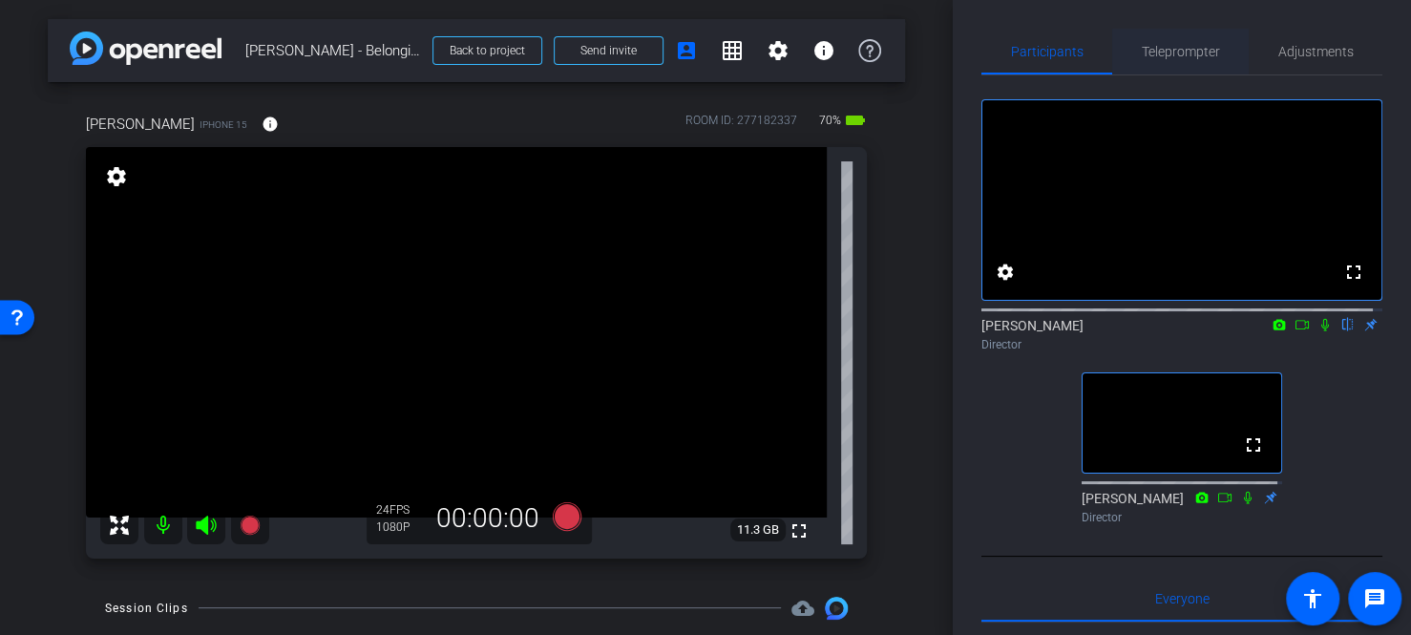
click at [1169, 57] on span "Teleprompter" at bounding box center [1181, 51] width 78 height 13
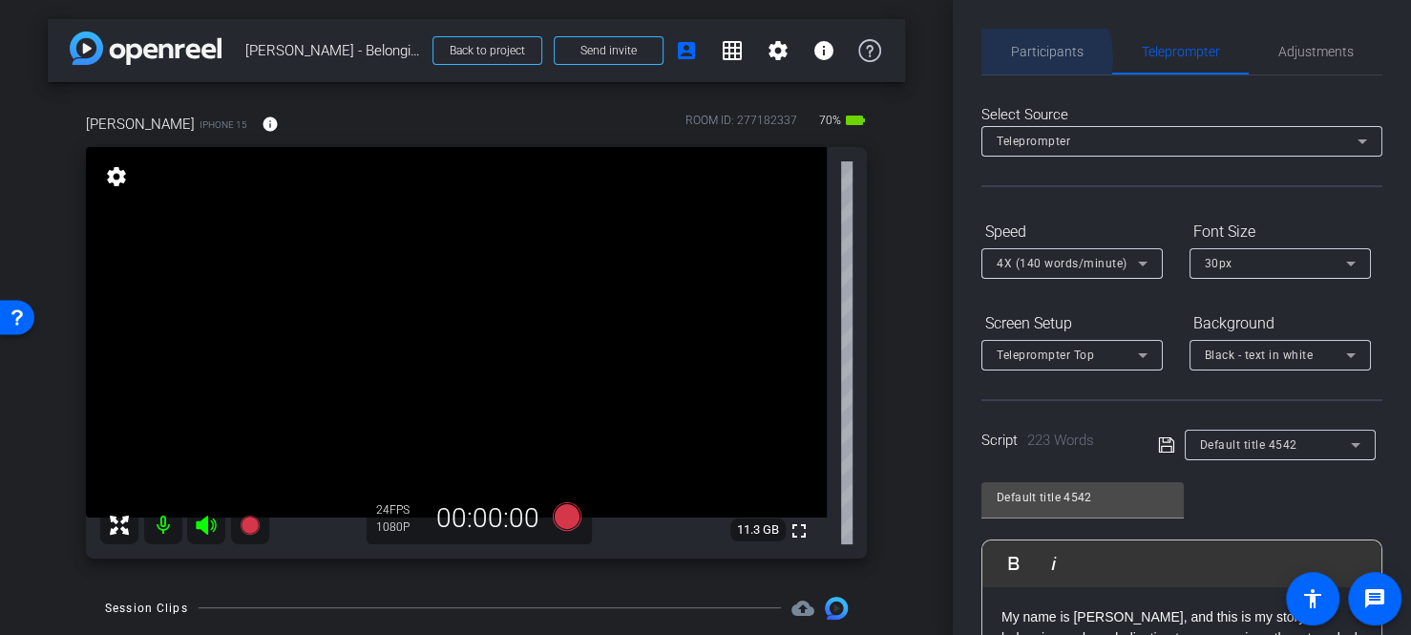
click at [1034, 58] on span "Participants" at bounding box center [1047, 51] width 73 height 13
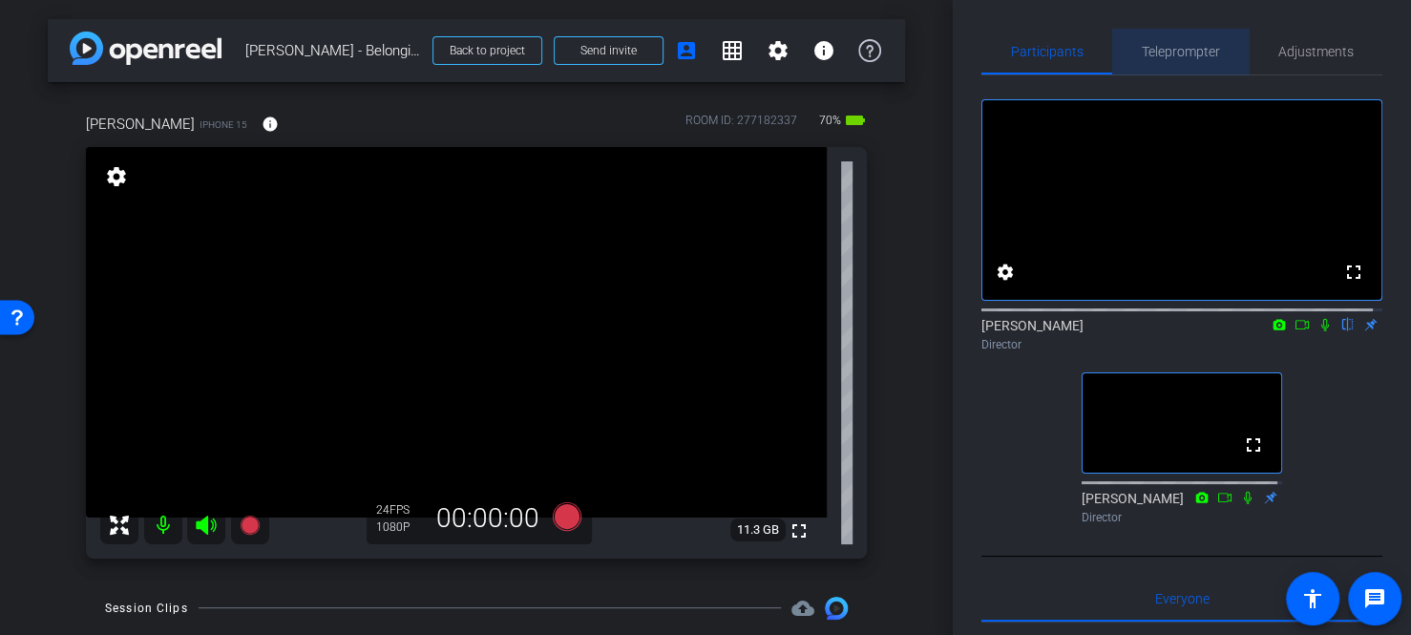
click at [1185, 69] on span "Teleprompter" at bounding box center [1181, 52] width 78 height 46
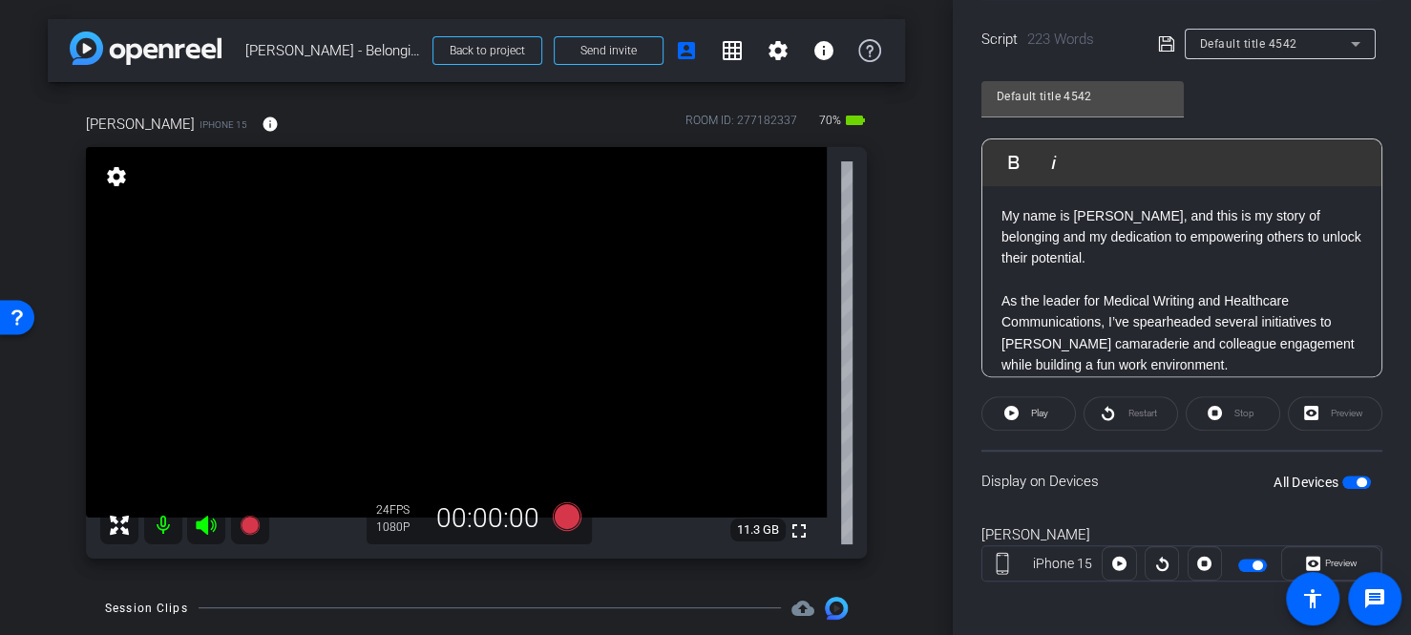
scroll to position [407, 0]
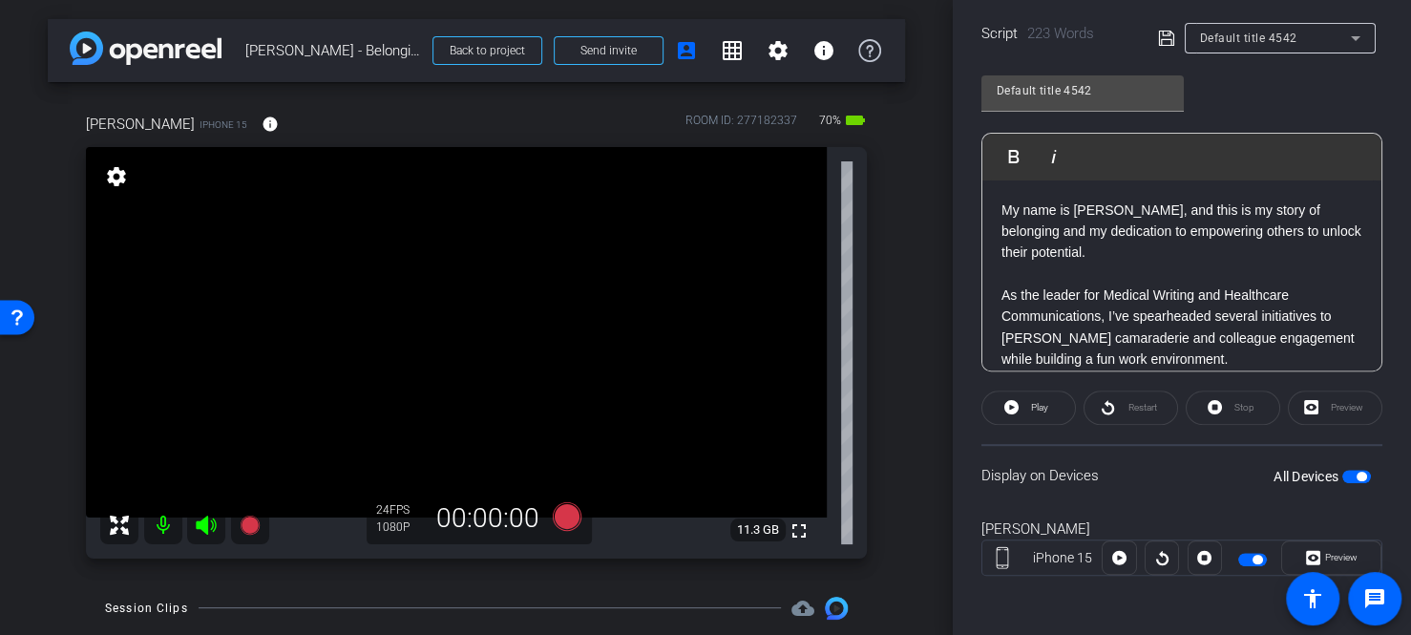
click at [1357, 477] on span "button" at bounding box center [1362, 477] width 10 height 10
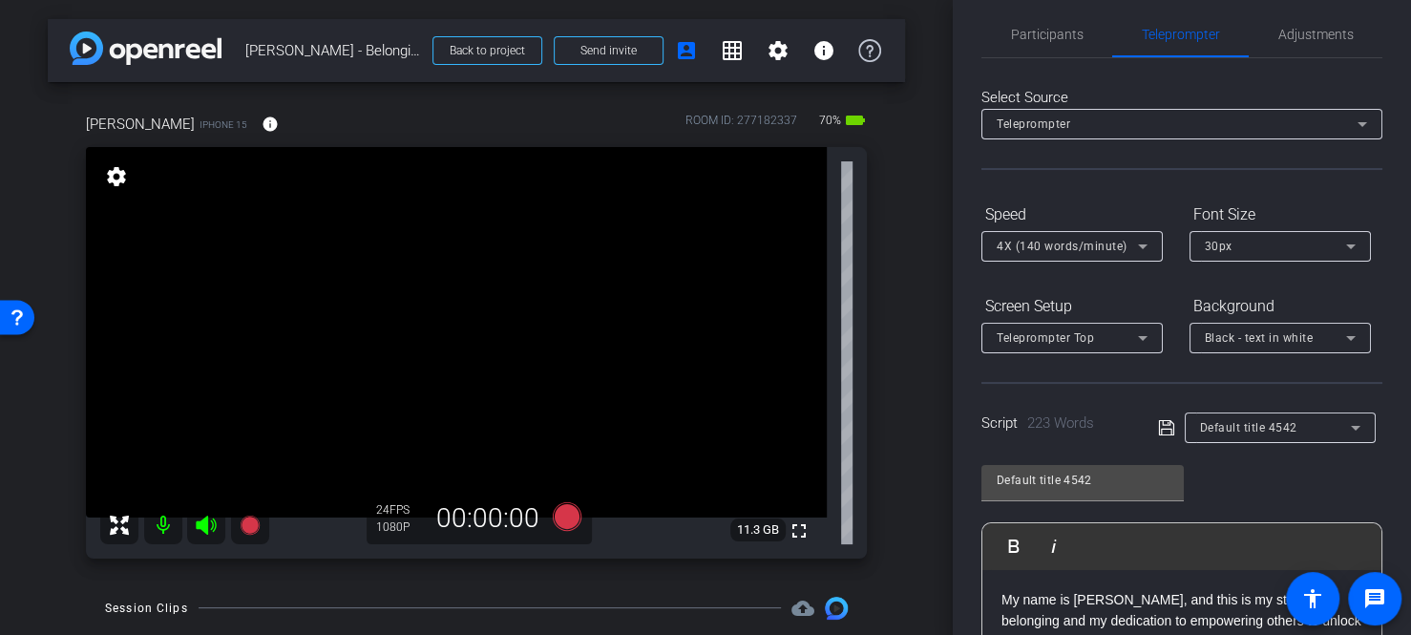
scroll to position [0, 0]
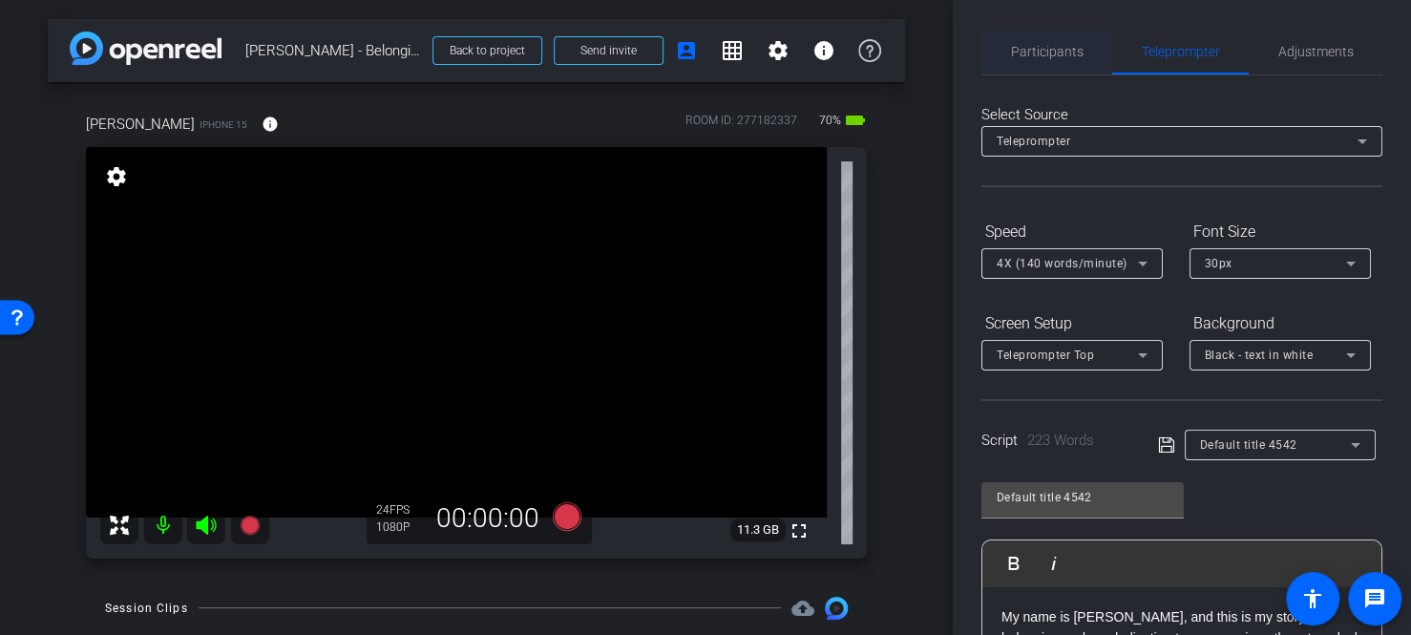
click at [1044, 50] on span "Participants" at bounding box center [1047, 51] width 73 height 13
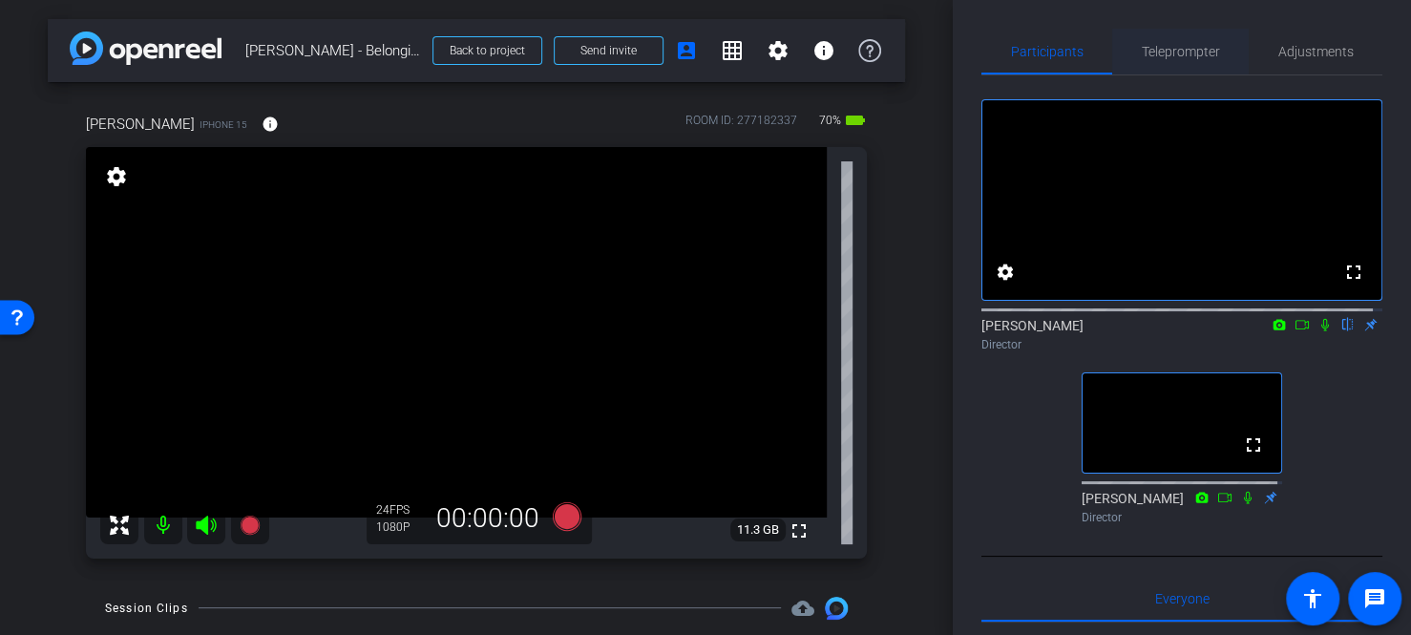
click at [1190, 62] on span "Teleprompter" at bounding box center [1181, 52] width 78 height 46
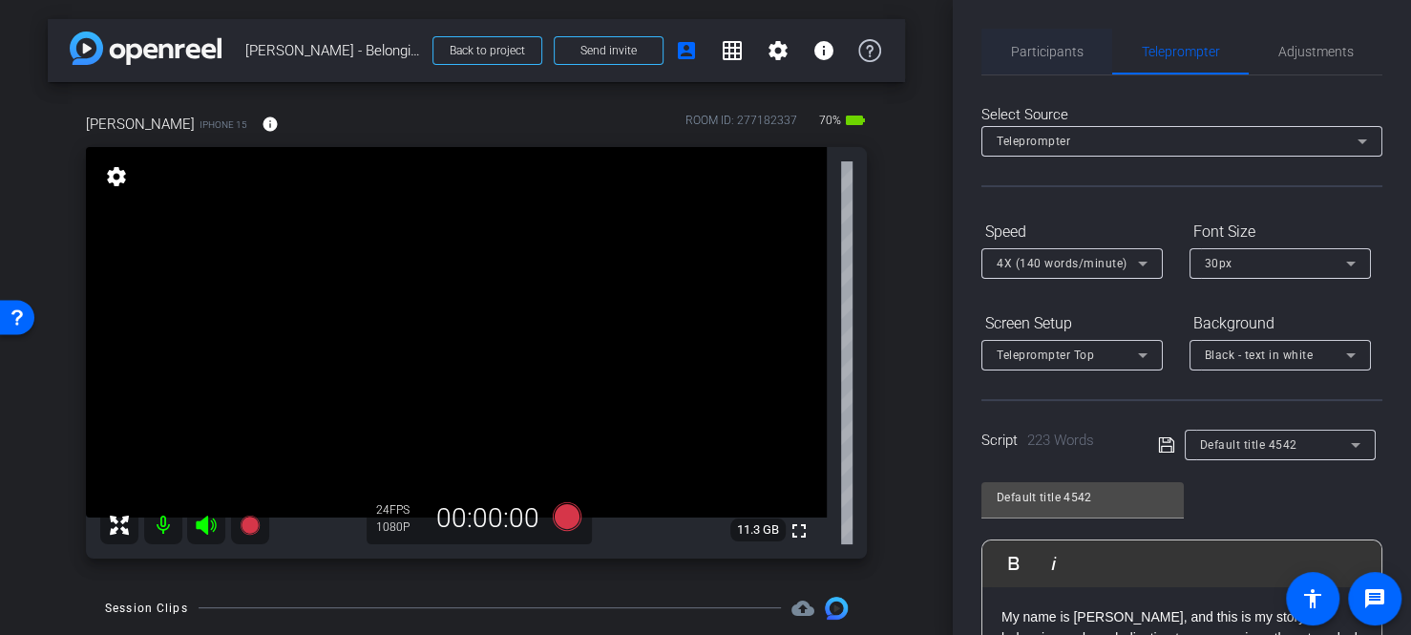
click at [1057, 72] on span "Participants" at bounding box center [1047, 52] width 73 height 46
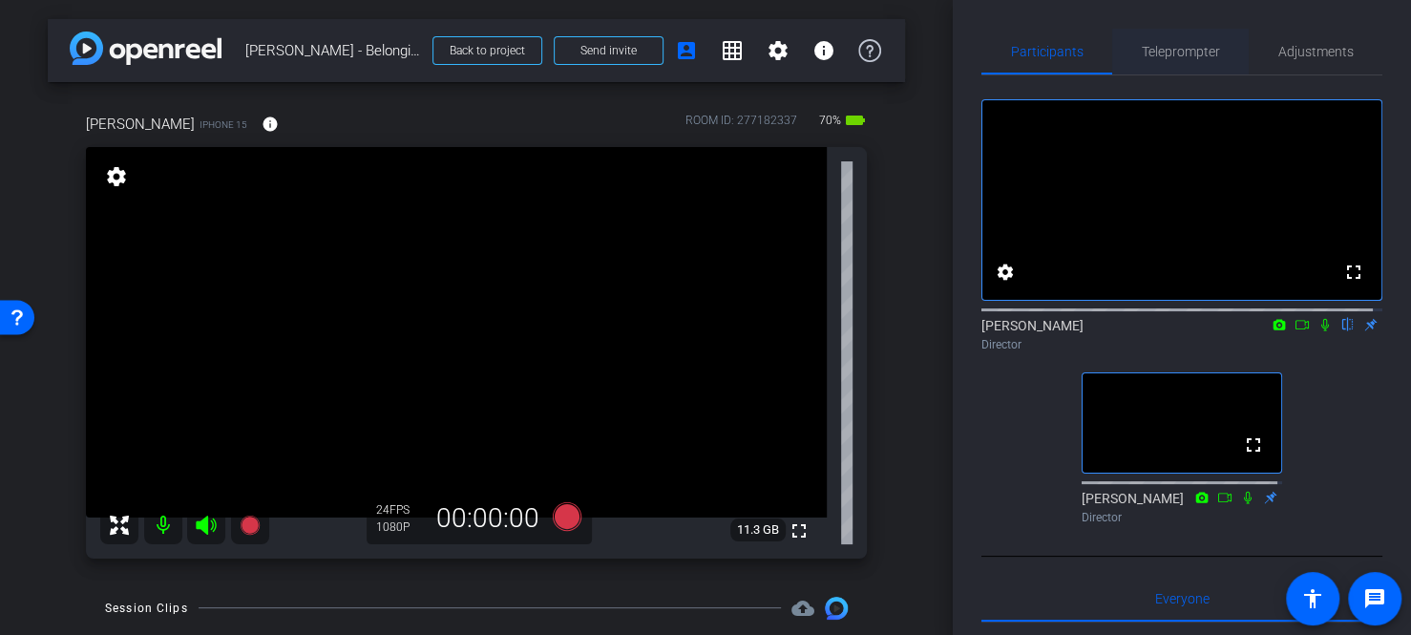
click at [1171, 62] on span "Teleprompter" at bounding box center [1181, 52] width 78 height 46
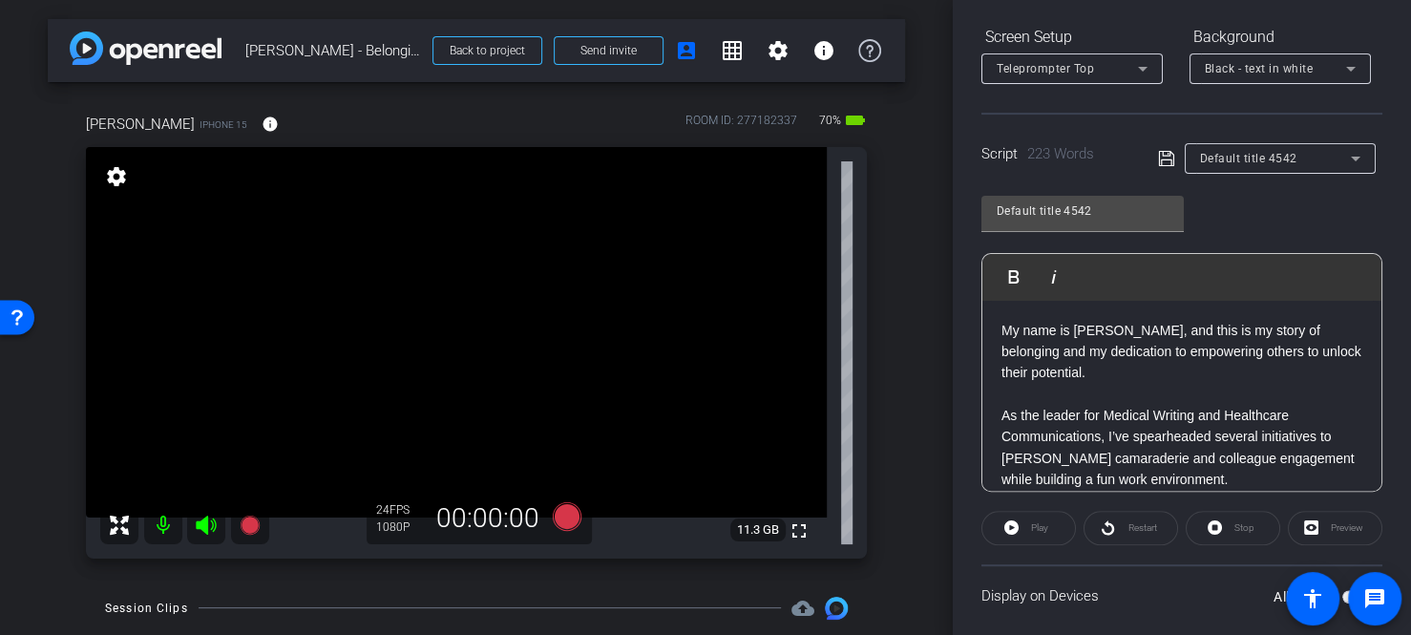
scroll to position [407, 0]
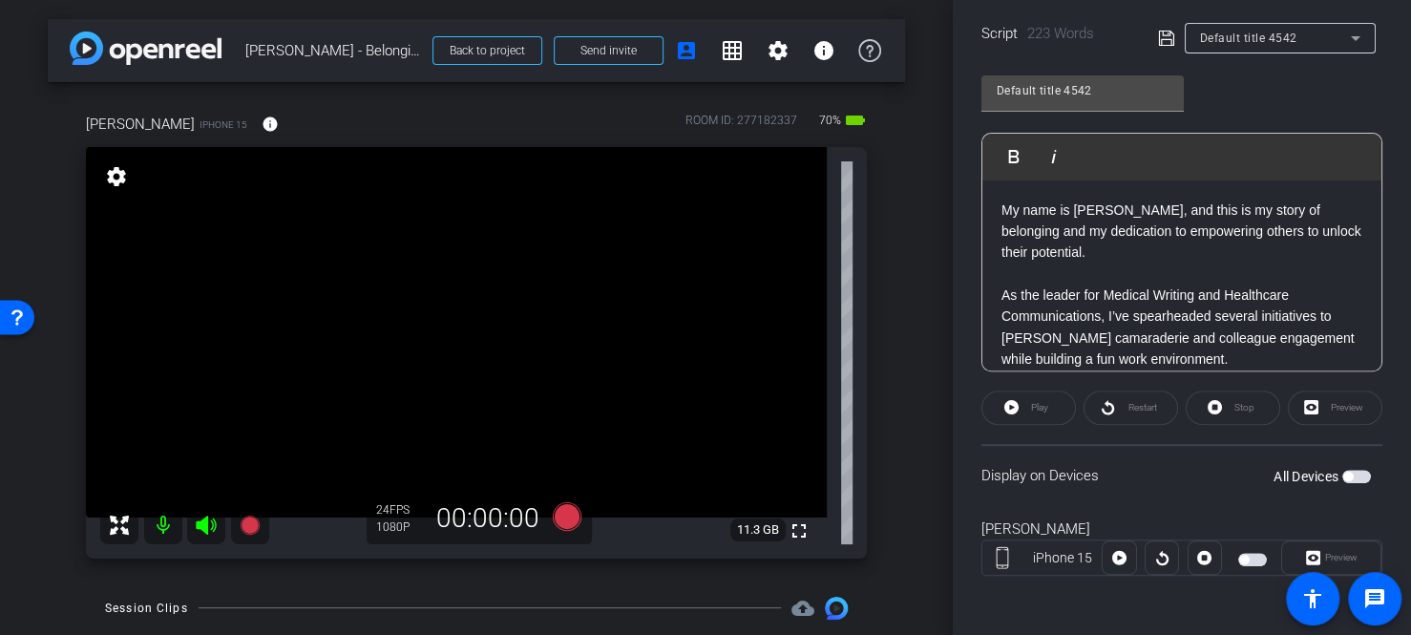
click at [1343, 478] on button "All Devices" at bounding box center [1357, 476] width 29 height 13
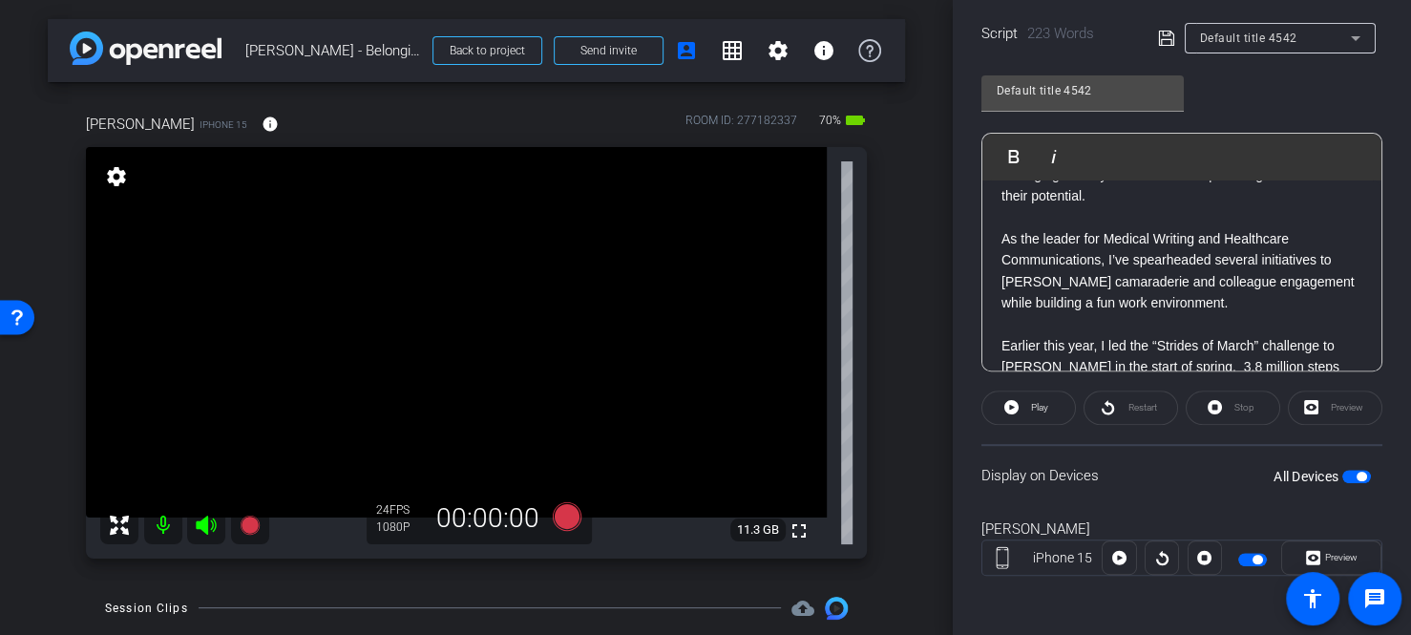
scroll to position [191, 0]
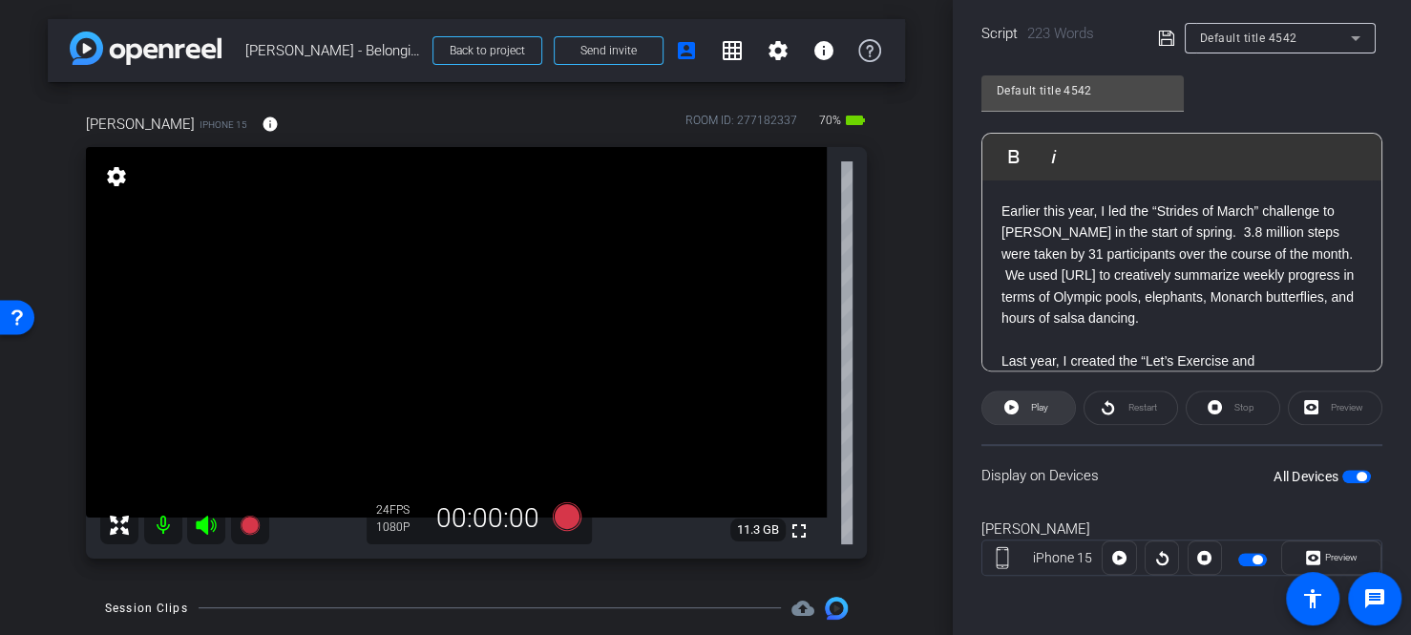
click at [1012, 408] on icon at bounding box center [1012, 407] width 14 height 14
click at [1023, 403] on span "Pause" at bounding box center [1038, 407] width 31 height 27
click at [1138, 405] on span "Restart" at bounding box center [1142, 407] width 29 height 11
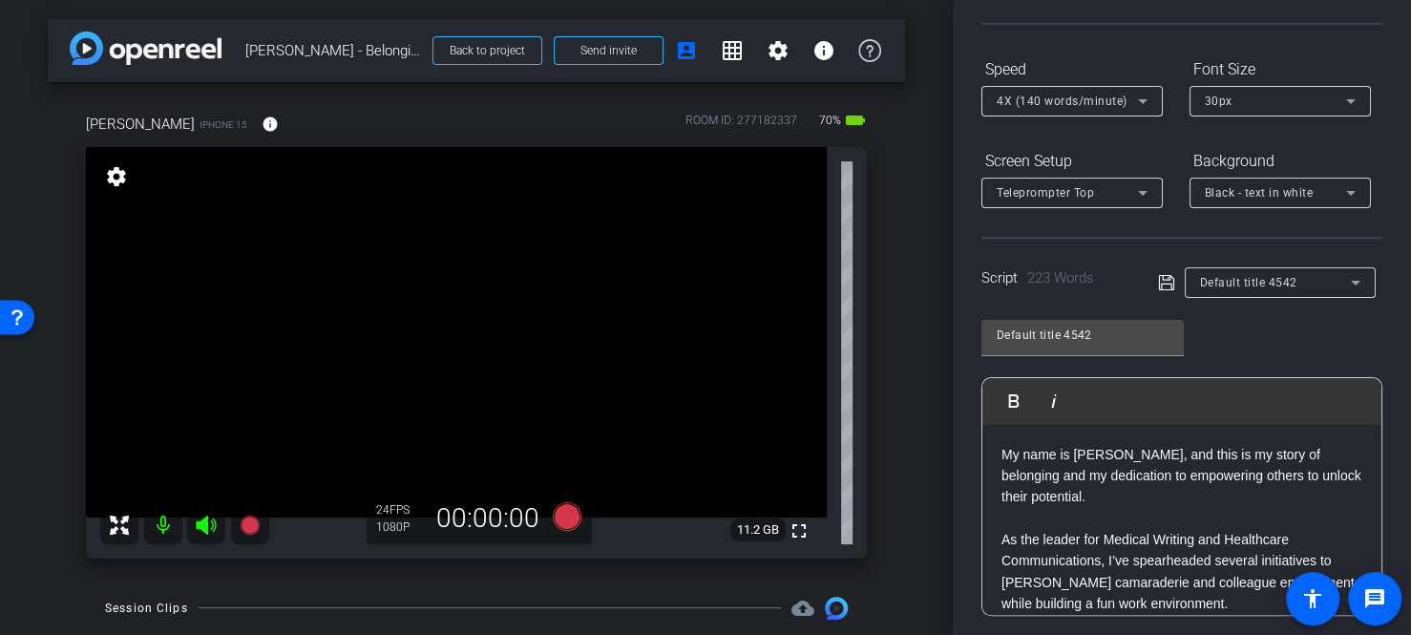
scroll to position [0, 0]
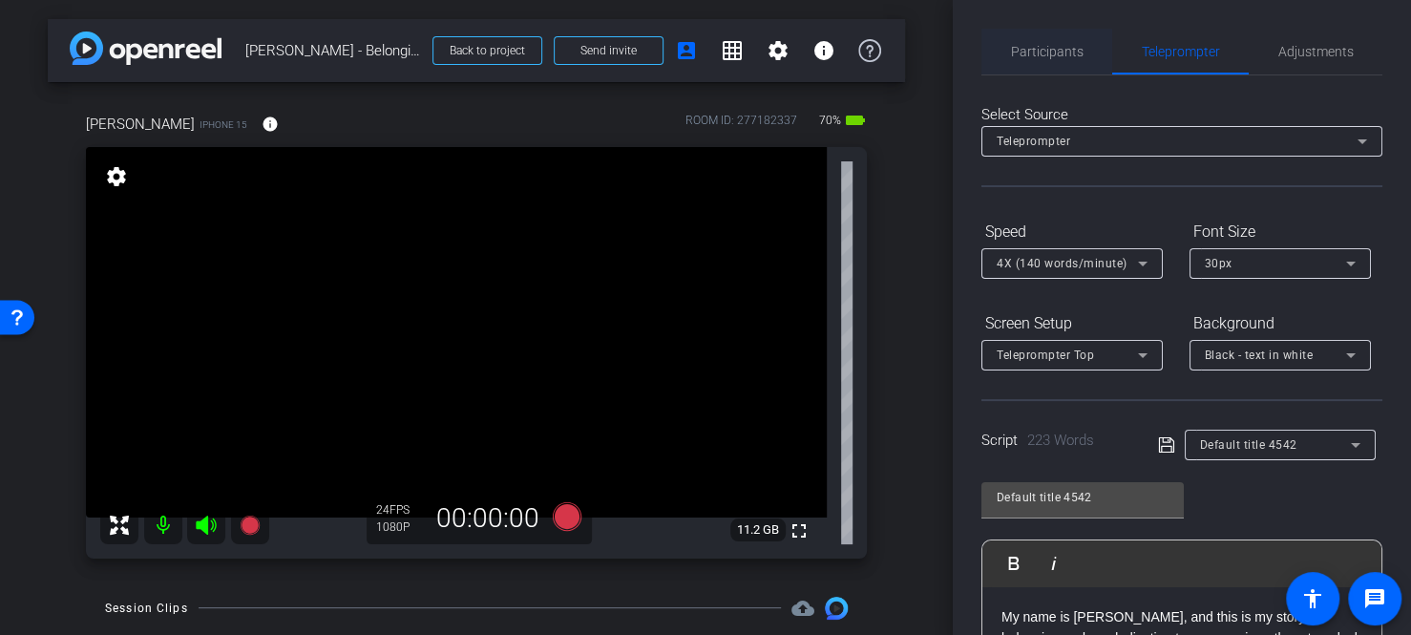
click at [1053, 58] on span "Participants" at bounding box center [1047, 51] width 73 height 13
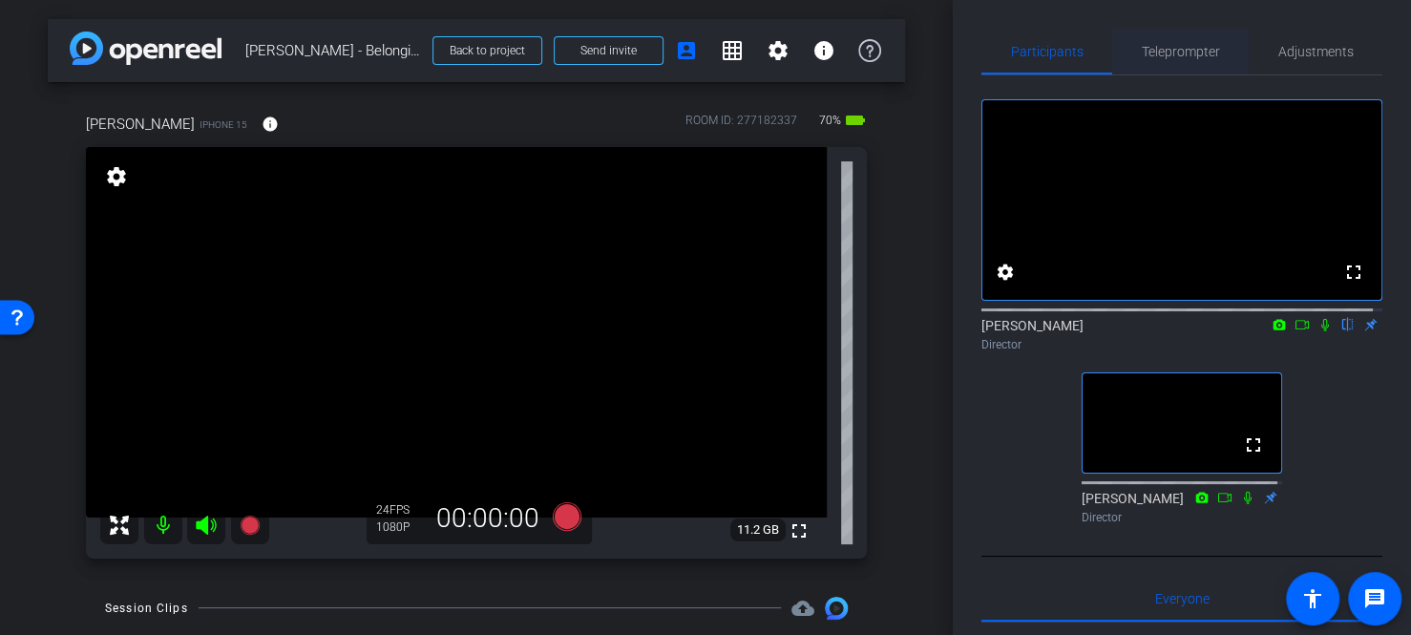
click at [1191, 59] on span "Teleprompter" at bounding box center [1181, 52] width 78 height 46
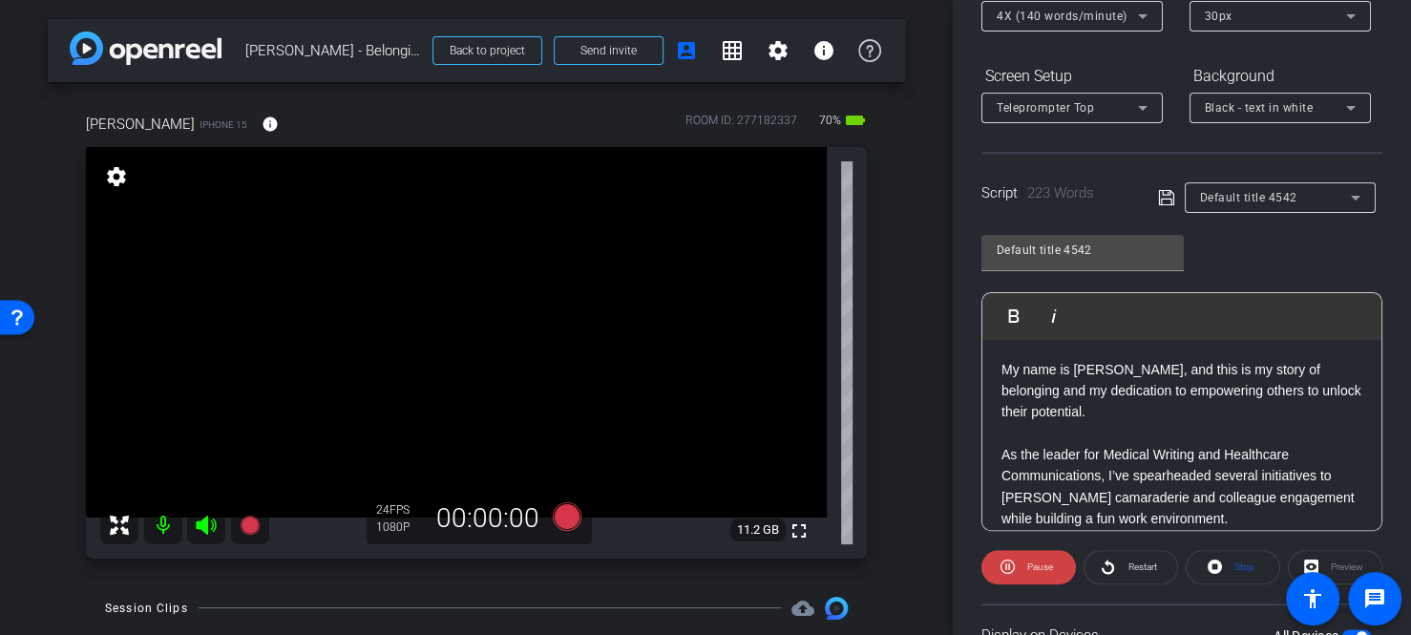
scroll to position [407, 0]
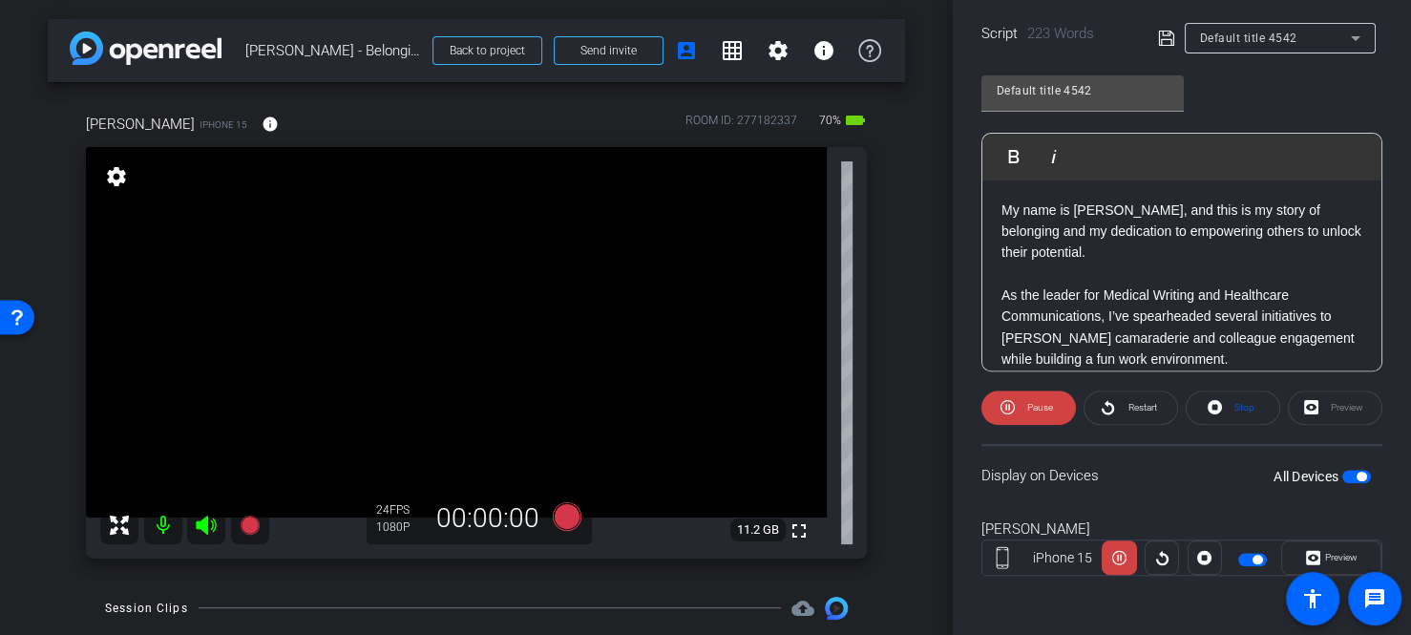
click at [1357, 476] on span "button" at bounding box center [1362, 477] width 10 height 10
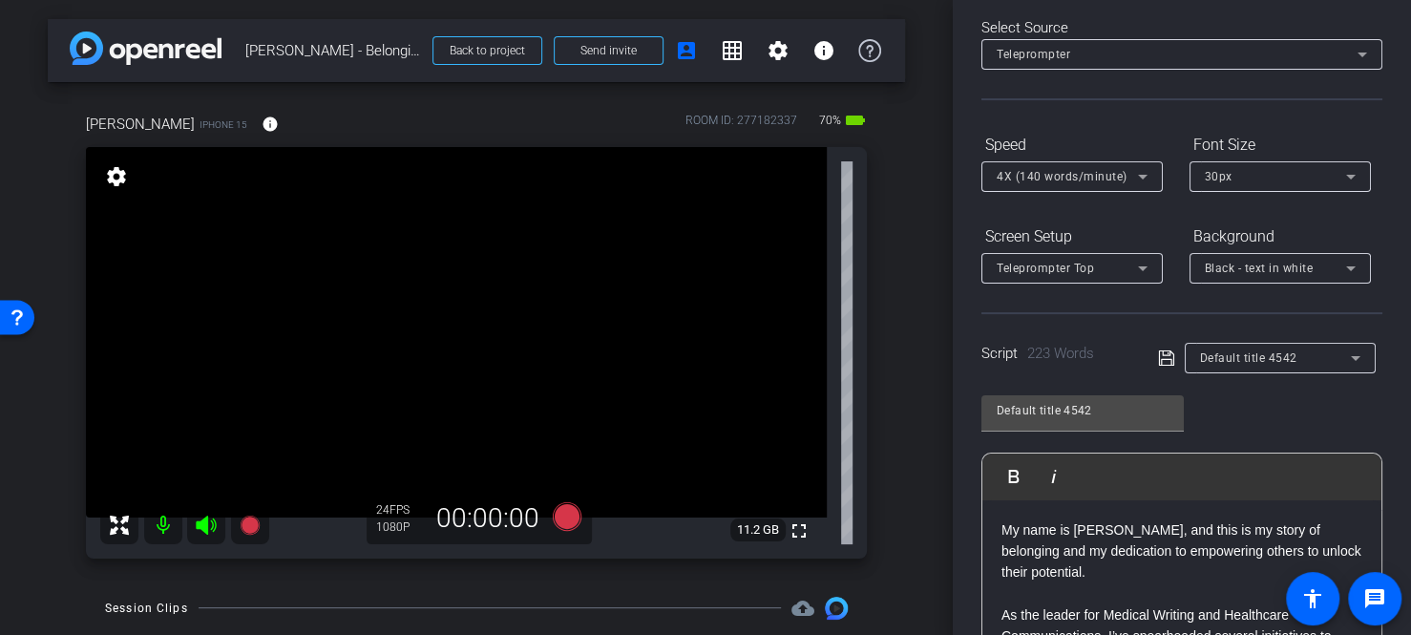
scroll to position [0, 0]
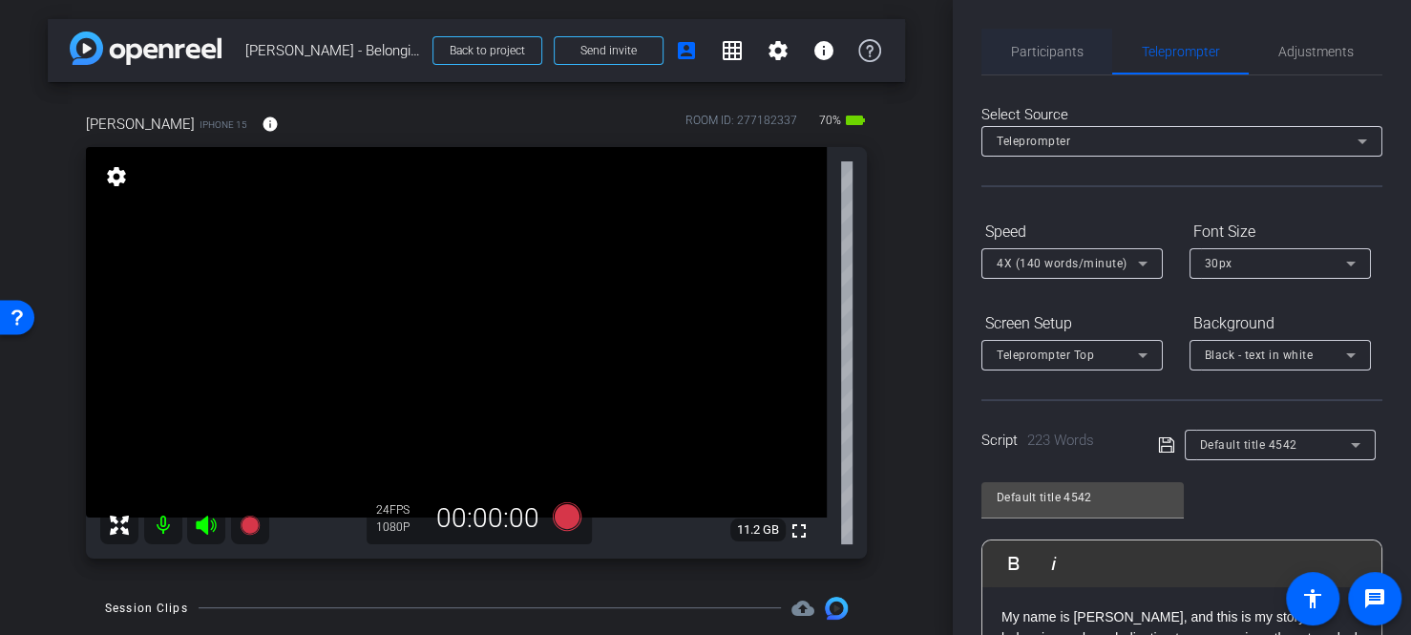
click at [1065, 56] on span "Participants" at bounding box center [1047, 51] width 73 height 13
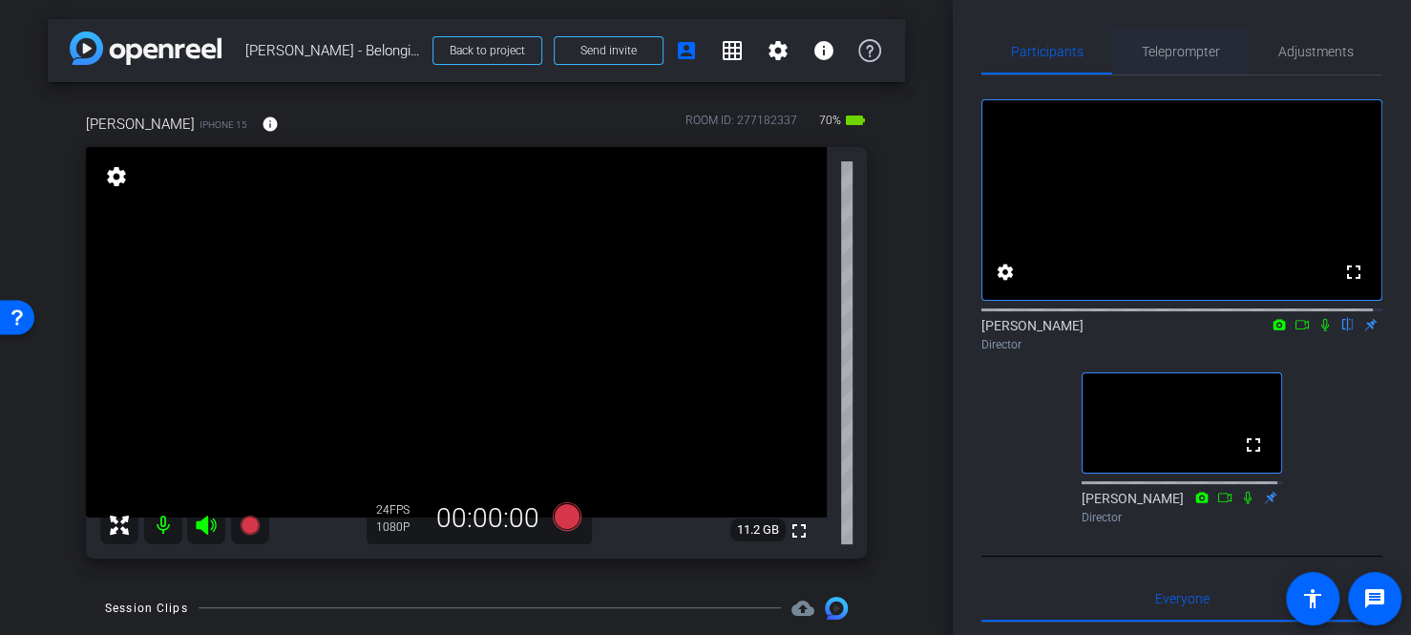
click at [1197, 53] on span "Teleprompter" at bounding box center [1181, 51] width 78 height 13
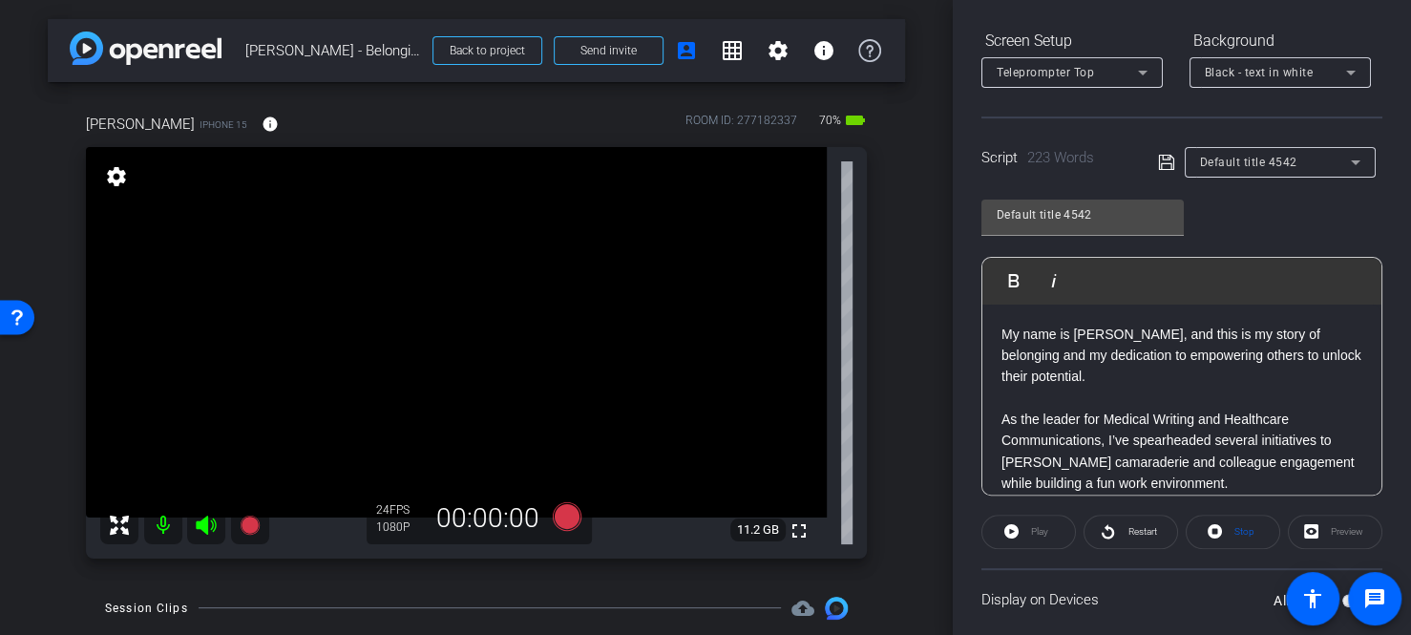
scroll to position [407, 0]
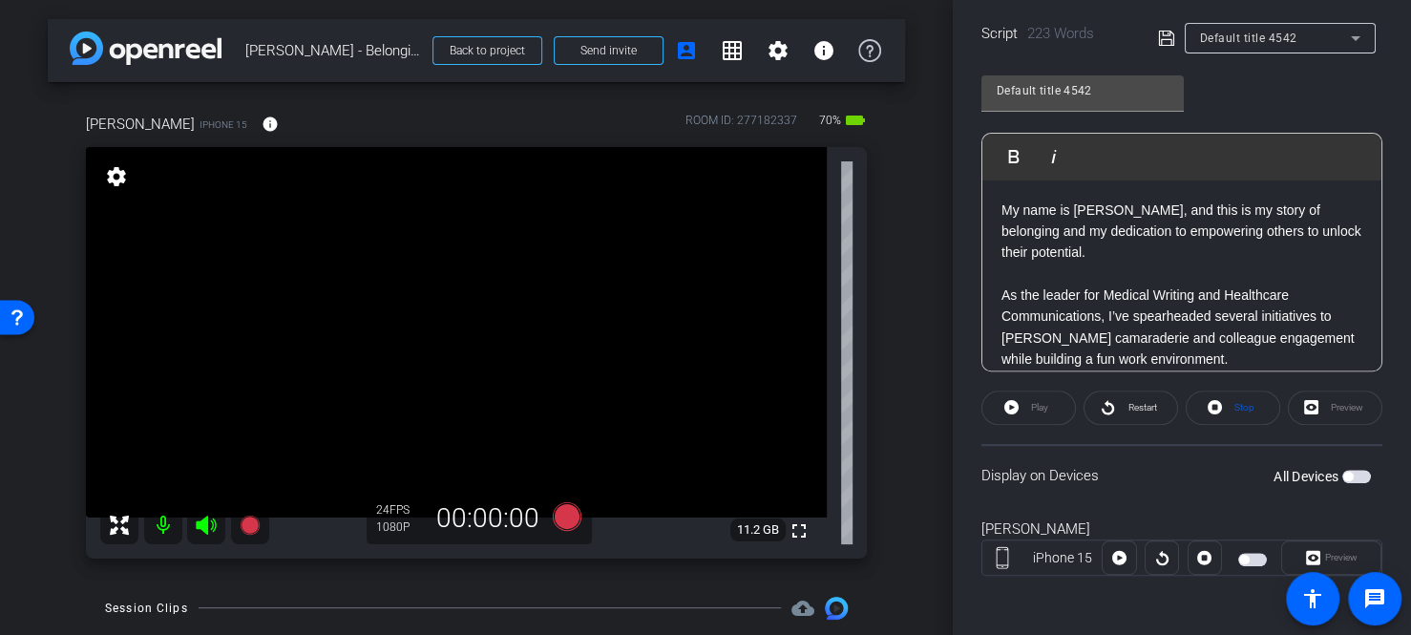
click at [1352, 474] on span "button" at bounding box center [1357, 476] width 29 height 13
click at [1145, 410] on span "Restart" at bounding box center [1142, 407] width 29 height 11
click at [1014, 413] on span at bounding box center [1029, 408] width 95 height 46
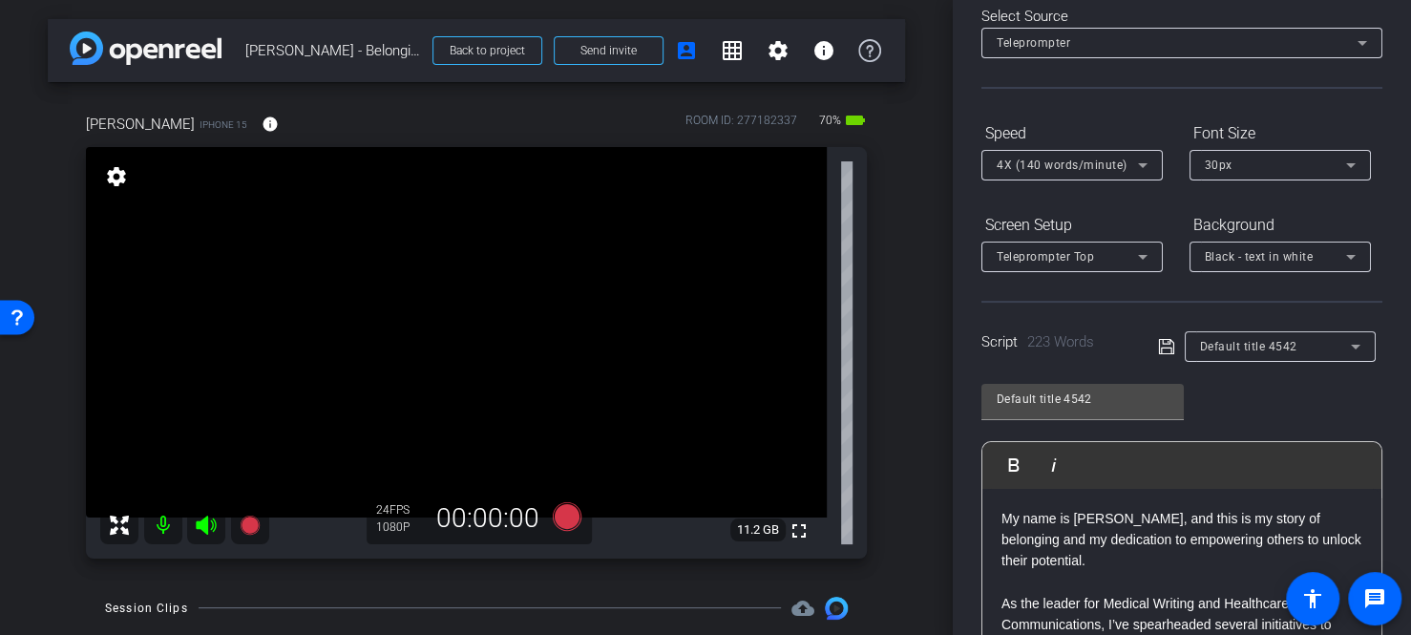
scroll to position [0, 0]
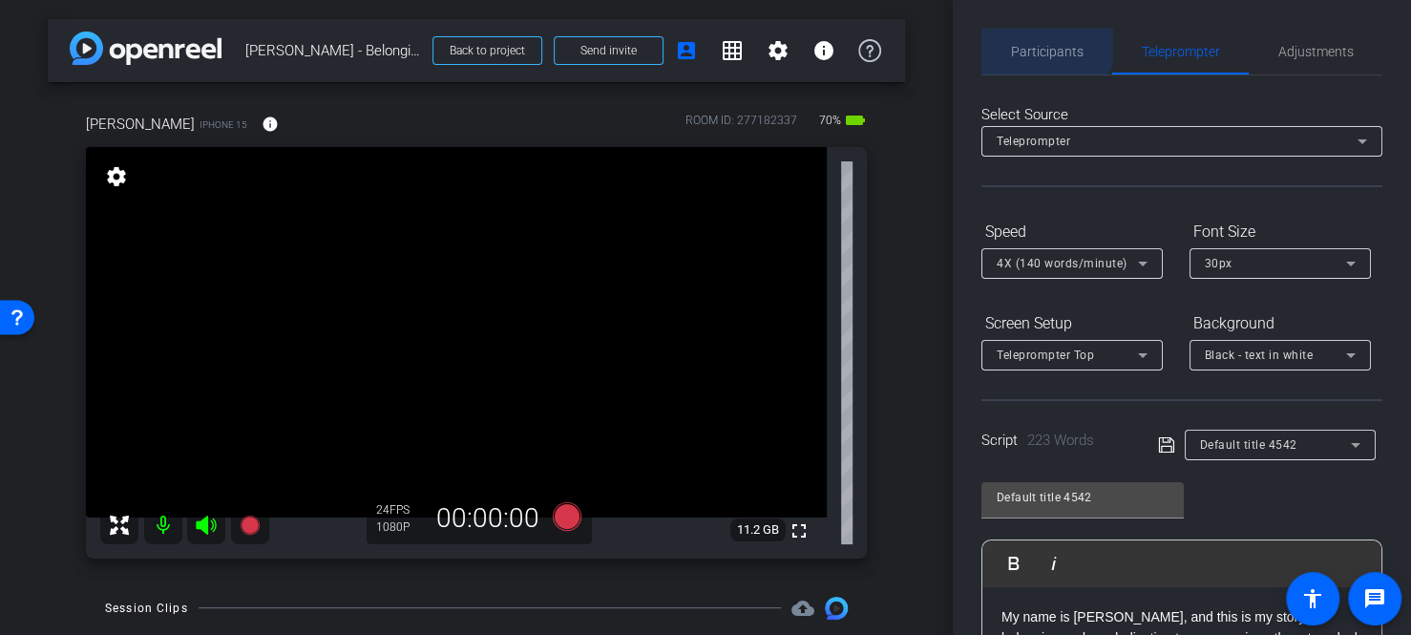
click at [1033, 36] on span "Participants" at bounding box center [1047, 52] width 73 height 46
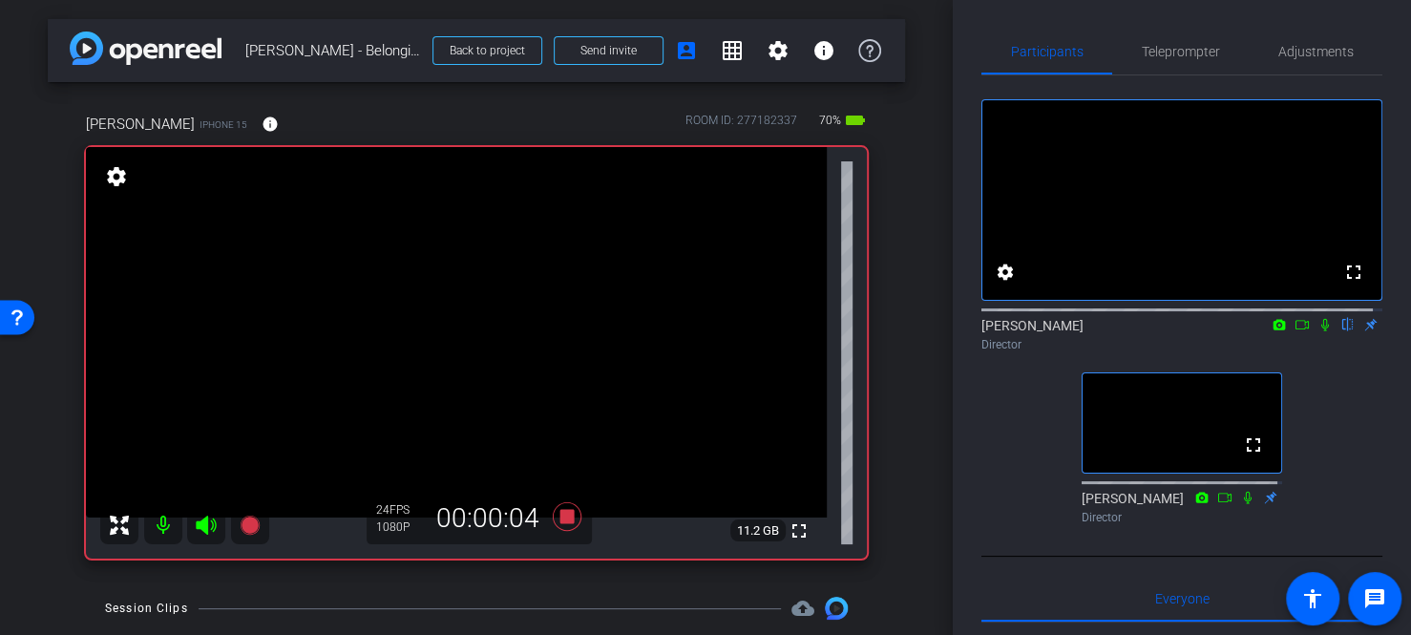
click at [1322, 331] on icon at bounding box center [1326, 325] width 8 height 12
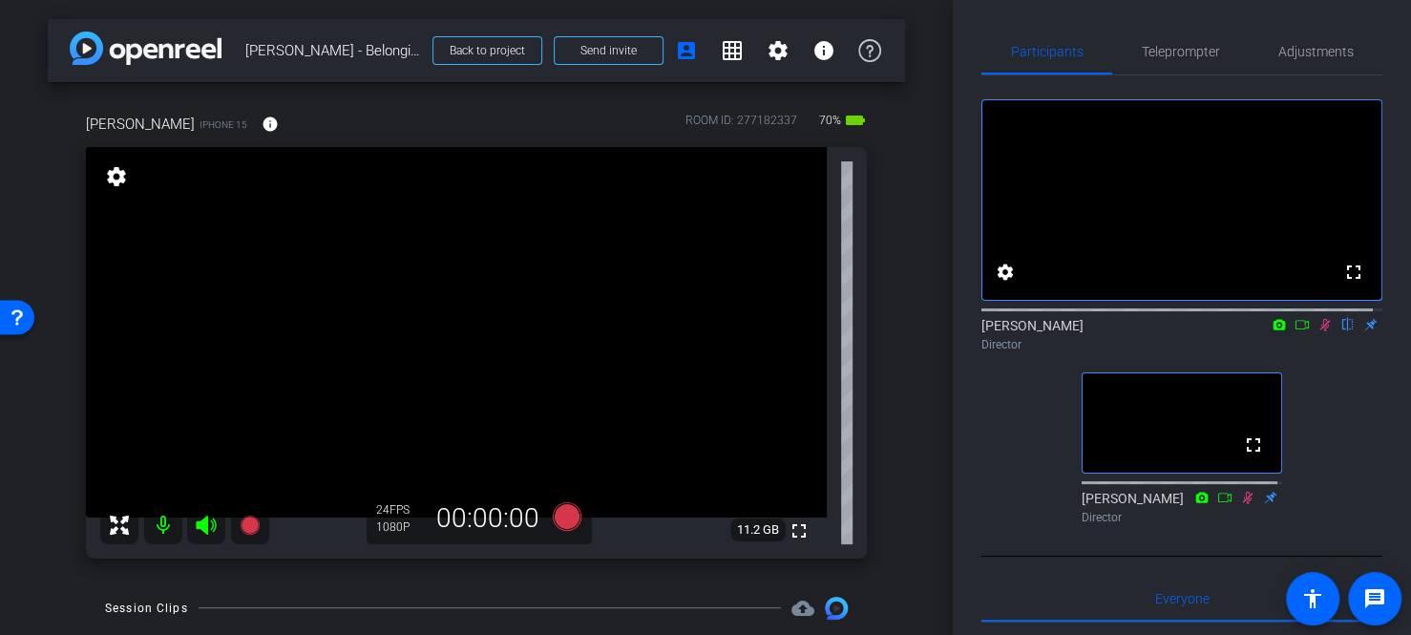
click at [1318, 331] on icon at bounding box center [1325, 324] width 15 height 13
click at [1241, 504] on icon at bounding box center [1248, 497] width 15 height 13
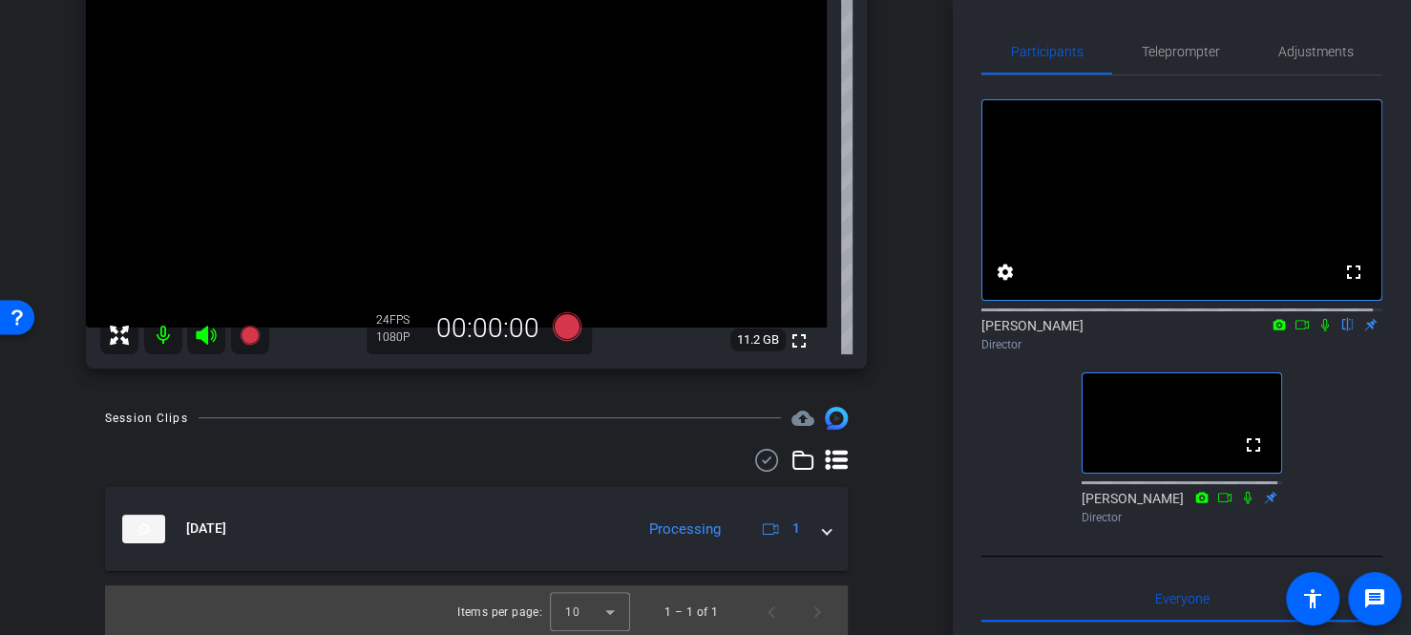
scroll to position [194, 0]
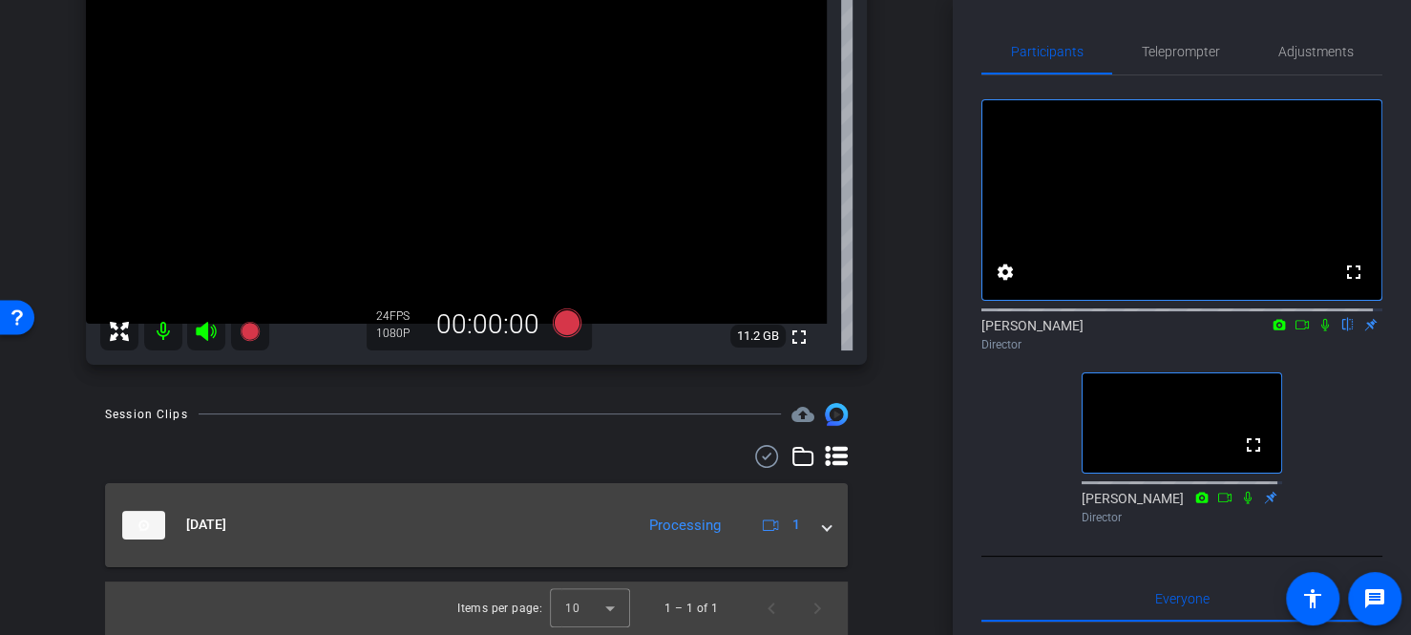
click at [824, 529] on mat-expansion-panel-header "[DATE] Processing 1" at bounding box center [476, 525] width 743 height 84
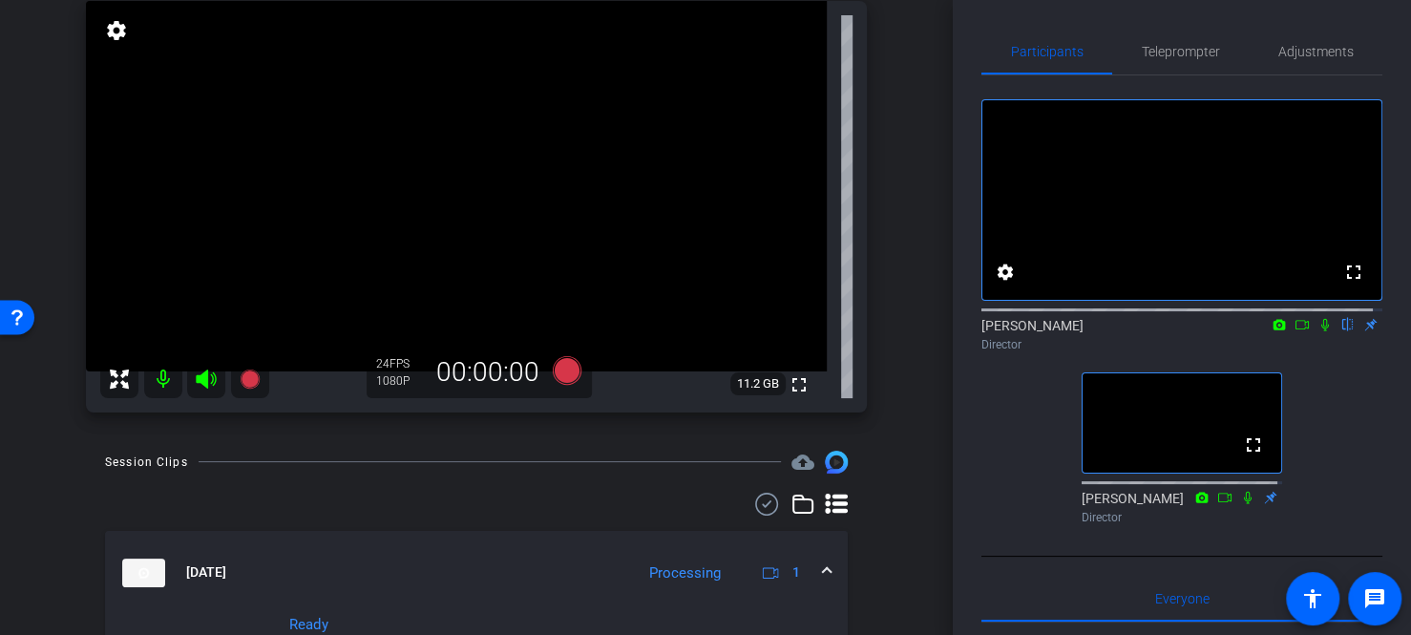
scroll to position [191, 0]
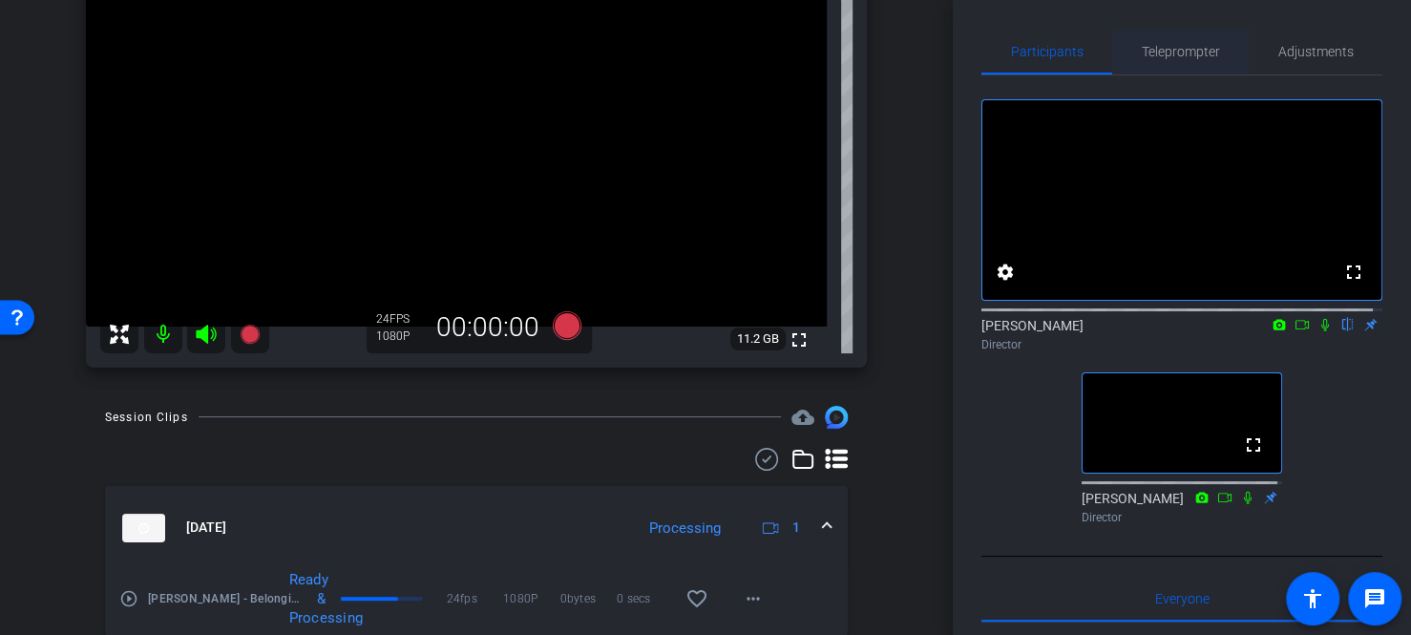
click at [1167, 45] on span "Teleprompter" at bounding box center [1181, 51] width 78 height 13
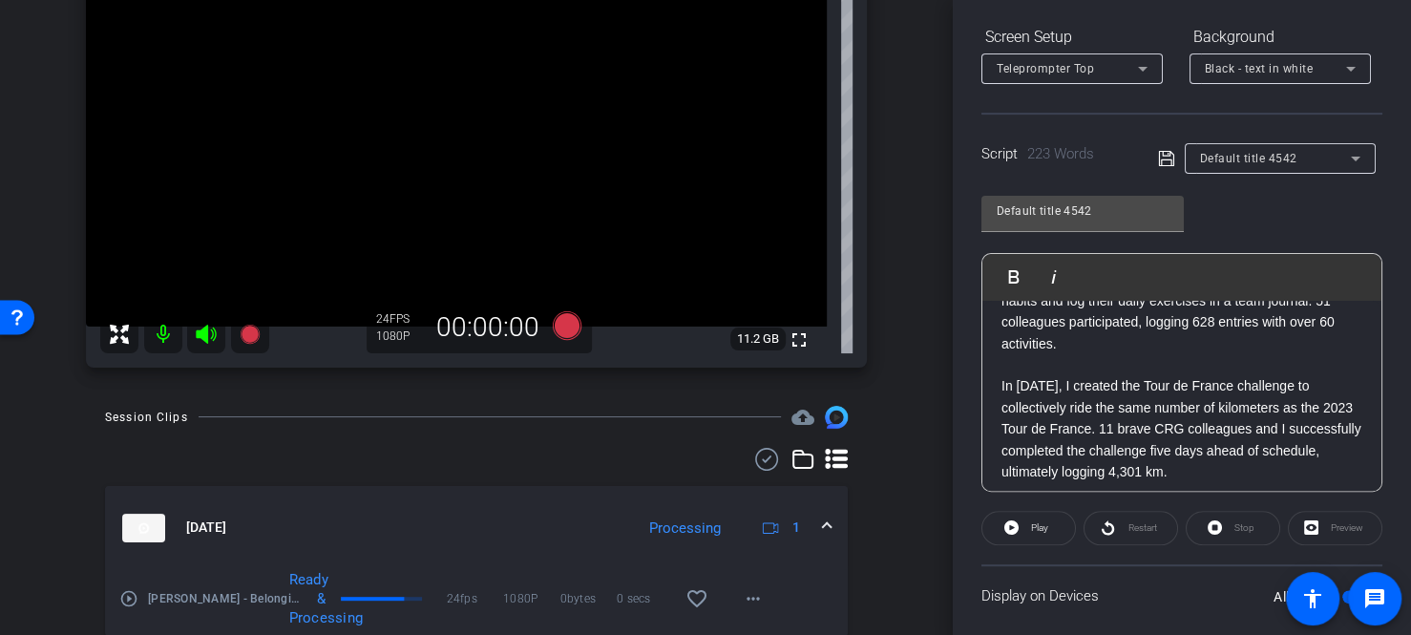
scroll to position [477, 0]
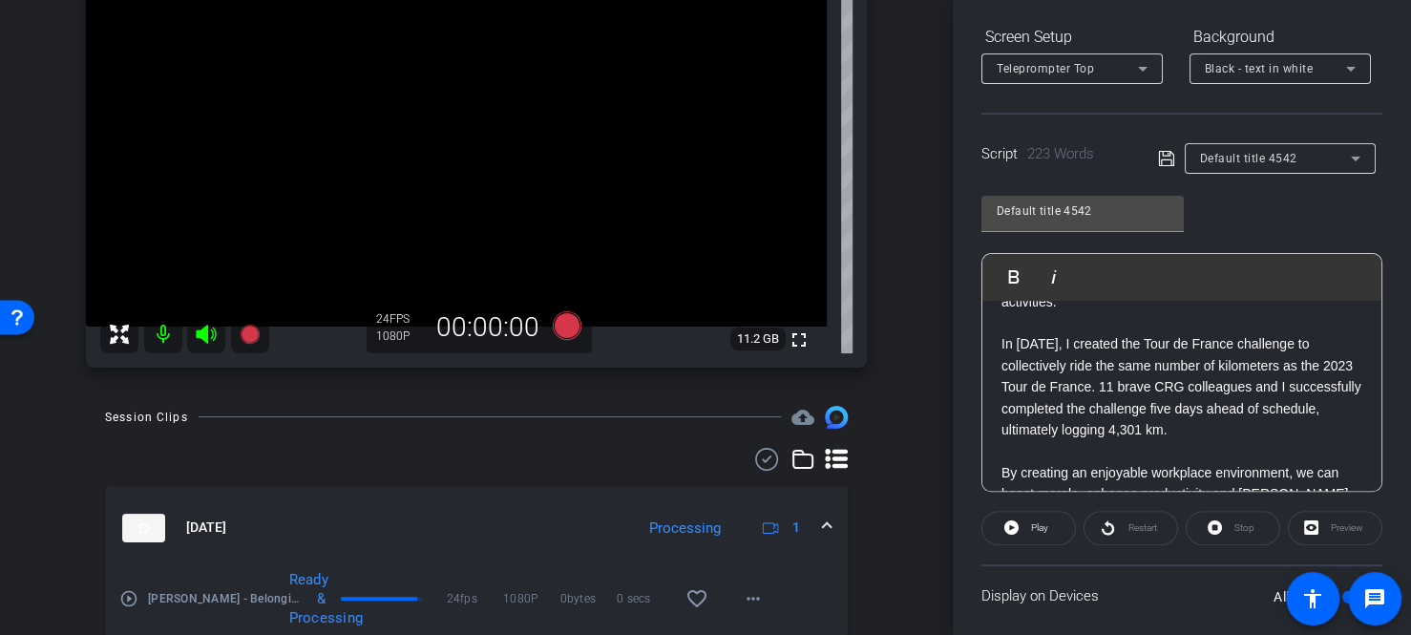
click at [1247, 390] on p "In [DATE], I created the Tour de France challenge to collectively ride the same…" at bounding box center [1182, 386] width 361 height 107
click at [1227, 400] on p "In [DATE], I created the Tour de France challenge to collectively ride the same…" at bounding box center [1182, 386] width 361 height 107
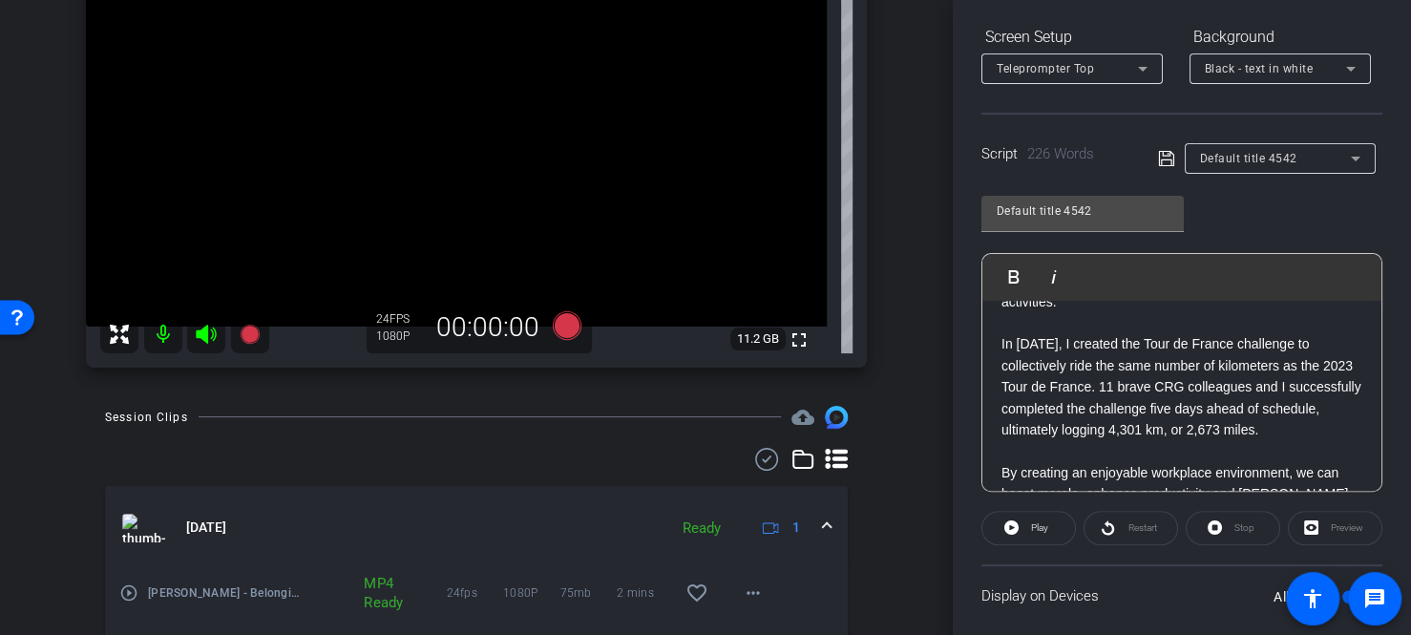
click at [1333, 405] on p "In [DATE], I created the Tour de France challenge to collectively ride the same…" at bounding box center [1182, 386] width 361 height 107
click at [1130, 524] on div "Restart" at bounding box center [1131, 528] width 95 height 34
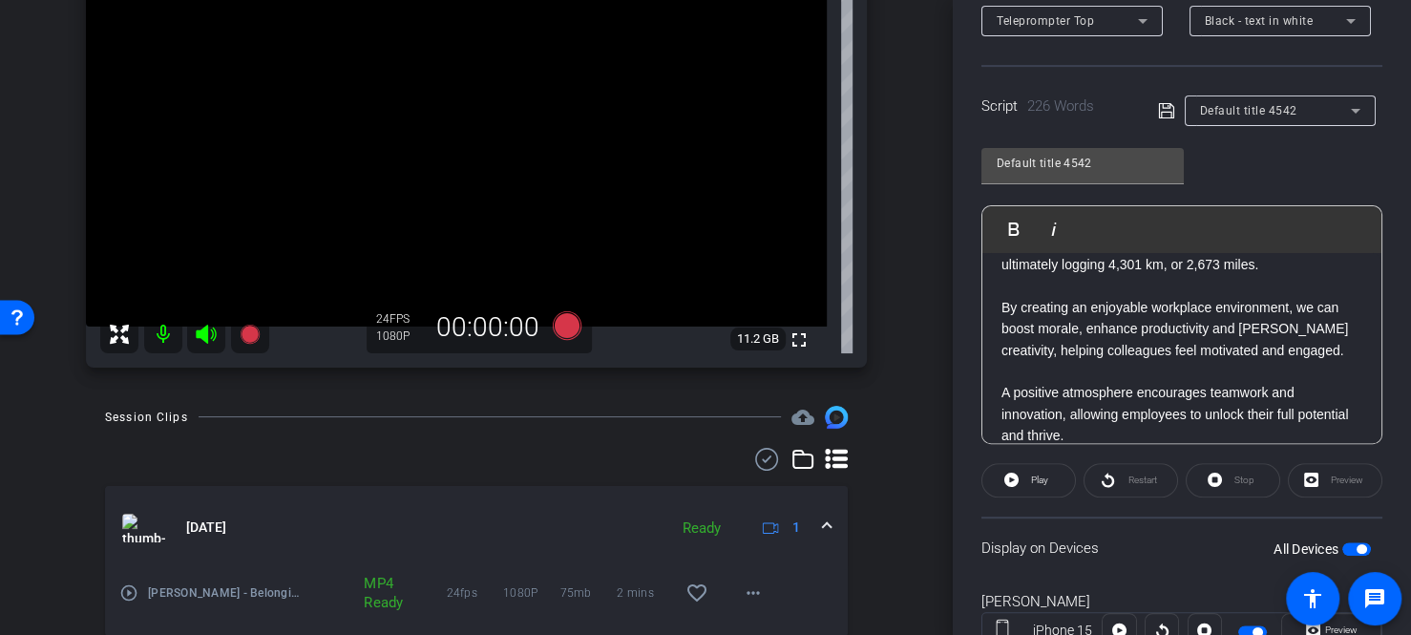
scroll to position [407, 0]
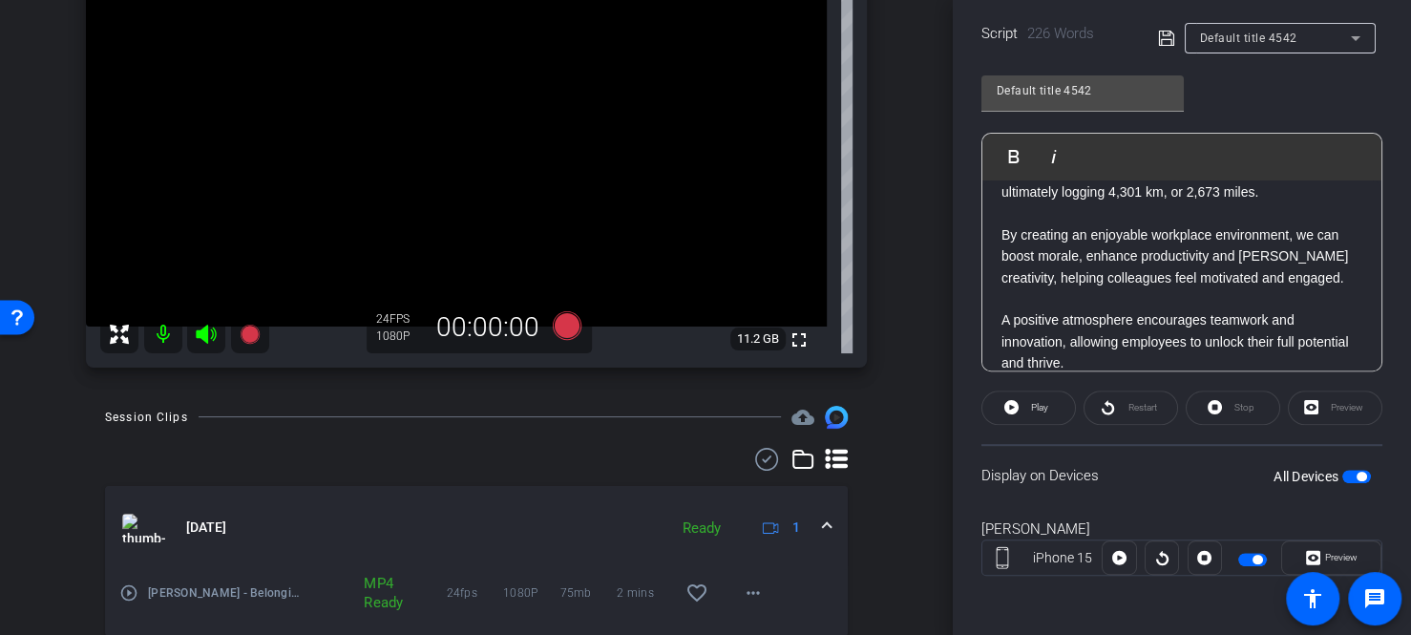
click at [1362, 477] on div "Display on Devices All Devices" at bounding box center [1182, 475] width 401 height 62
click at [1343, 476] on span "button" at bounding box center [1357, 476] width 29 height 13
click at [1344, 472] on span "button" at bounding box center [1357, 476] width 29 height 13
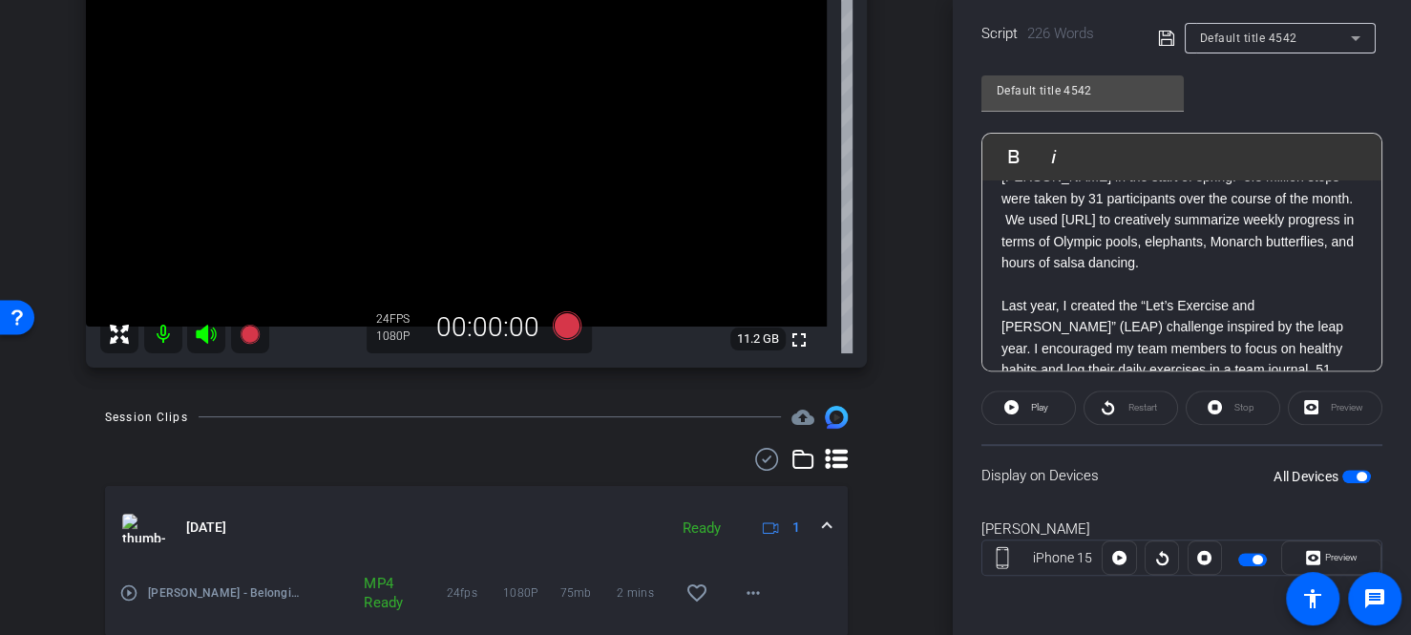
scroll to position [382, 0]
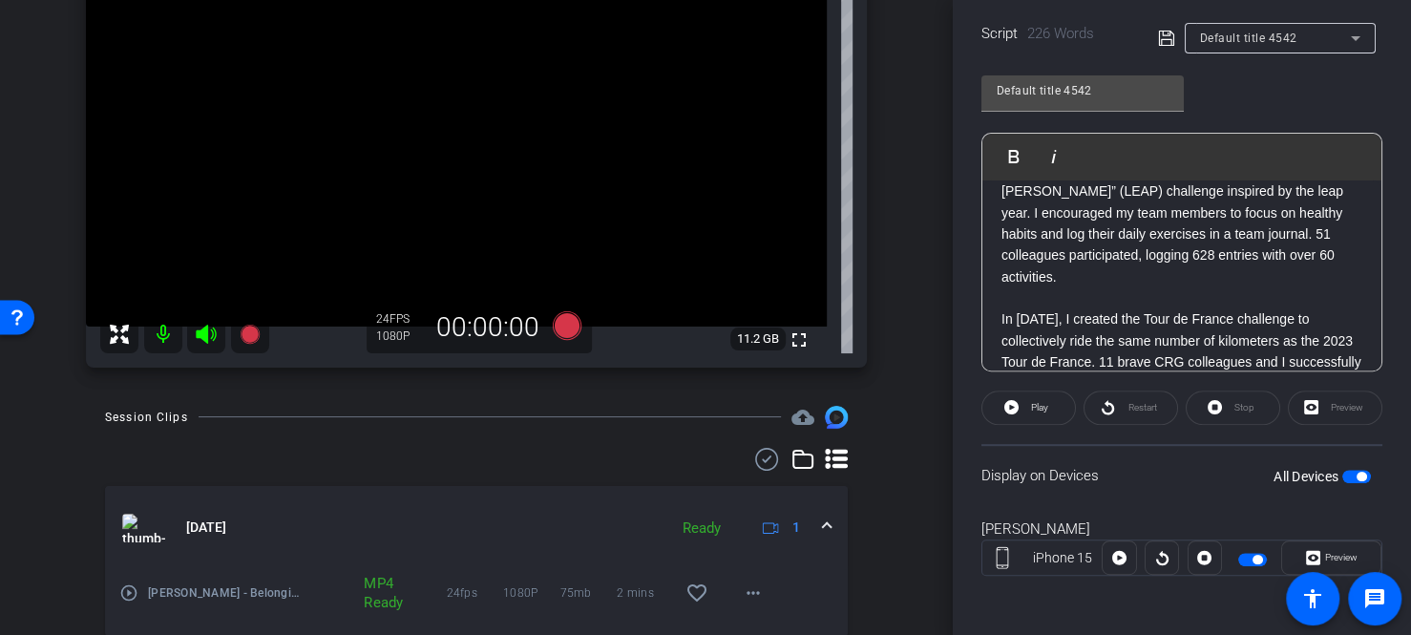
click at [1098, 411] on div "Restart" at bounding box center [1131, 408] width 95 height 34
click at [1103, 399] on div "Restart" at bounding box center [1131, 408] width 95 height 34
click at [1106, 396] on div "Restart" at bounding box center [1131, 408] width 95 height 34
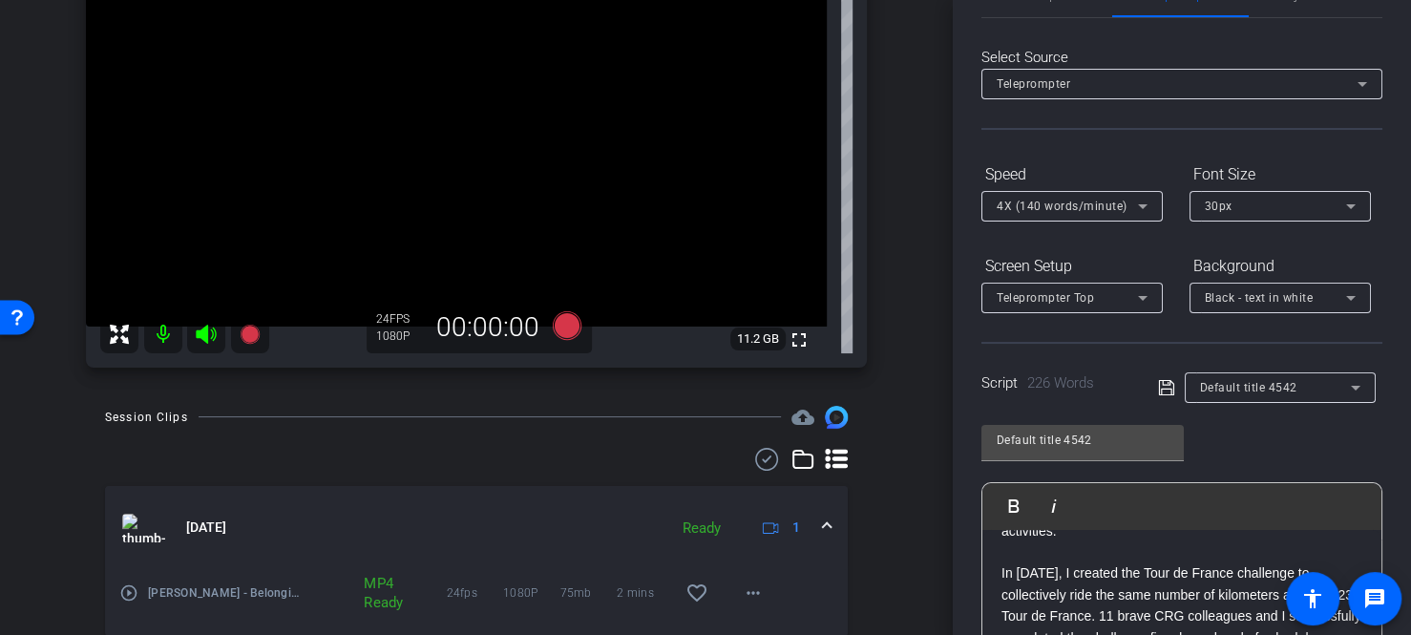
scroll to position [0, 0]
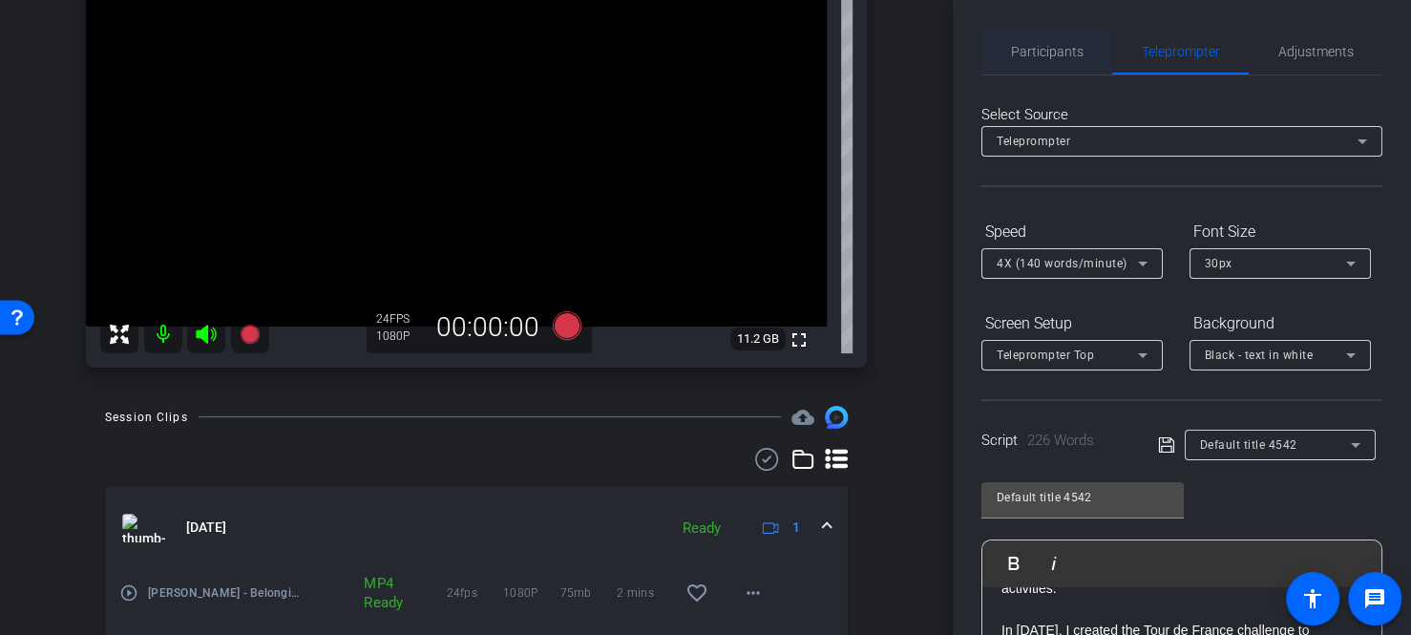
click at [1058, 62] on span "Participants" at bounding box center [1047, 52] width 73 height 46
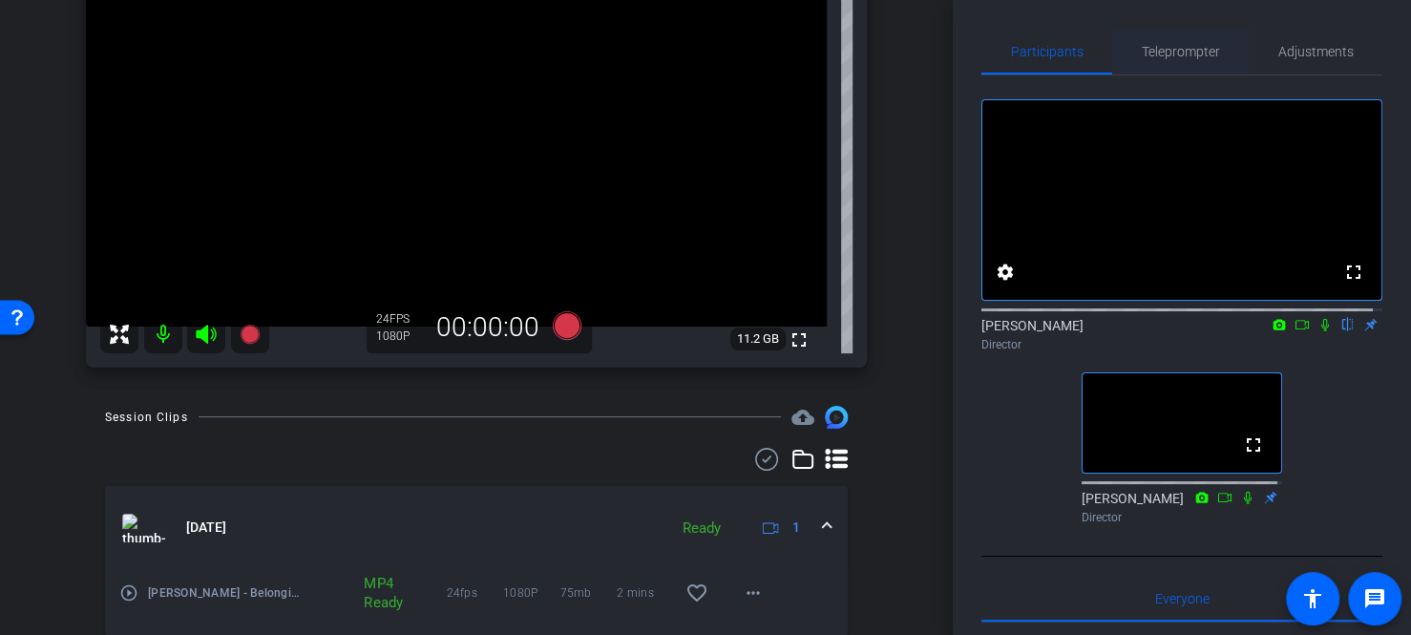
click at [1134, 53] on div "Teleprompter" at bounding box center [1181, 52] width 137 height 46
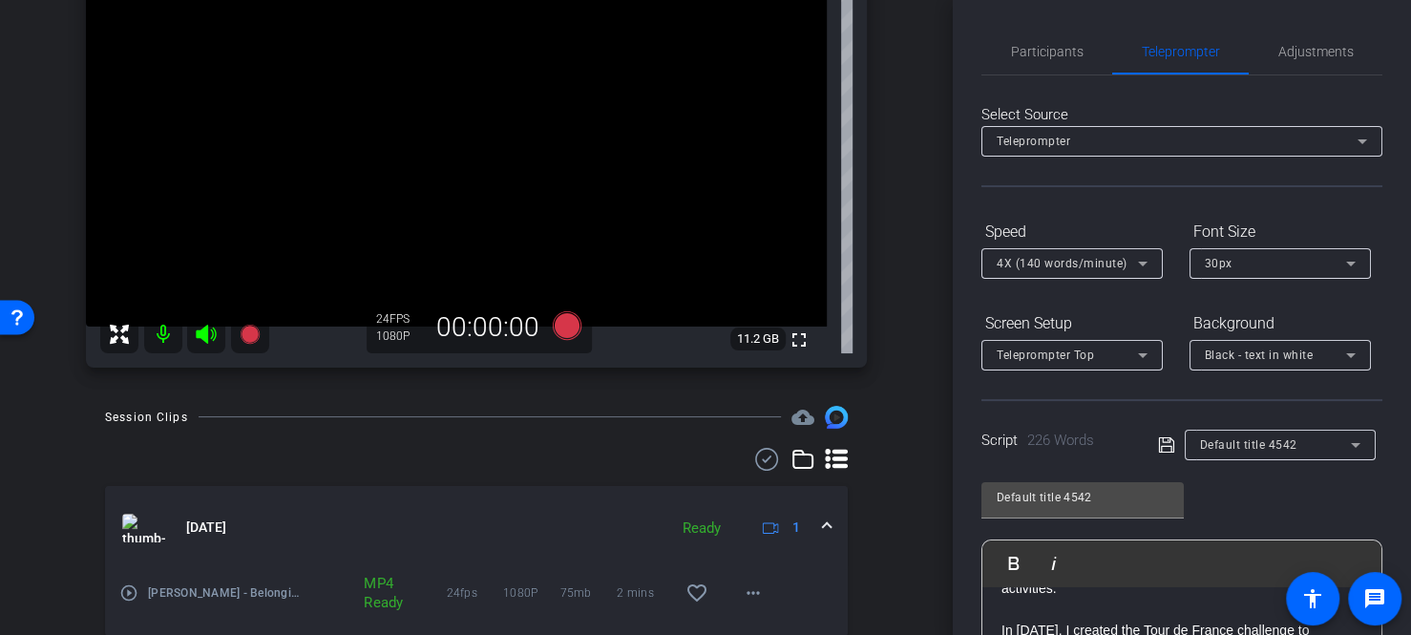
click at [1063, 260] on span "4X (140 words/minute)" at bounding box center [1062, 263] width 131 height 13
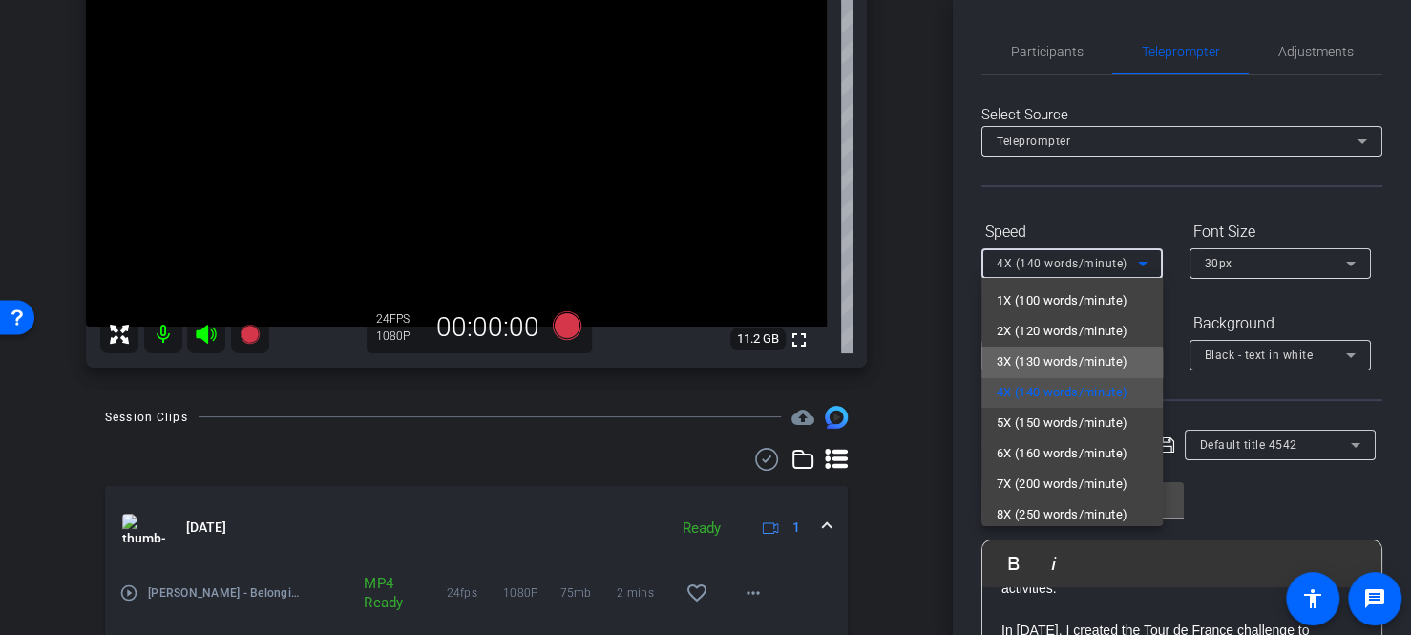
click at [1072, 366] on span "3X (130 words/minute)" at bounding box center [1063, 361] width 132 height 23
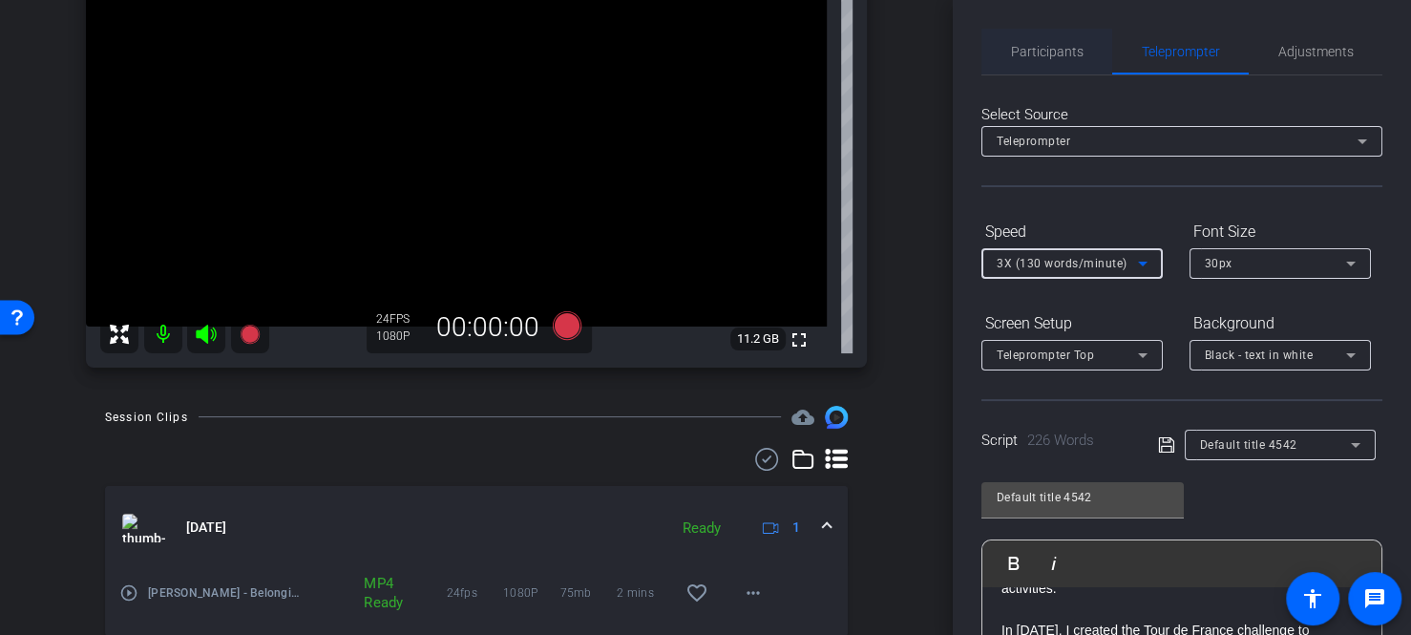
click at [1054, 47] on span "Participants" at bounding box center [1047, 51] width 73 height 13
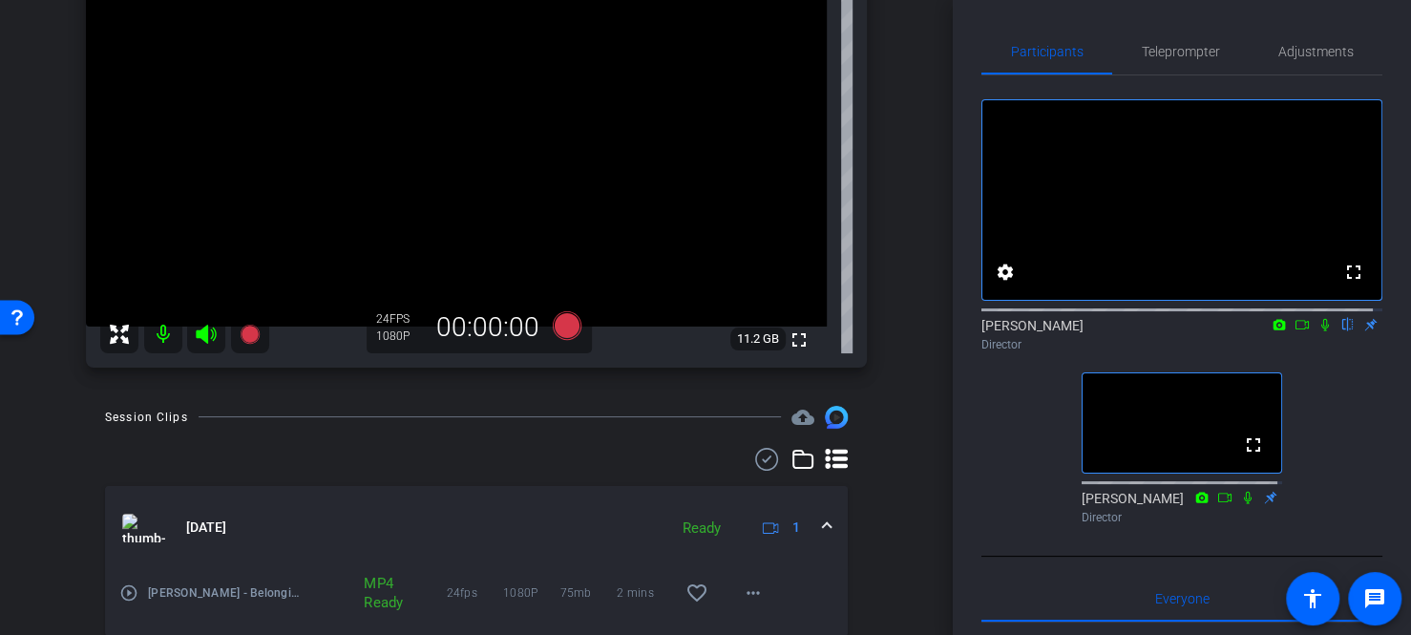
click at [1318, 331] on icon at bounding box center [1325, 324] width 15 height 13
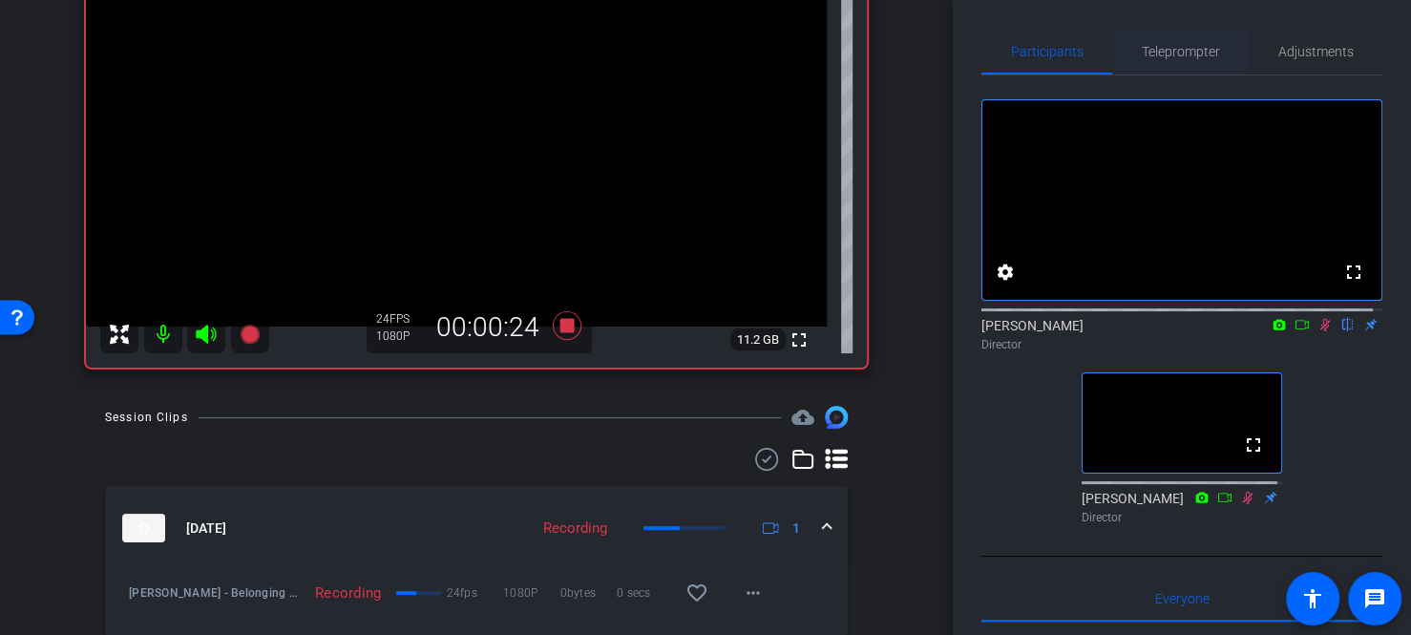
click at [1179, 67] on span "Teleprompter" at bounding box center [1181, 52] width 78 height 46
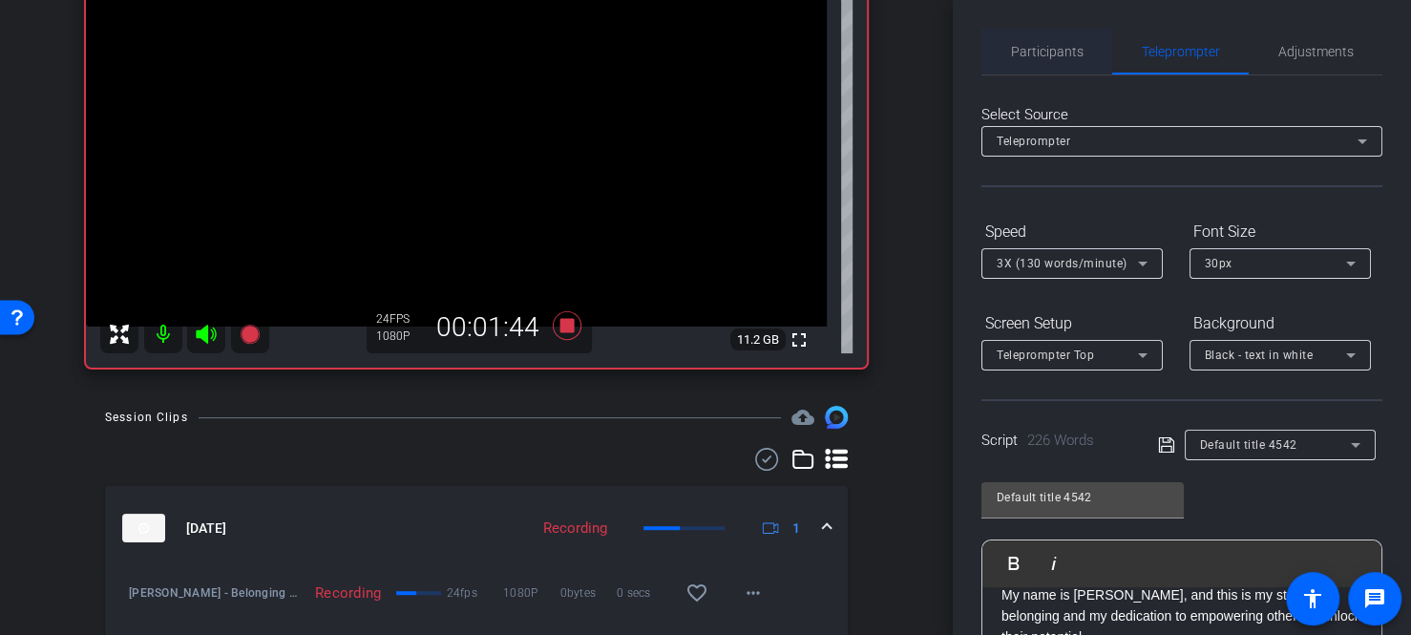
click at [1047, 57] on span "Participants" at bounding box center [1047, 51] width 73 height 13
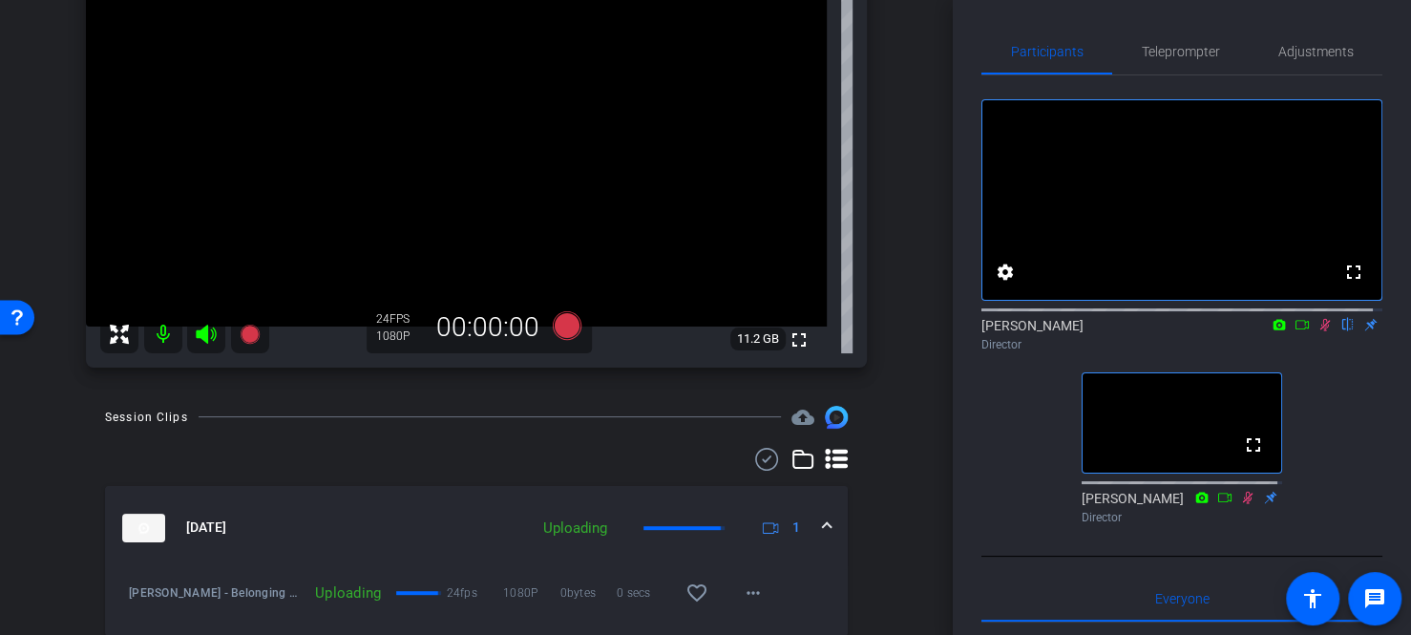
click at [1321, 331] on icon at bounding box center [1326, 325] width 11 height 12
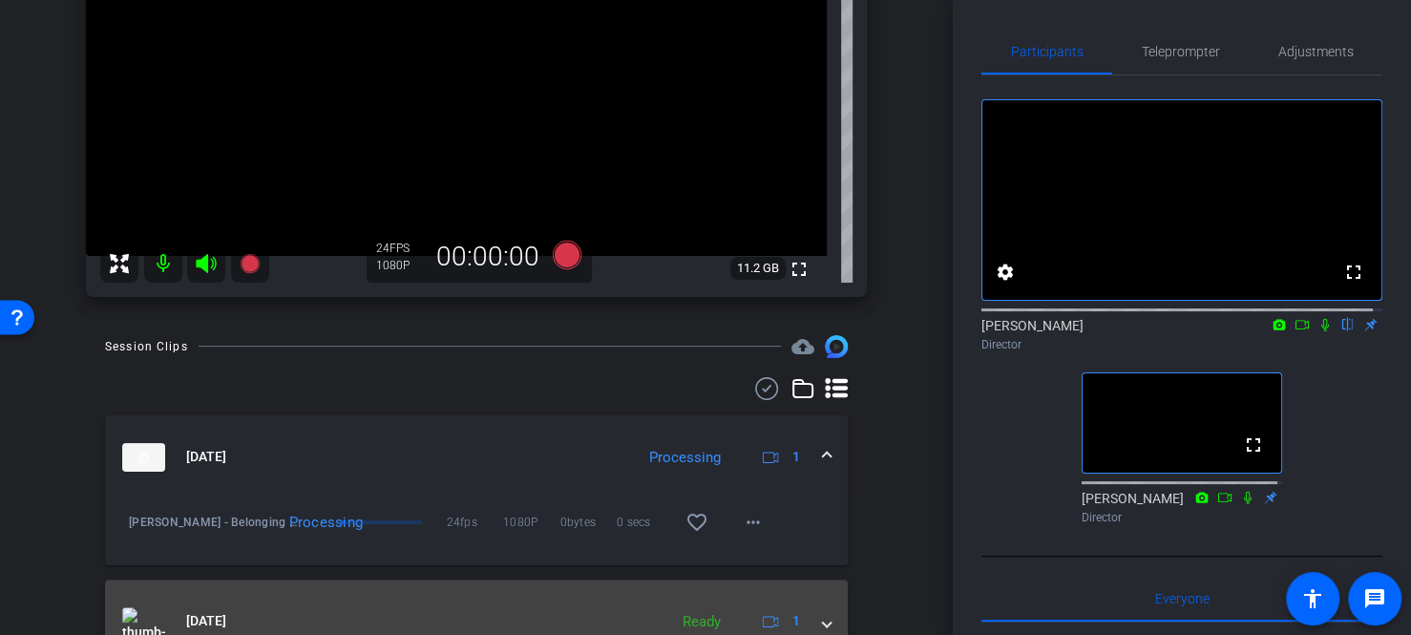
scroll to position [358, 0]
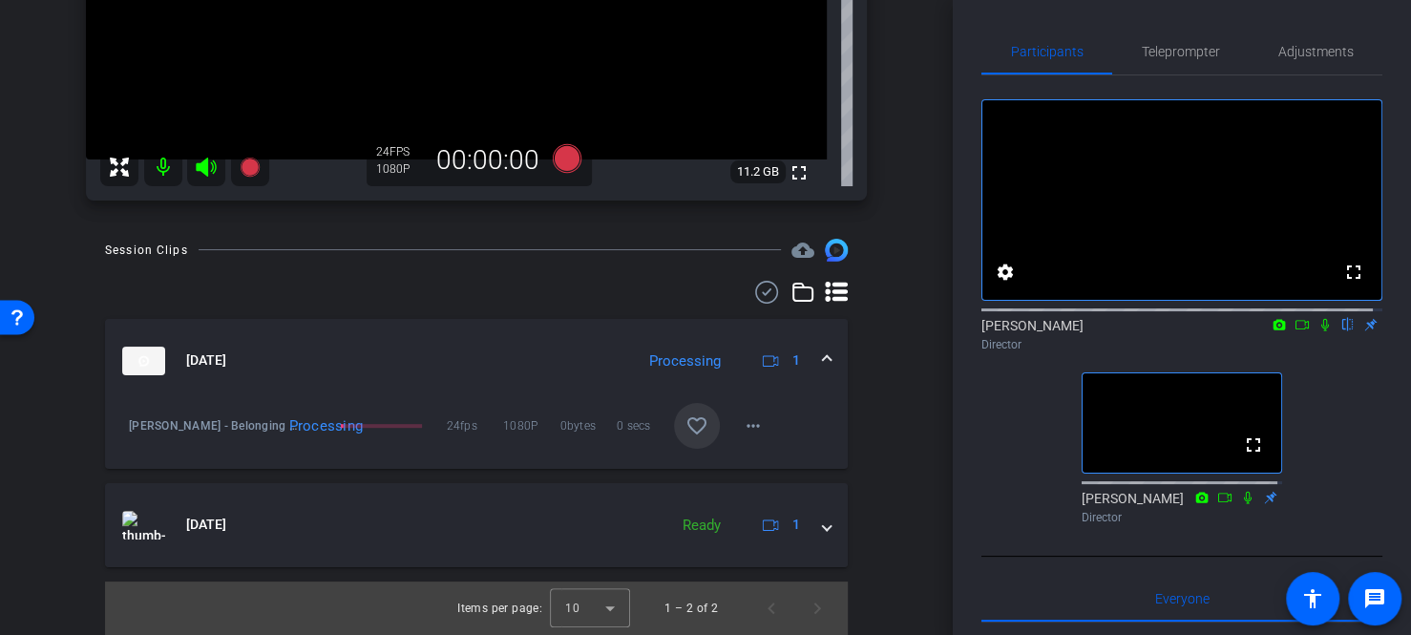
click at [686, 434] on mat-icon "favorite_border" at bounding box center [697, 425] width 23 height 23
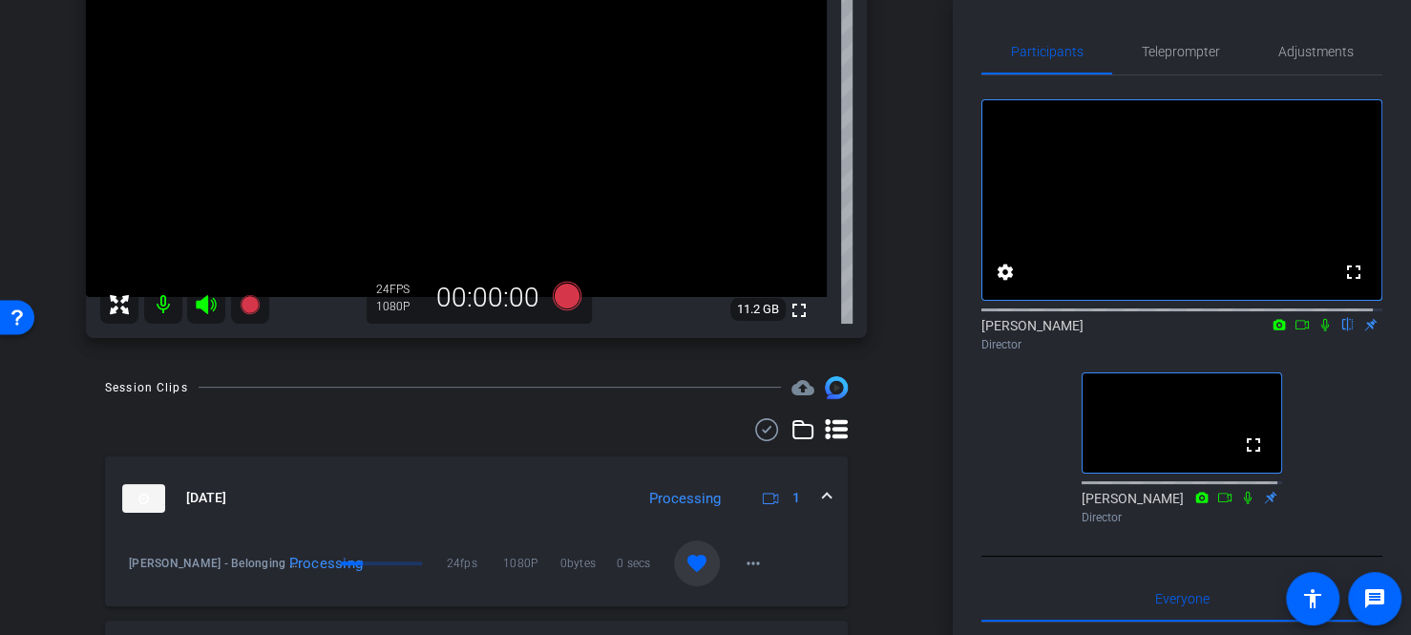
scroll to position [263, 0]
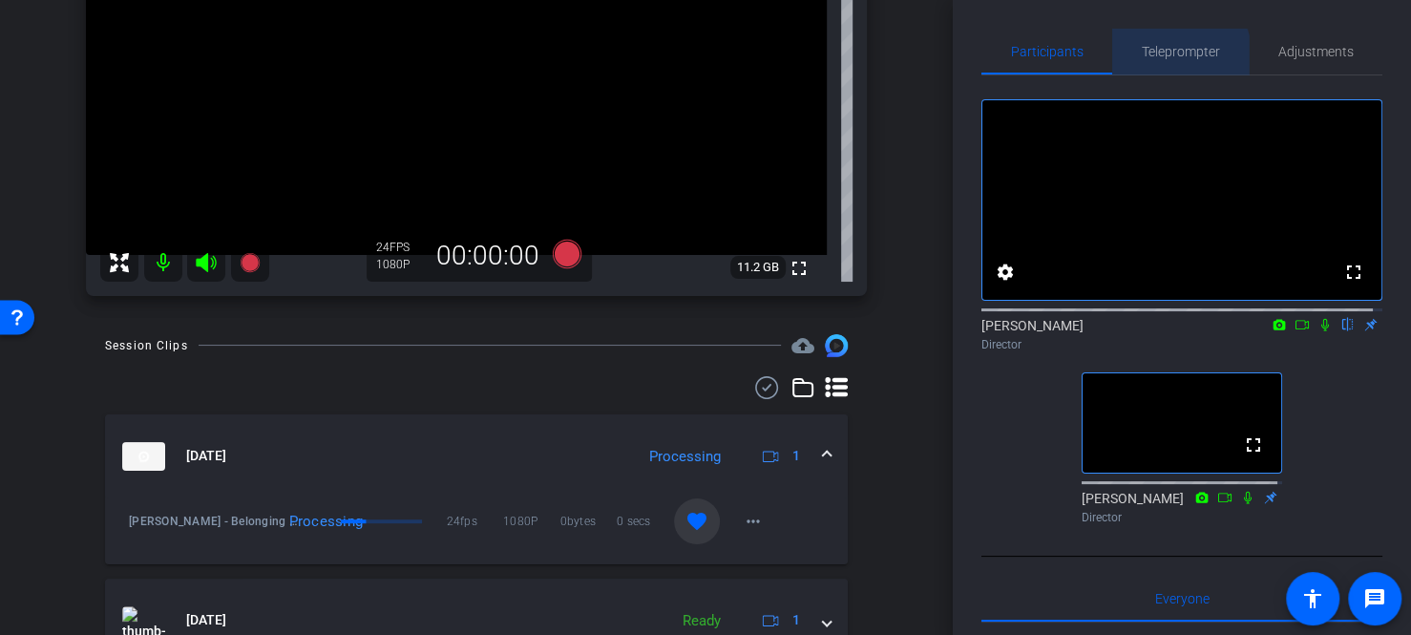
click at [1164, 61] on span "Teleprompter" at bounding box center [1181, 52] width 78 height 46
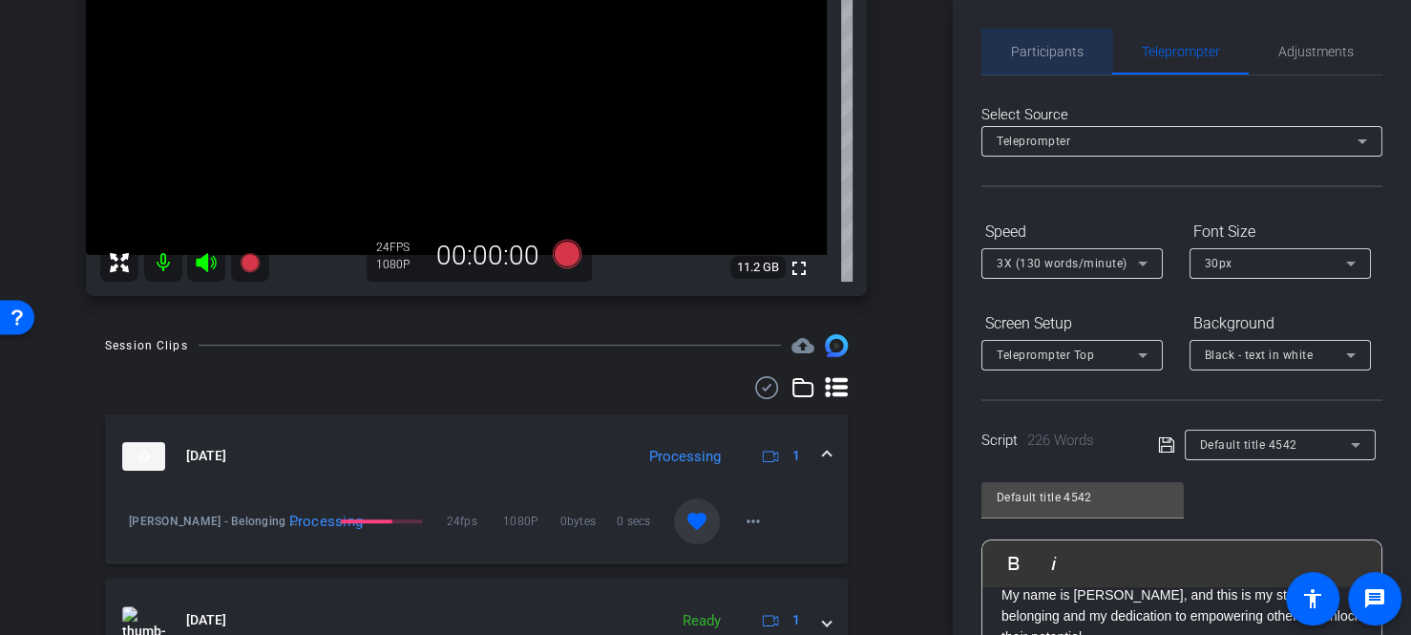
click at [1067, 49] on span "Participants" at bounding box center [1047, 51] width 73 height 13
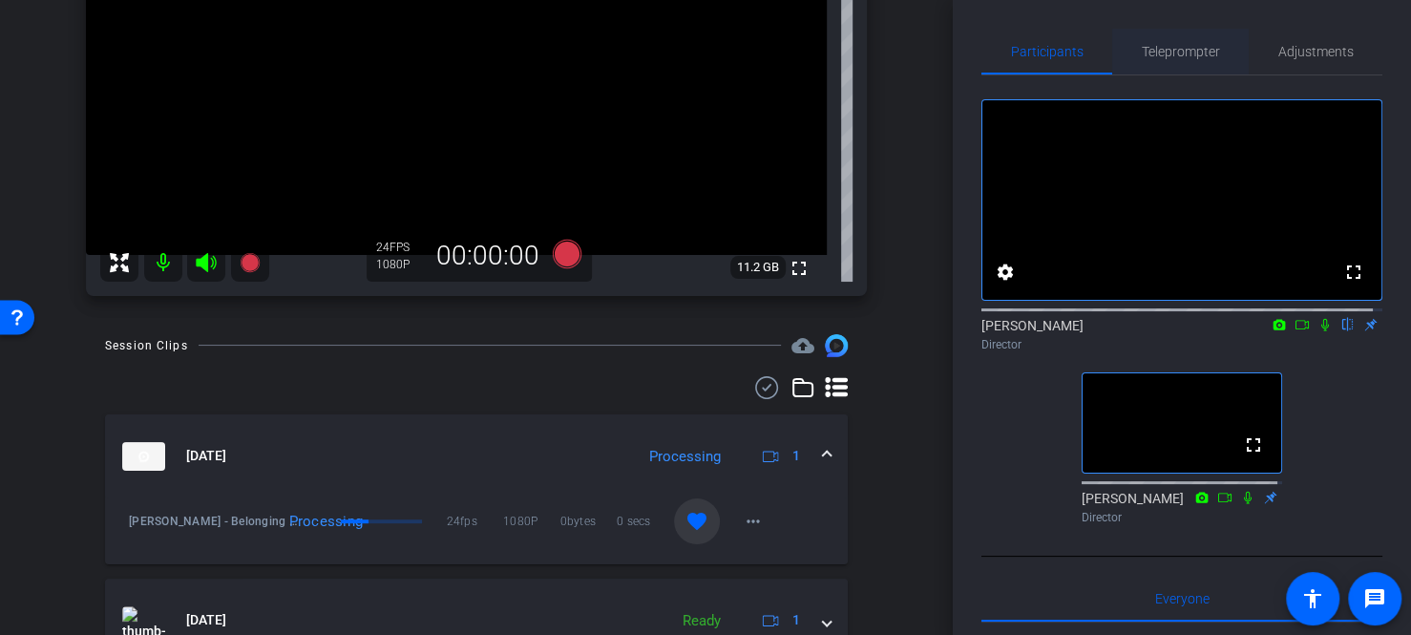
click at [1142, 41] on span "Teleprompter" at bounding box center [1181, 52] width 78 height 46
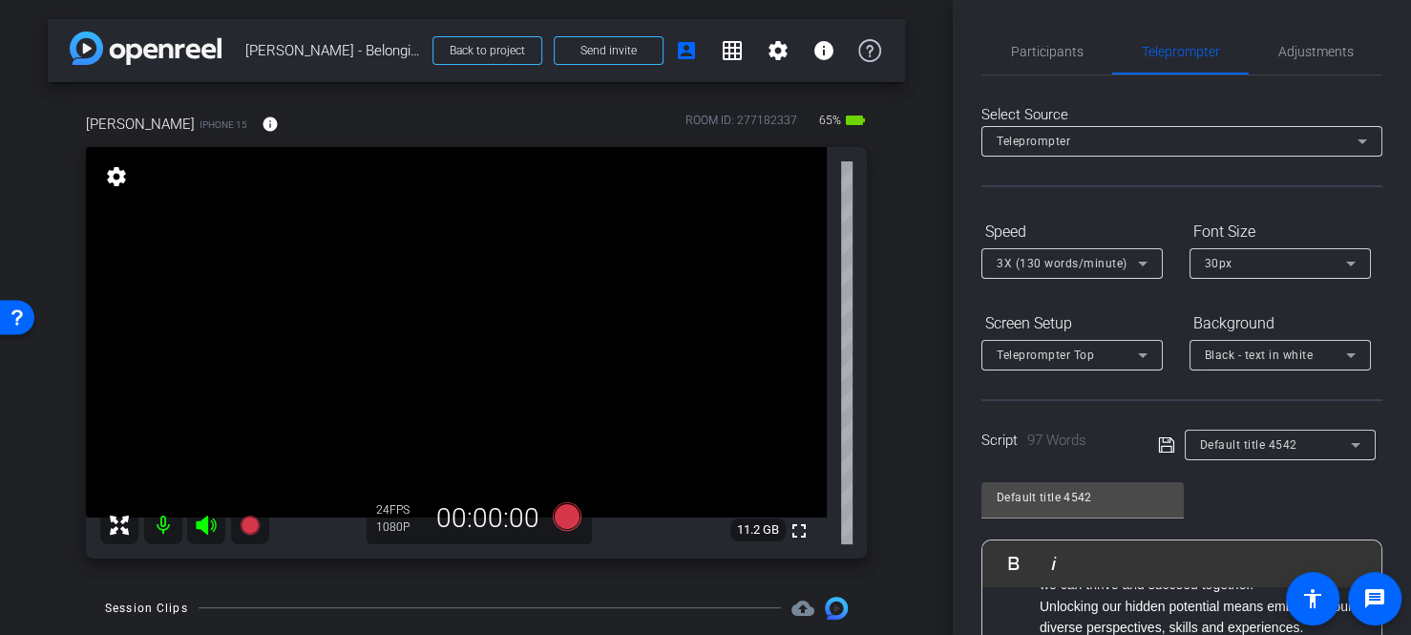
scroll to position [0, 0]
click at [1058, 62] on span "Participants" at bounding box center [1047, 52] width 73 height 46
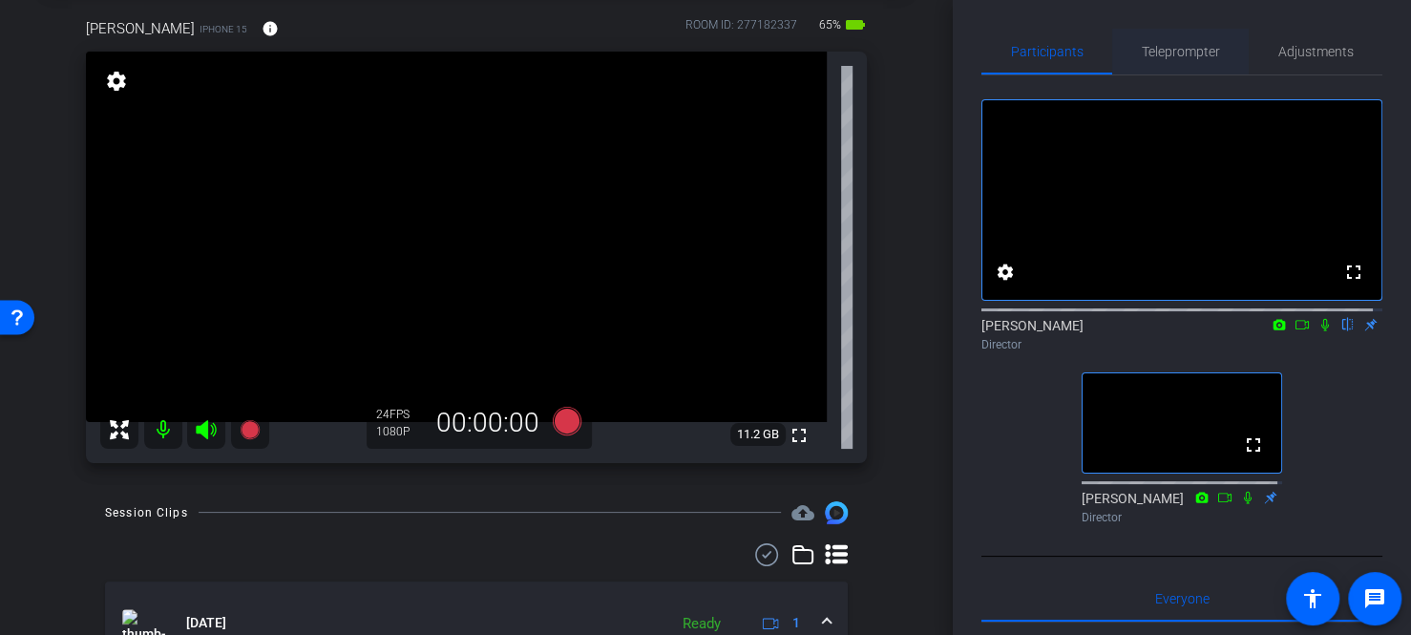
click at [1164, 73] on span "Teleprompter" at bounding box center [1181, 52] width 78 height 46
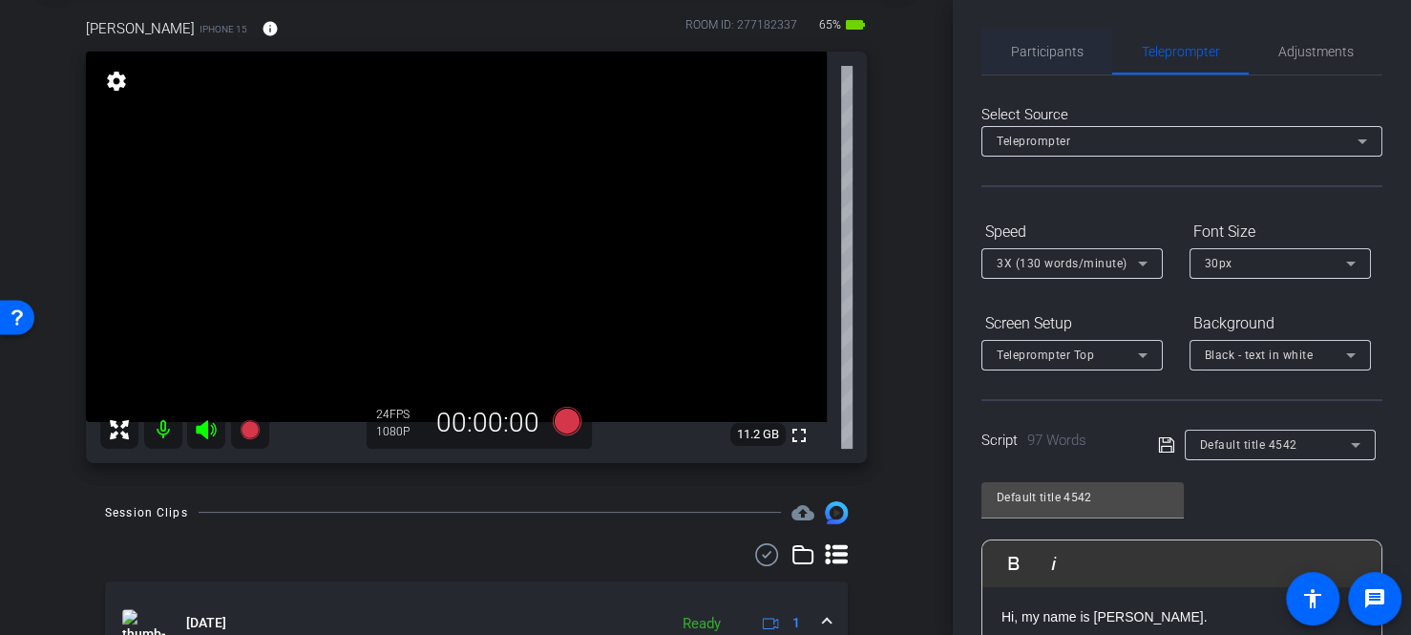
click at [1045, 61] on span "Participants" at bounding box center [1047, 52] width 73 height 46
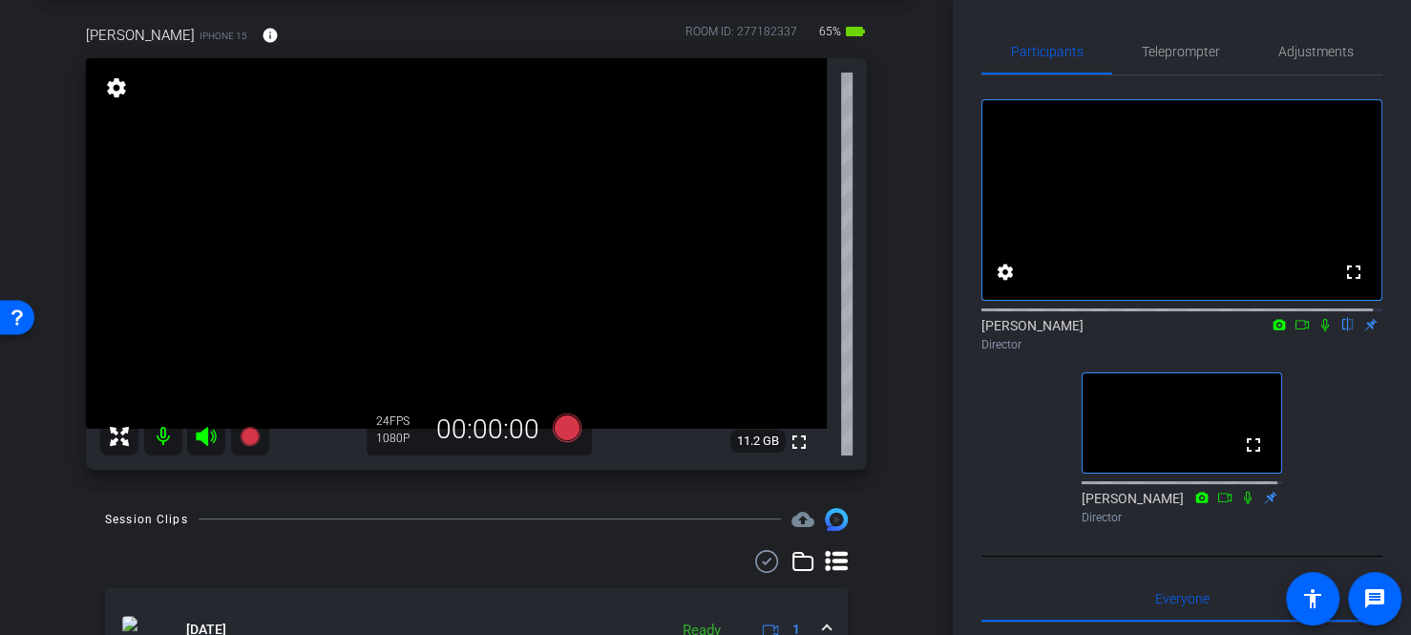
scroll to position [72, 0]
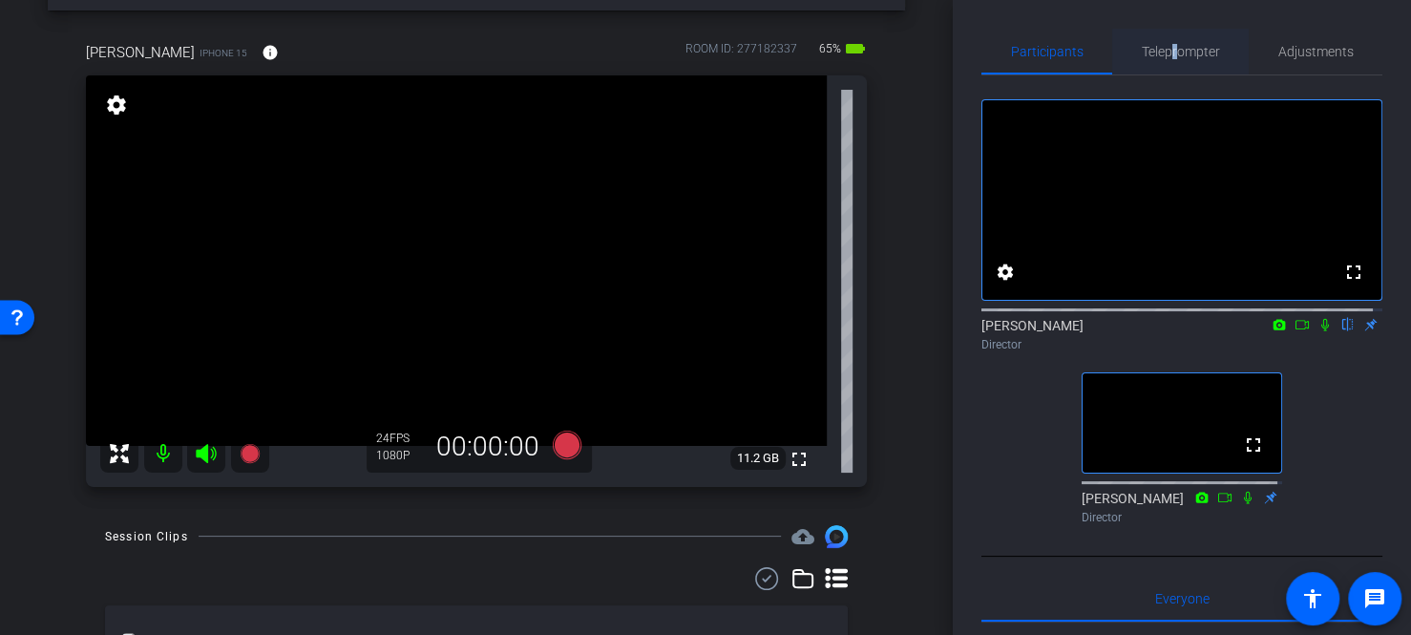
click at [1170, 61] on span "Teleprompter" at bounding box center [1181, 52] width 78 height 46
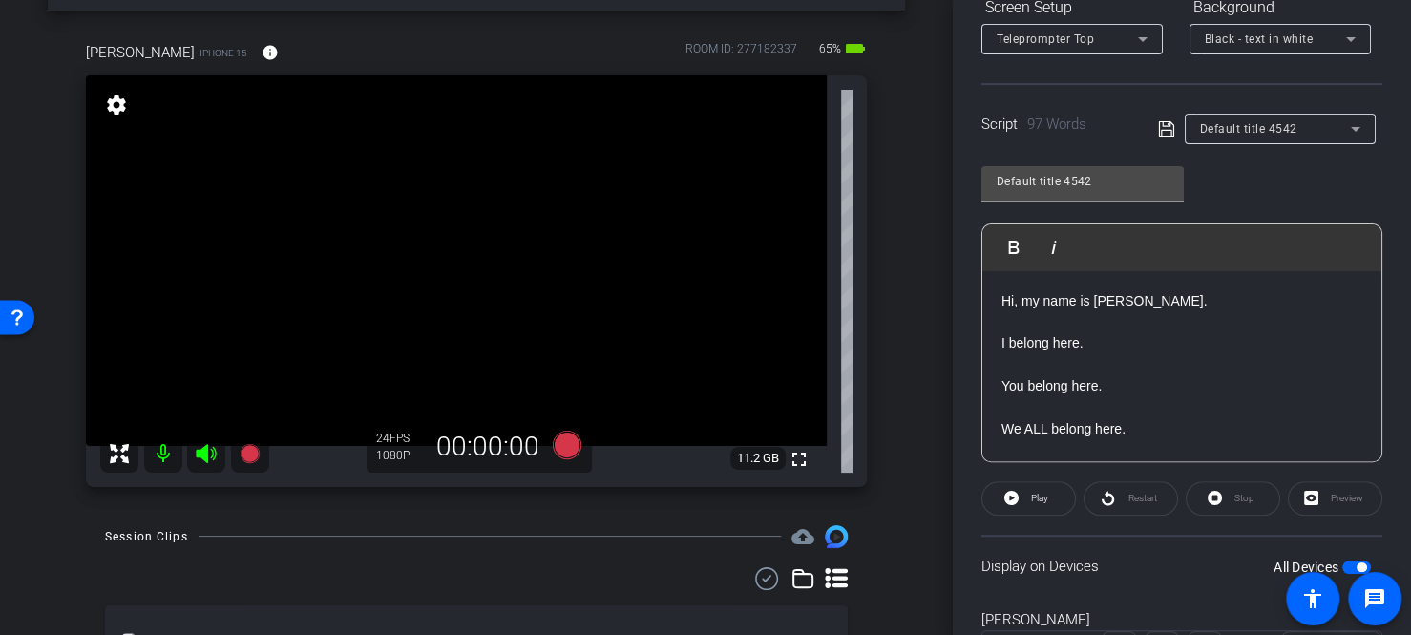
scroll to position [407, 0]
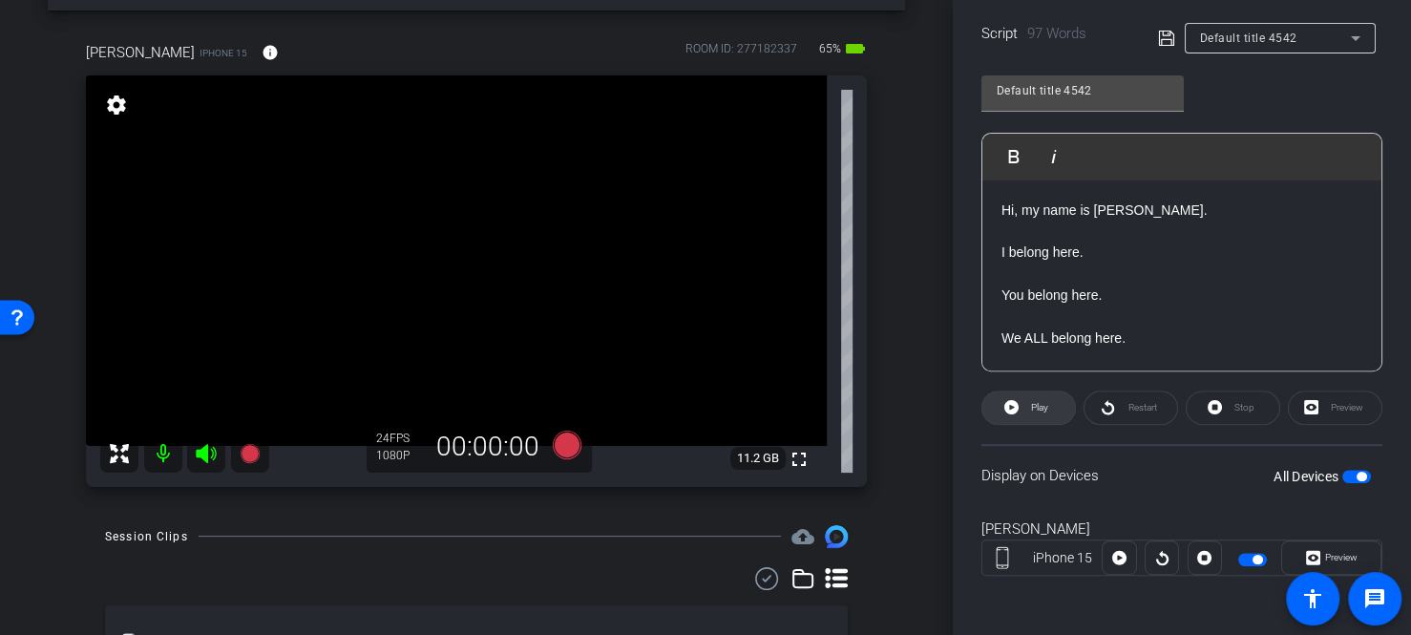
click at [1037, 416] on span "Play" at bounding box center [1038, 407] width 22 height 27
click at [1028, 410] on span "Pause" at bounding box center [1041, 407] width 26 height 11
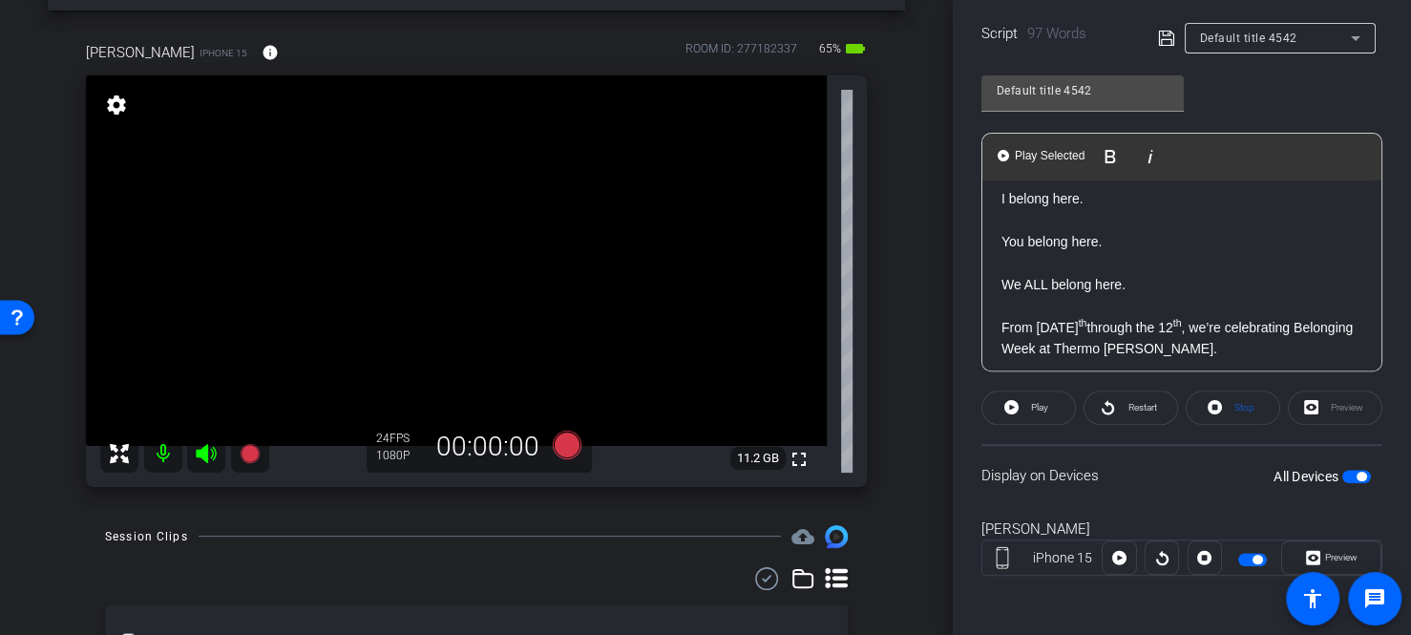
scroll to position [95, 0]
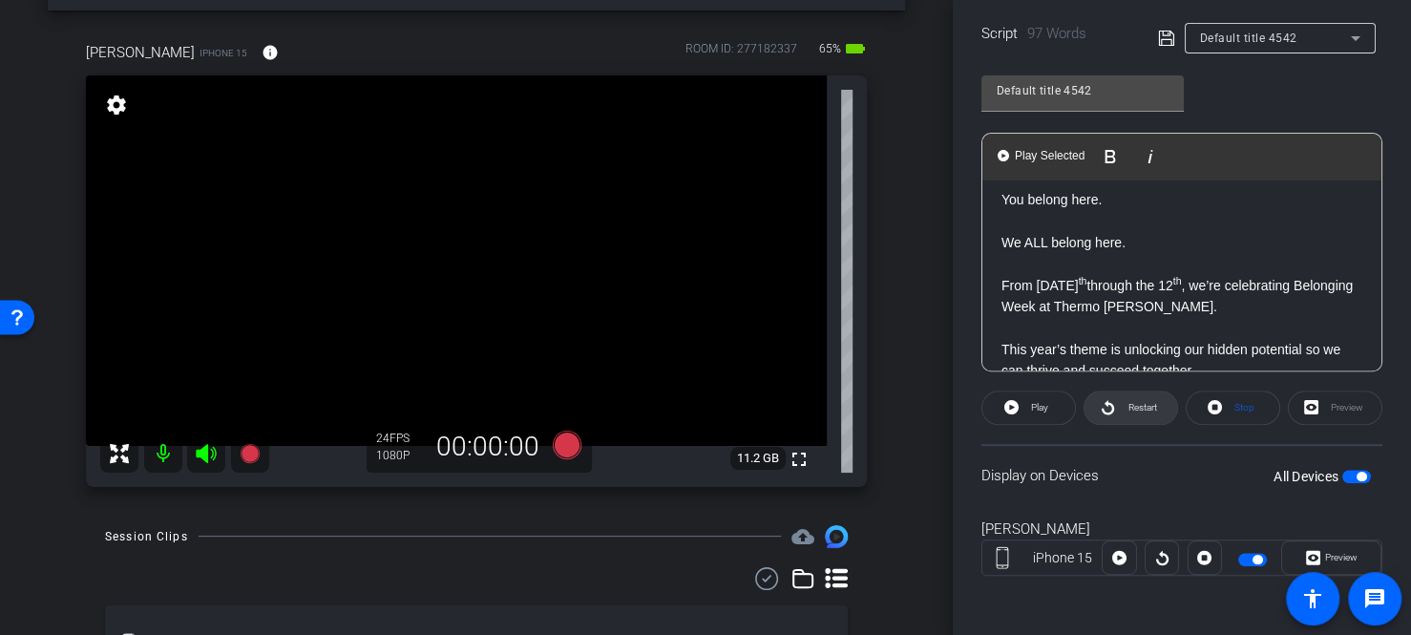
click at [1139, 396] on span "Restart" at bounding box center [1139, 407] width 33 height 27
click at [1020, 405] on span at bounding box center [1029, 408] width 95 height 46
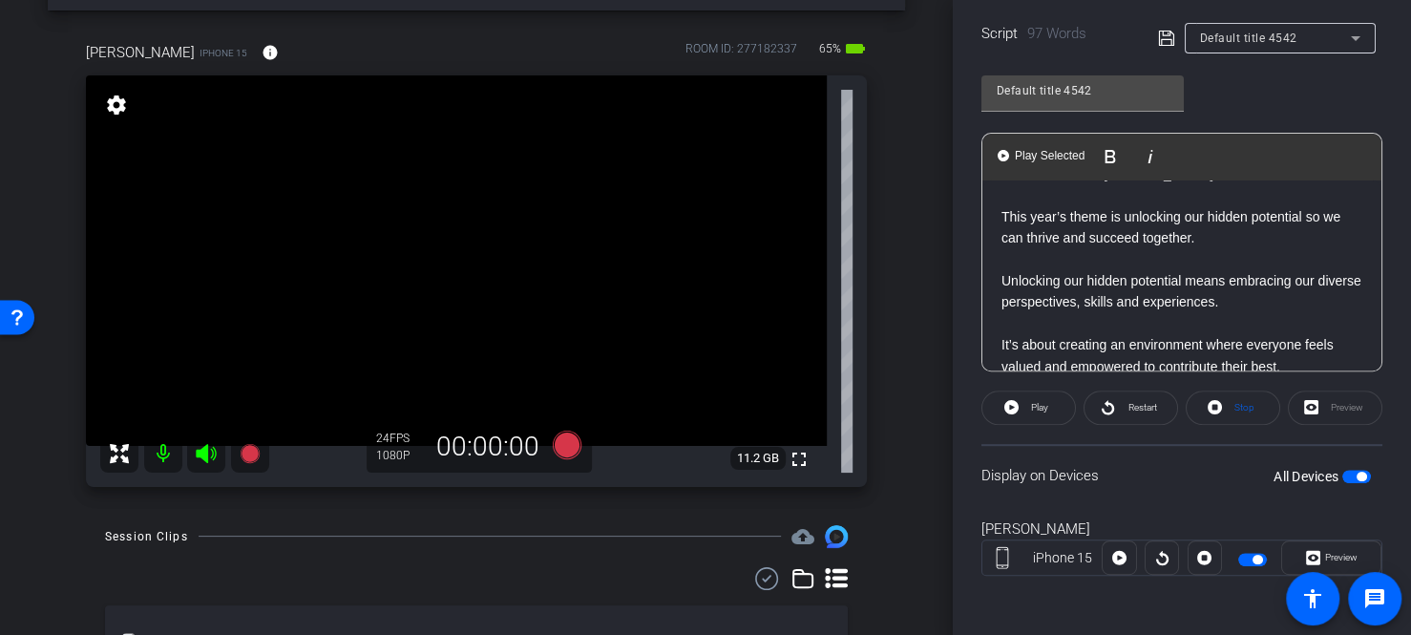
scroll to position [339, 0]
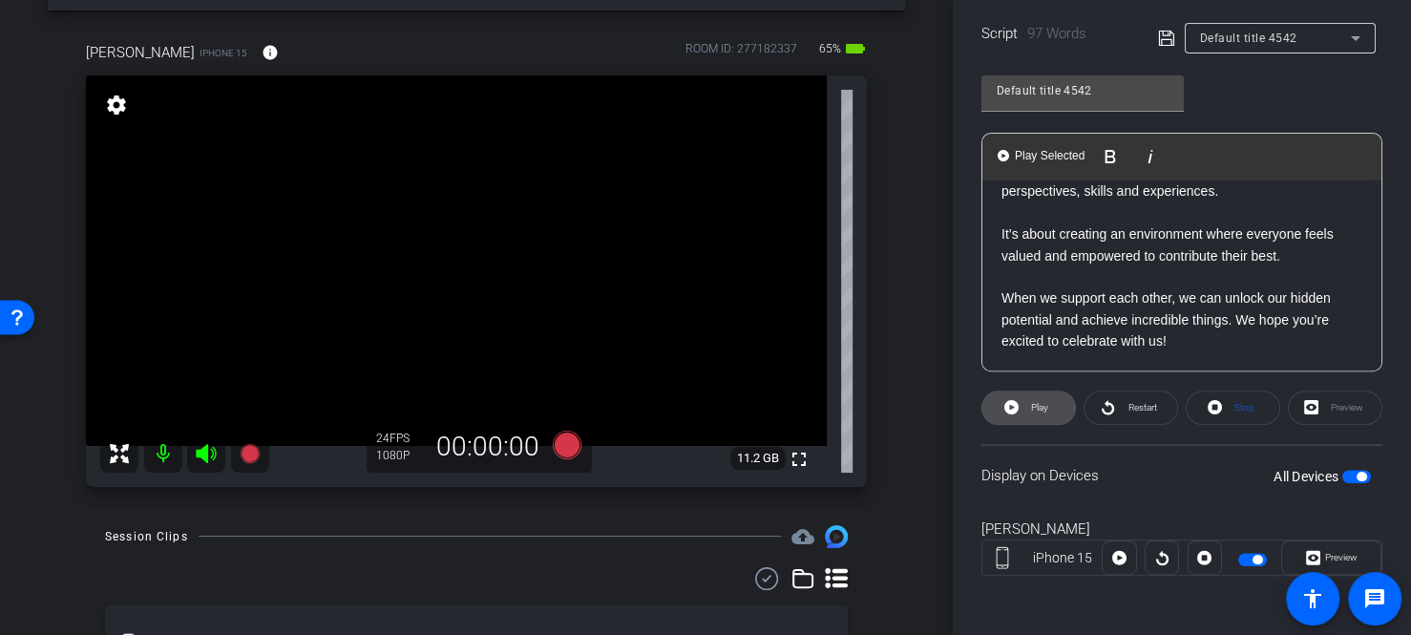
click at [1020, 397] on span at bounding box center [1029, 408] width 93 height 46
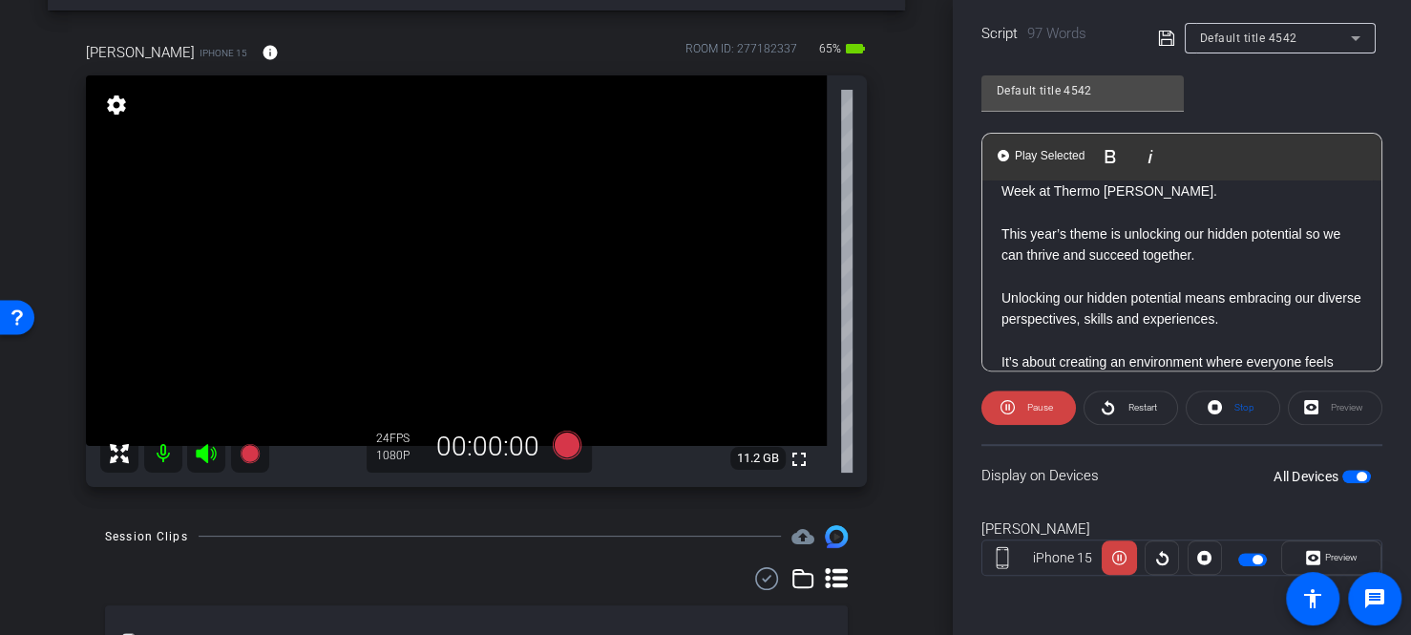
scroll to position [244, 0]
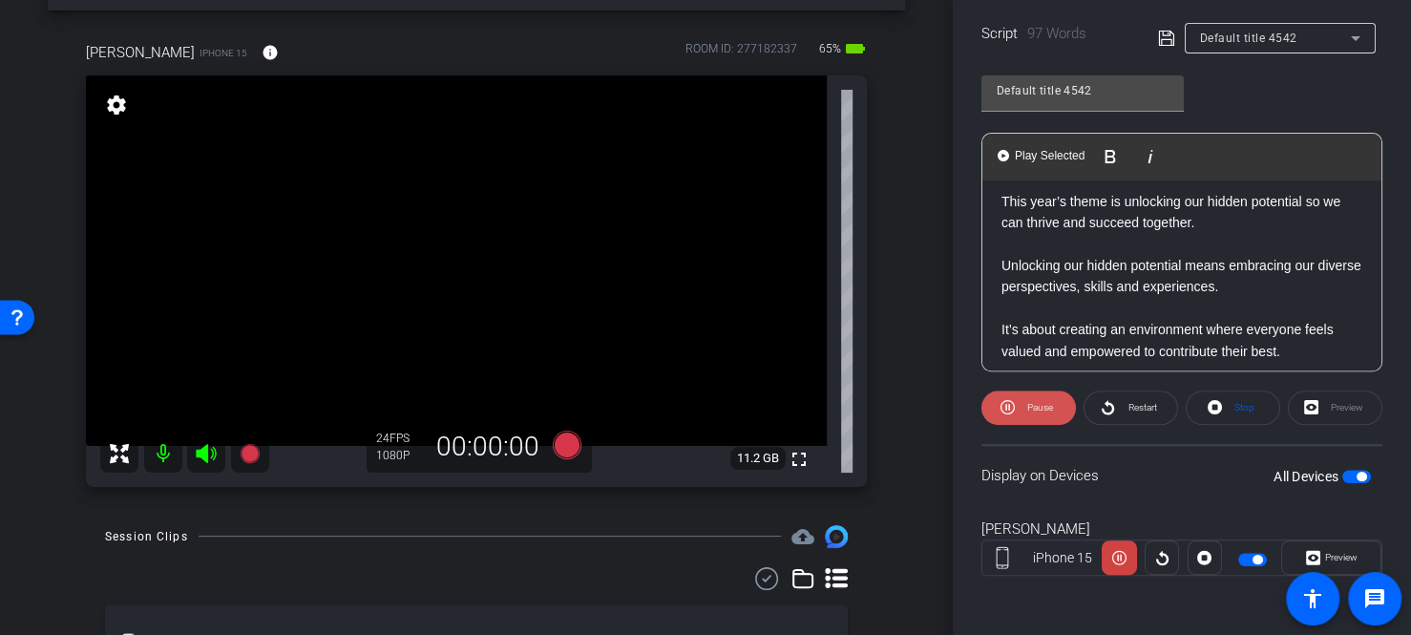
click at [994, 393] on span at bounding box center [1029, 408] width 95 height 46
click at [1130, 414] on span "Restart" at bounding box center [1139, 407] width 33 height 27
click at [1015, 407] on span at bounding box center [1029, 408] width 95 height 46
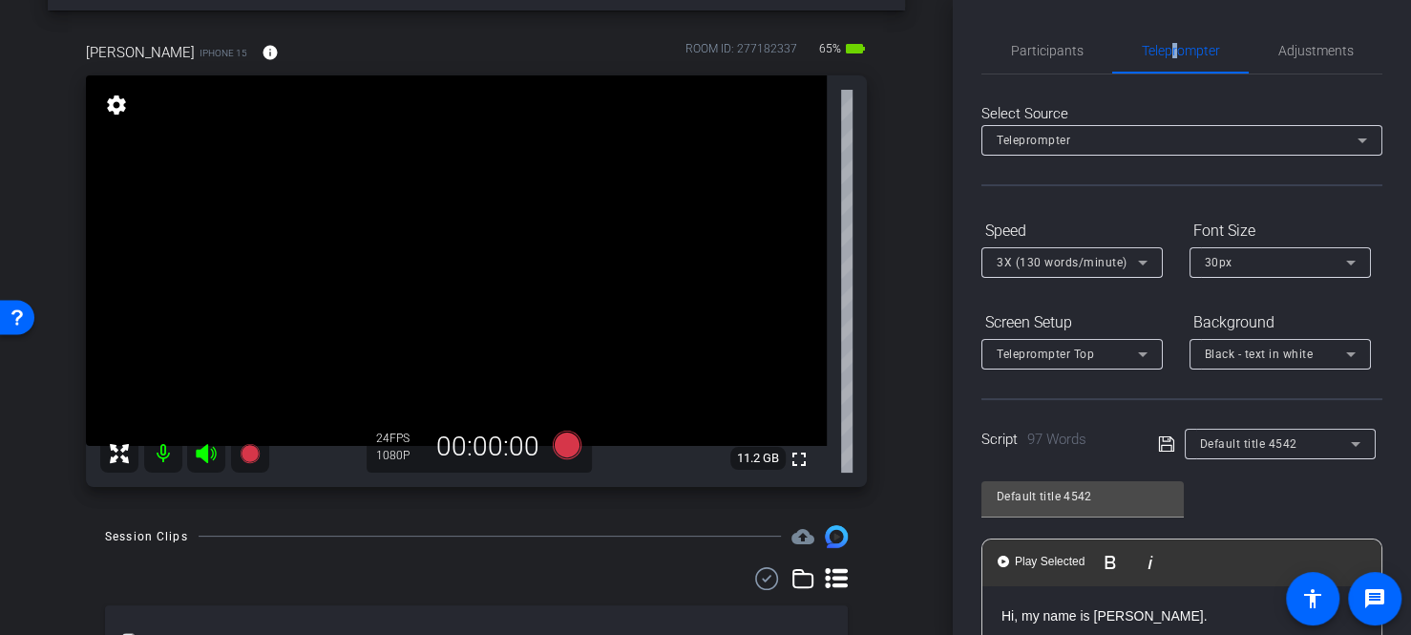
scroll to position [0, 0]
click at [1070, 55] on span "Participants" at bounding box center [1047, 51] width 73 height 13
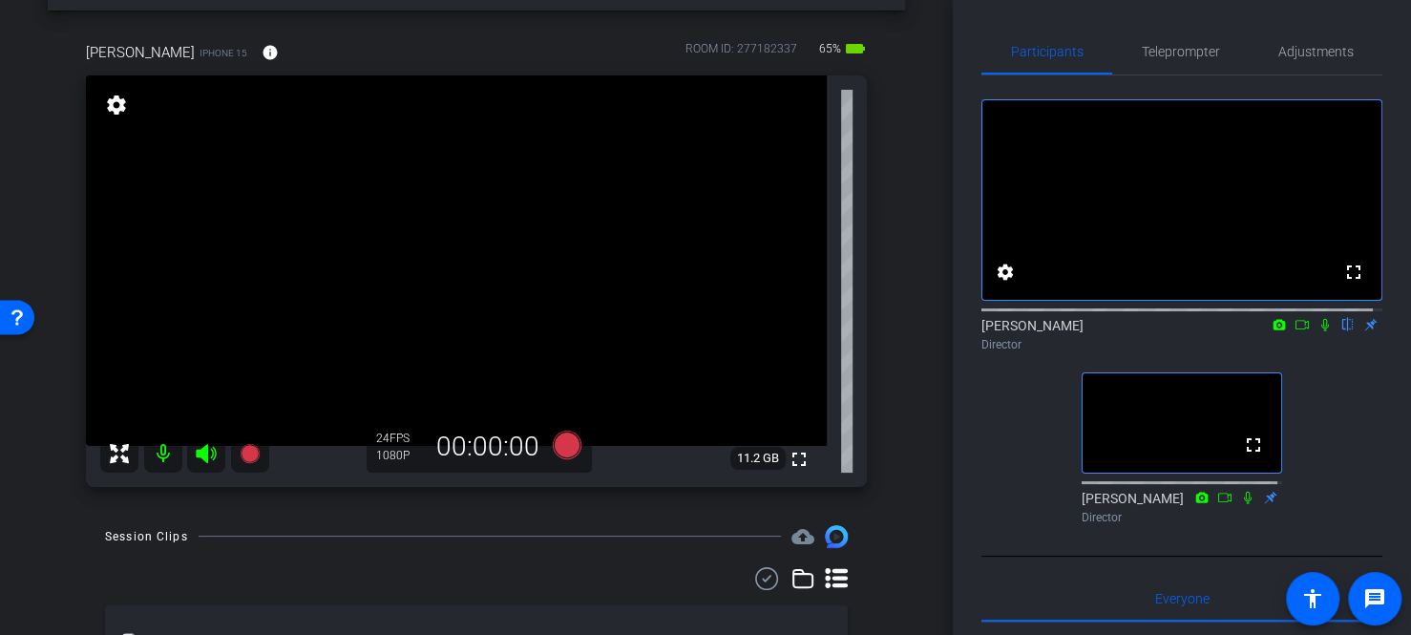
click at [1318, 331] on icon at bounding box center [1325, 324] width 15 height 13
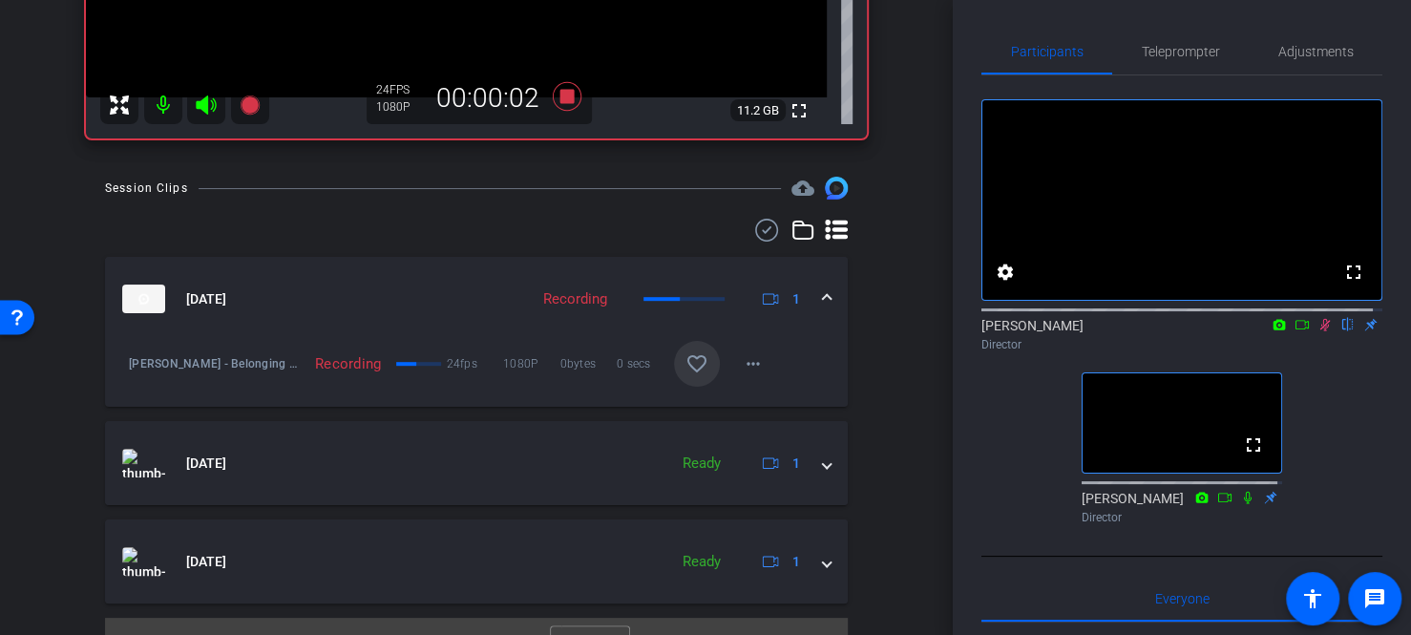
scroll to position [454, 0]
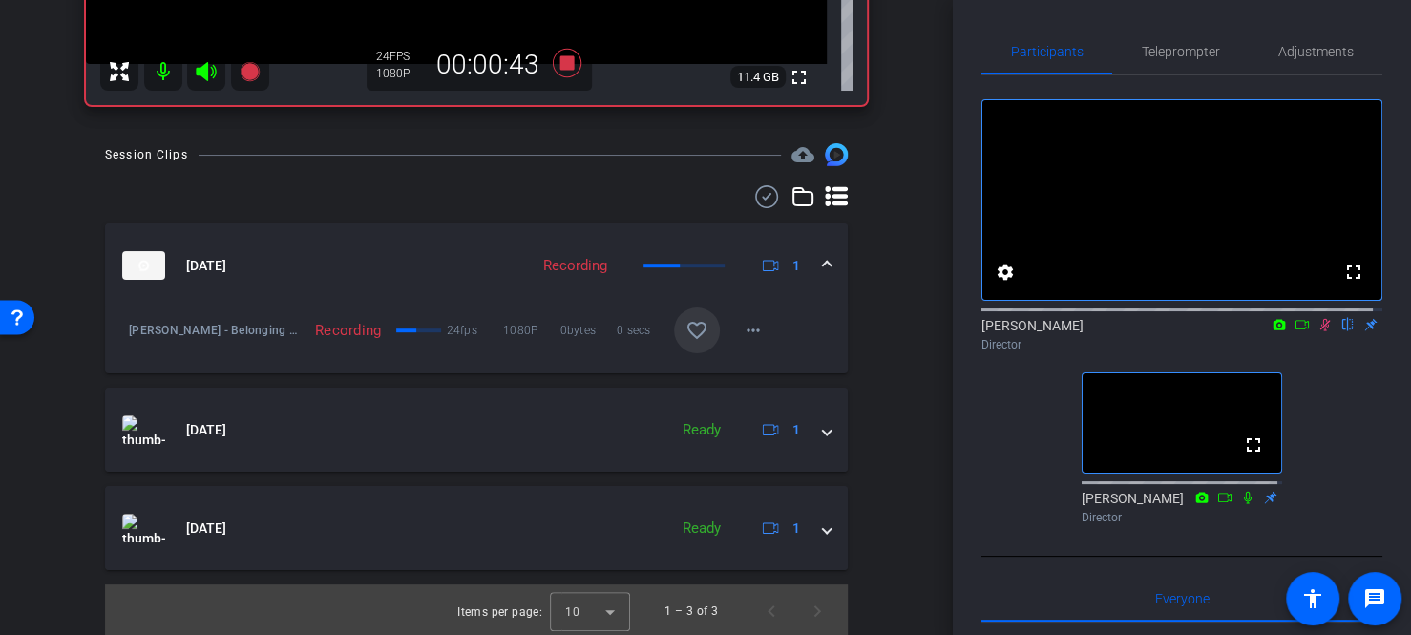
click at [1318, 331] on icon at bounding box center [1325, 324] width 15 height 13
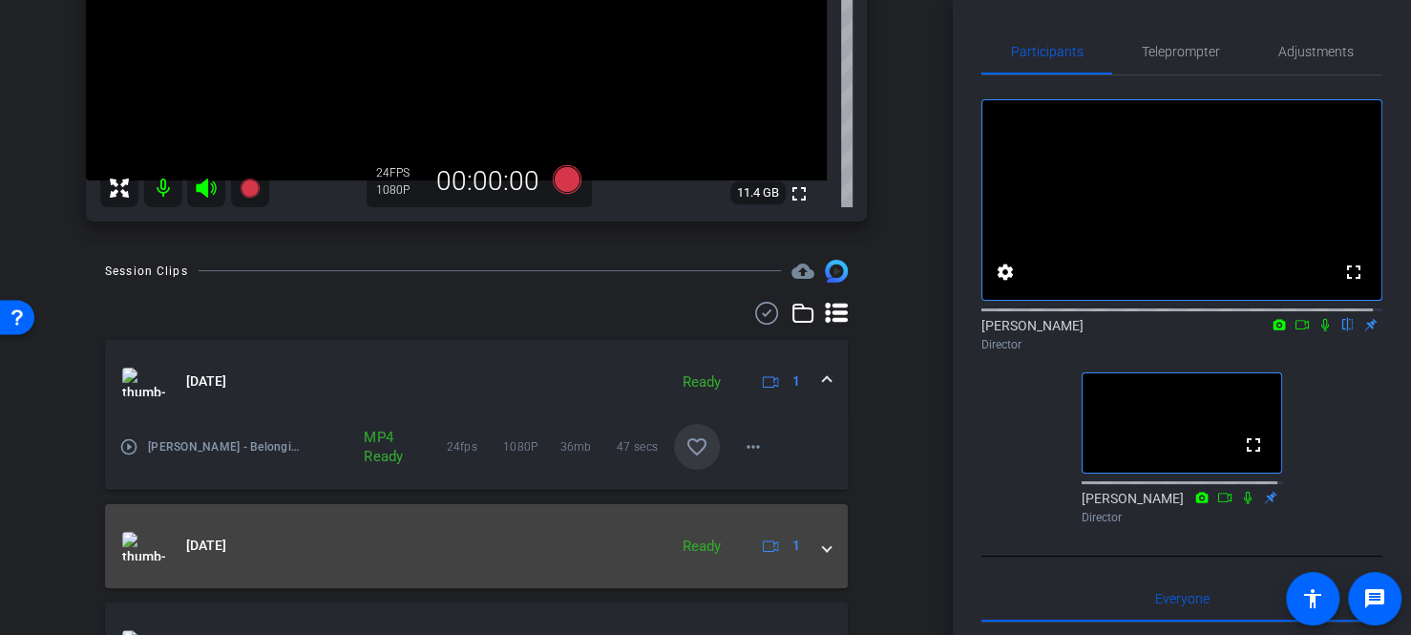
scroll to position [382, 0]
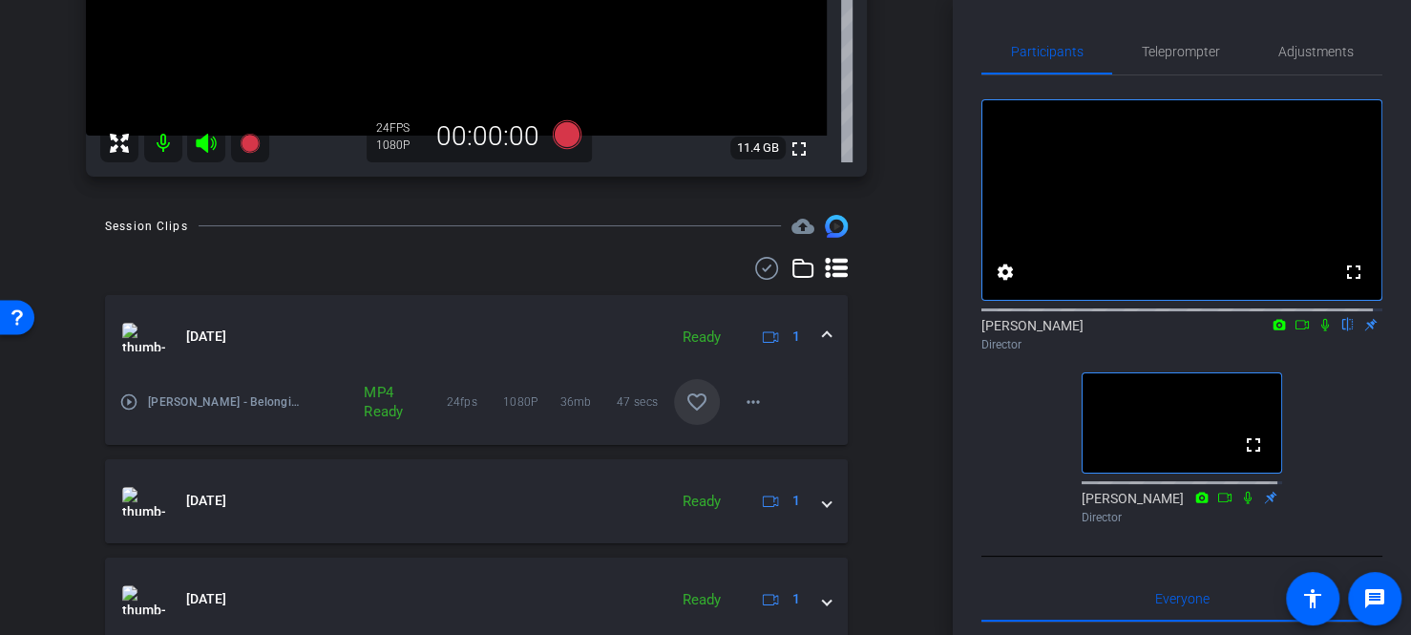
click at [701, 402] on span at bounding box center [697, 402] width 46 height 46
